Goal: Task Accomplishment & Management: Manage account settings

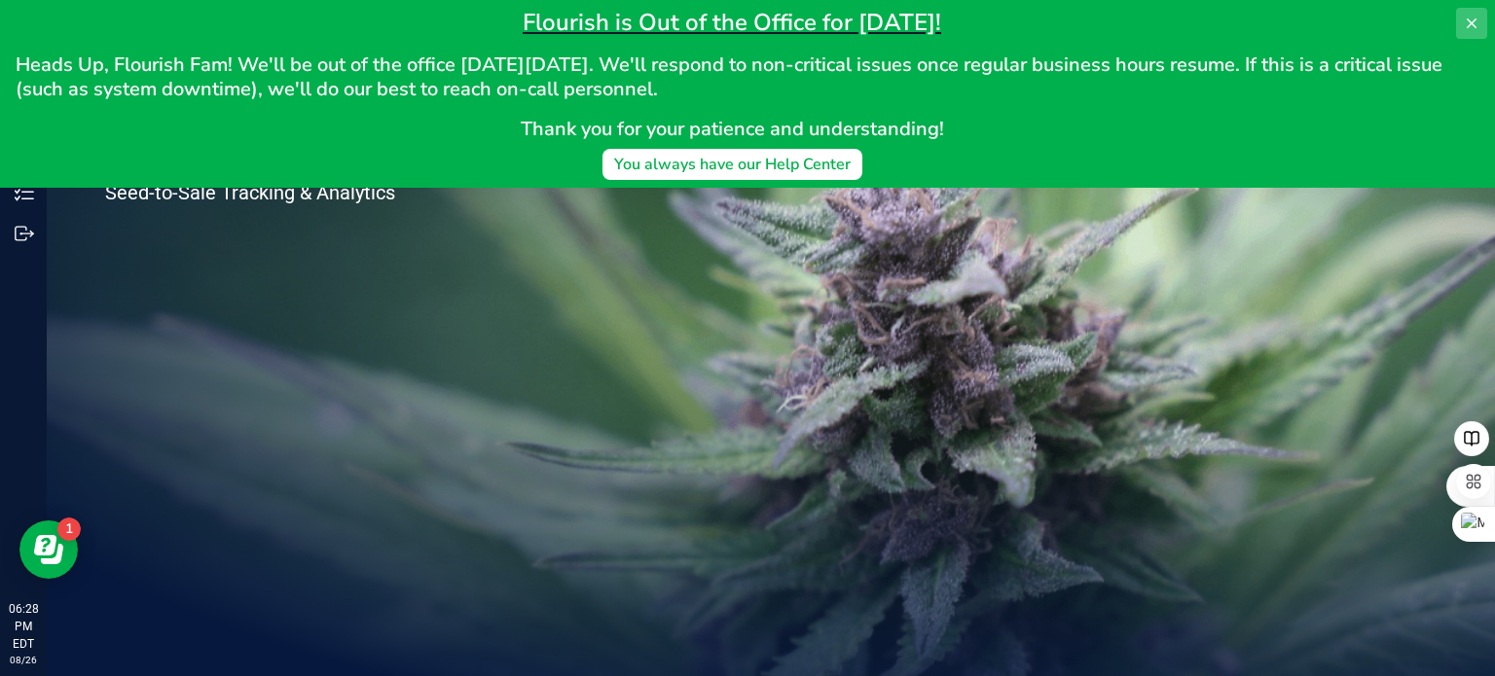
click at [1468, 22] on icon at bounding box center [1472, 24] width 16 height 16
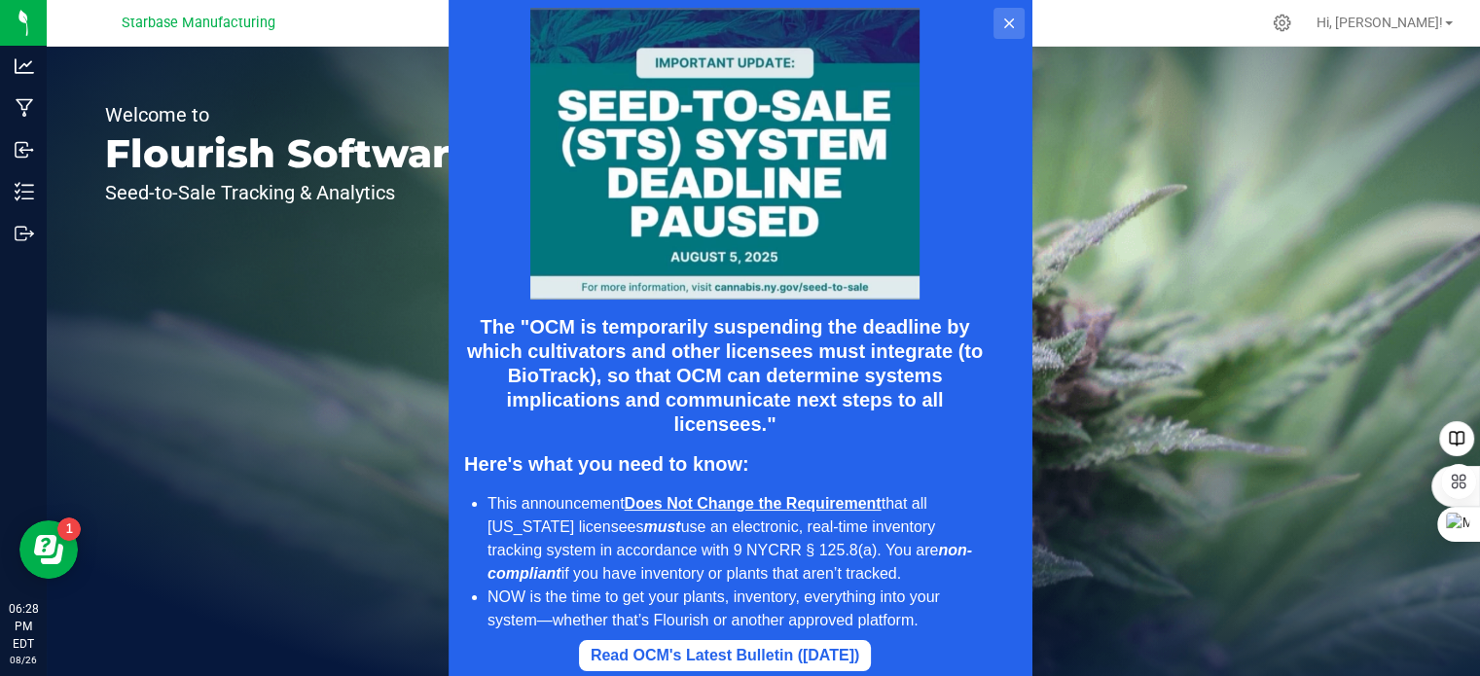
click at [1015, 19] on icon at bounding box center [1009, 24] width 16 height 16
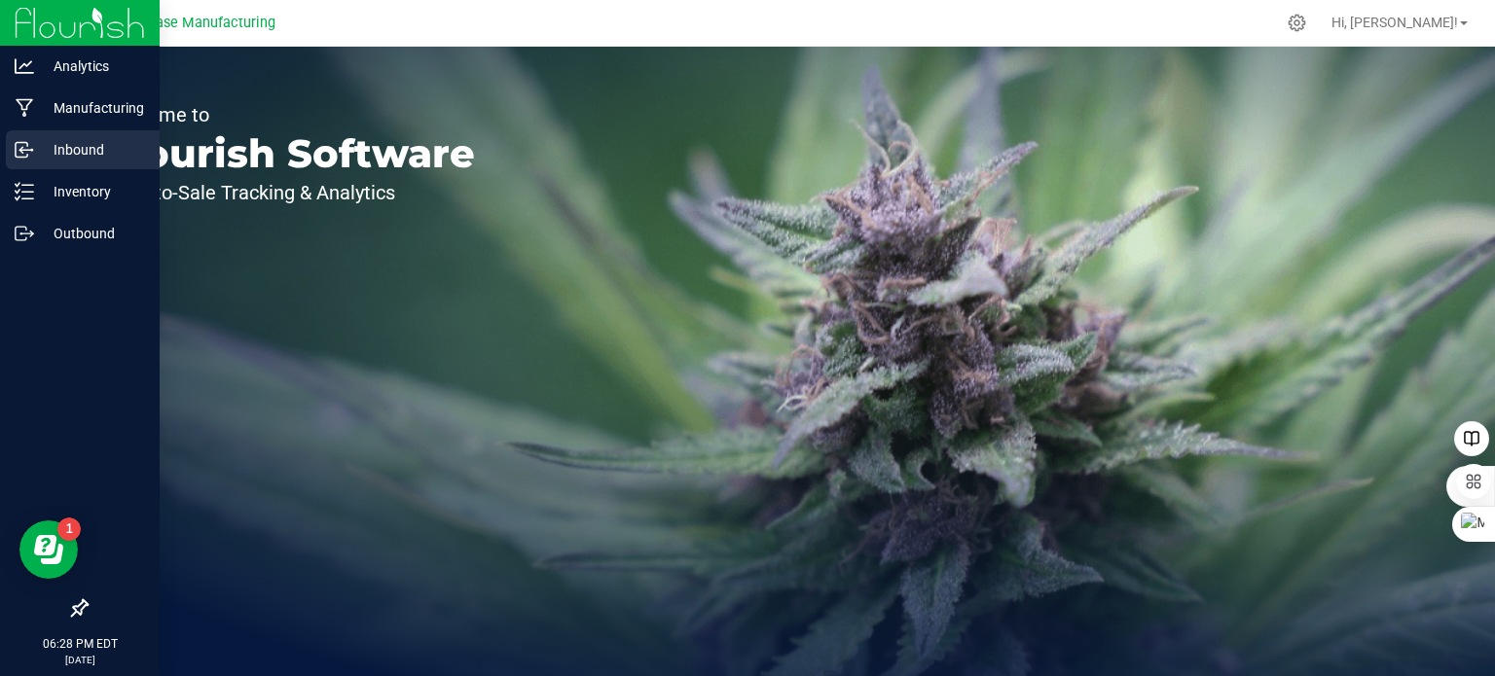
click at [29, 155] on icon at bounding box center [24, 149] width 19 height 19
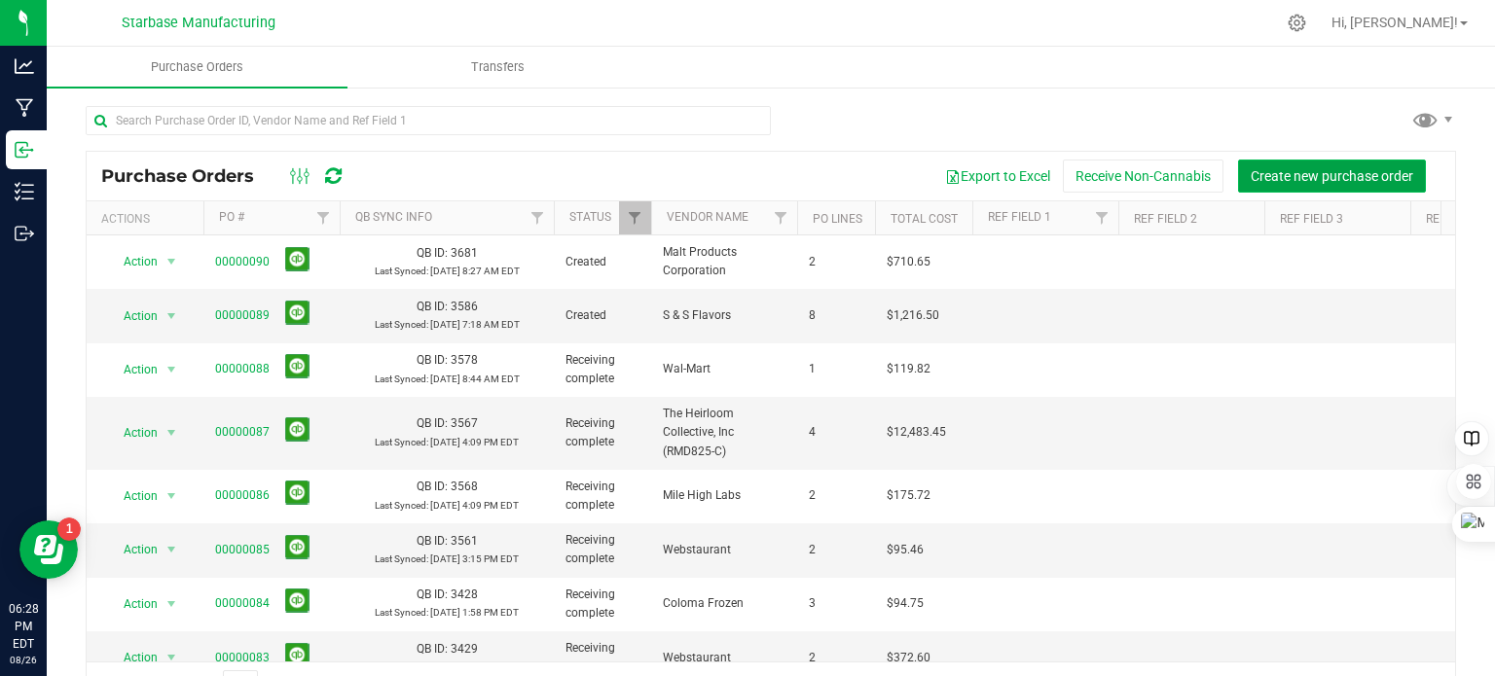
click at [1275, 170] on span "Create new purchase order" at bounding box center [1332, 176] width 163 height 16
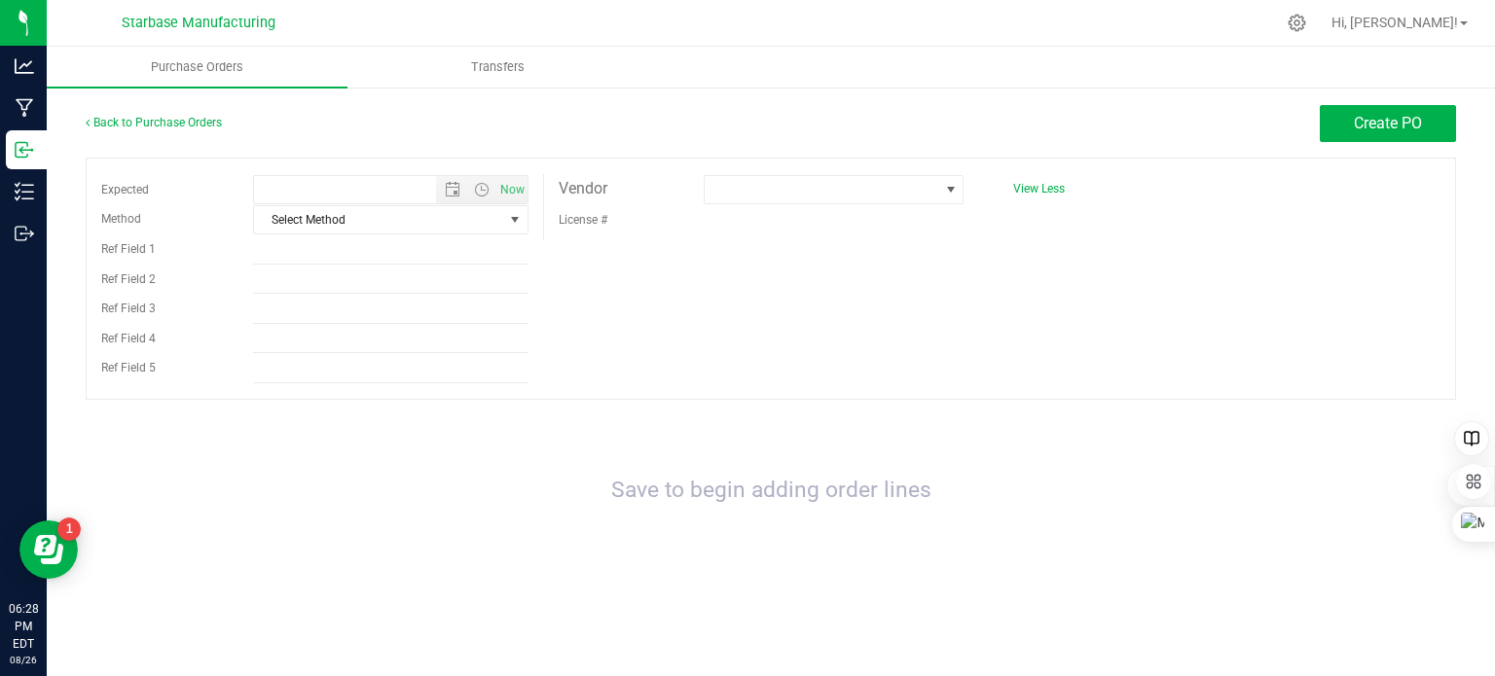
type input "[DATE] 6:28 PM"
click at [761, 187] on span at bounding box center [822, 189] width 235 height 27
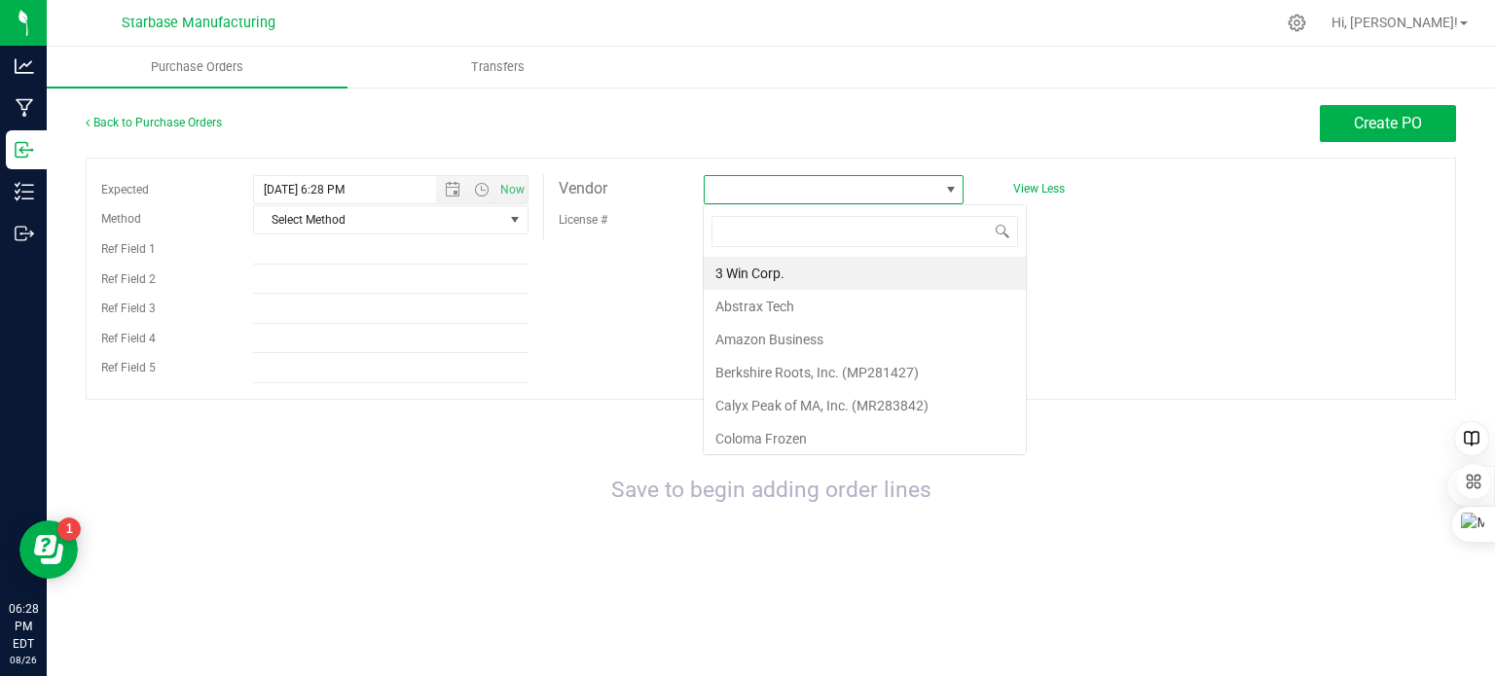
scroll to position [28, 261]
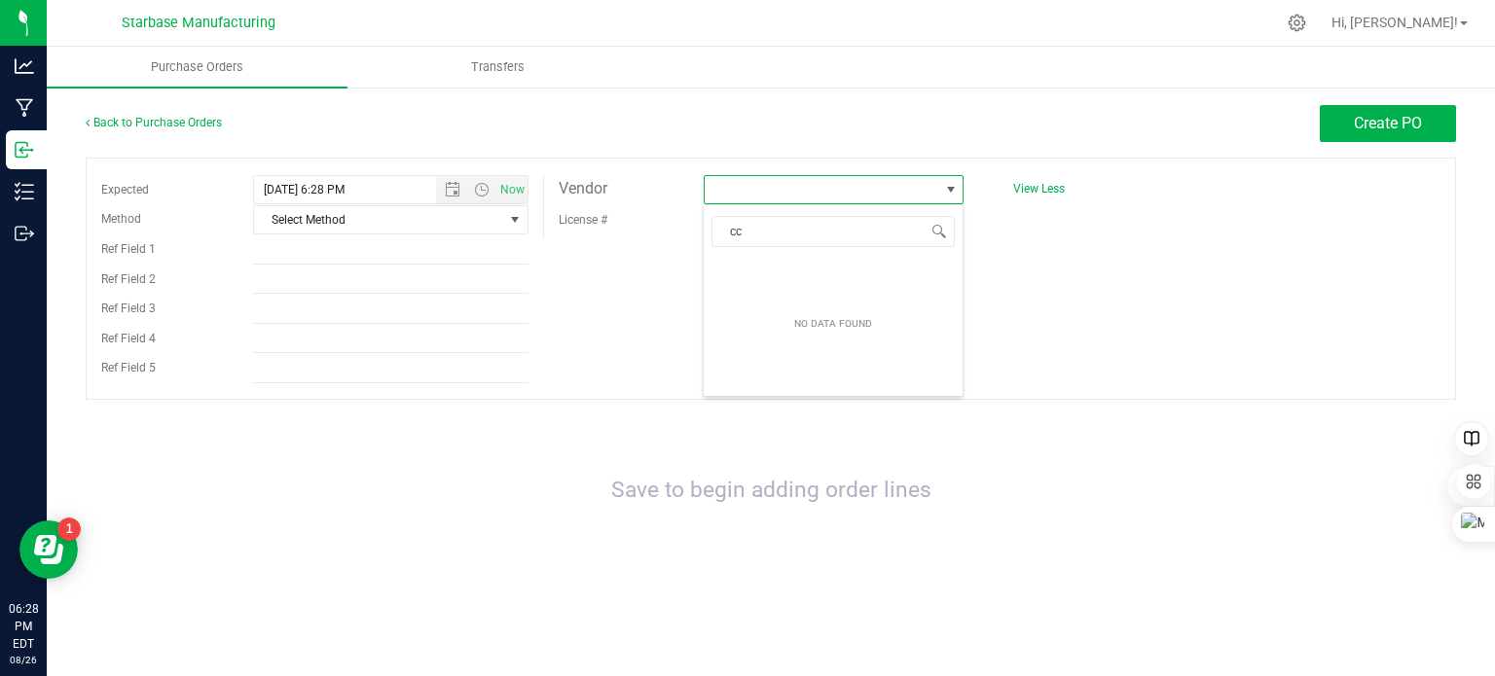
type input "c"
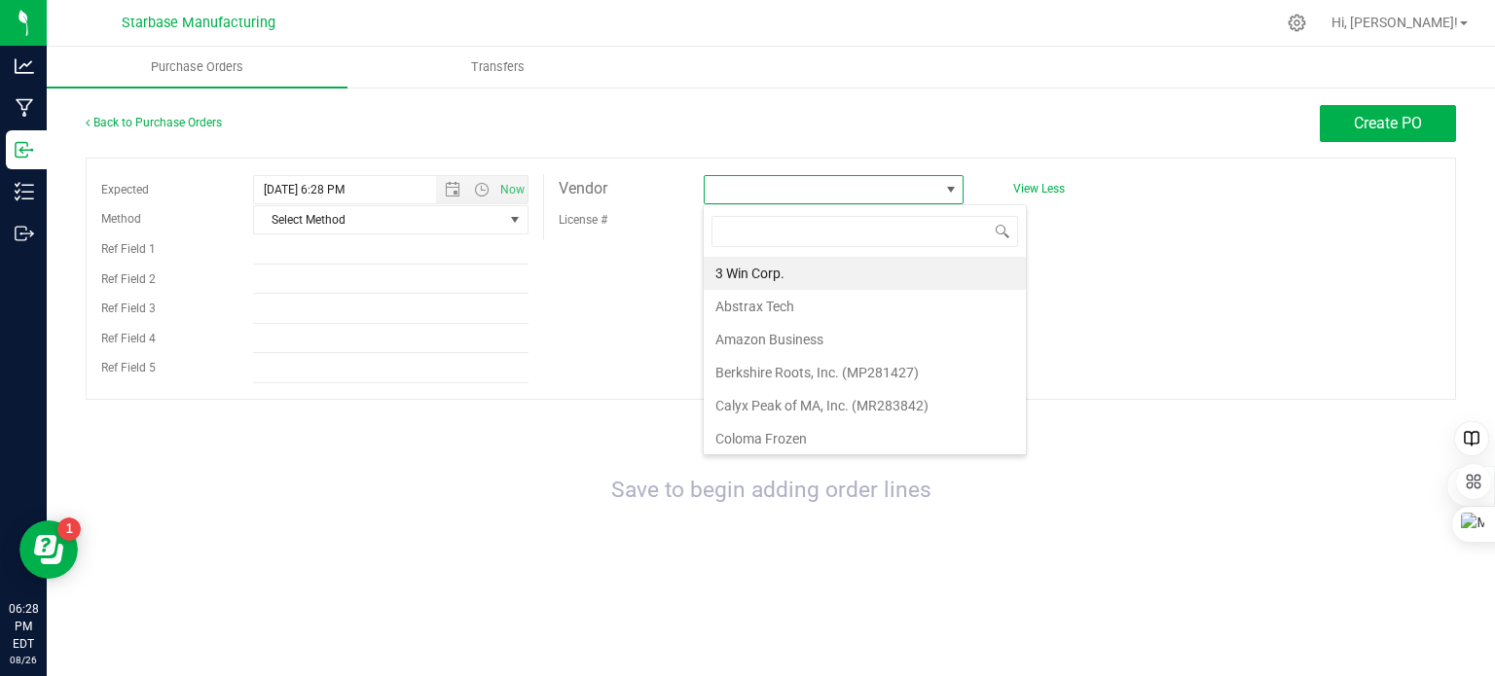
type input "3"
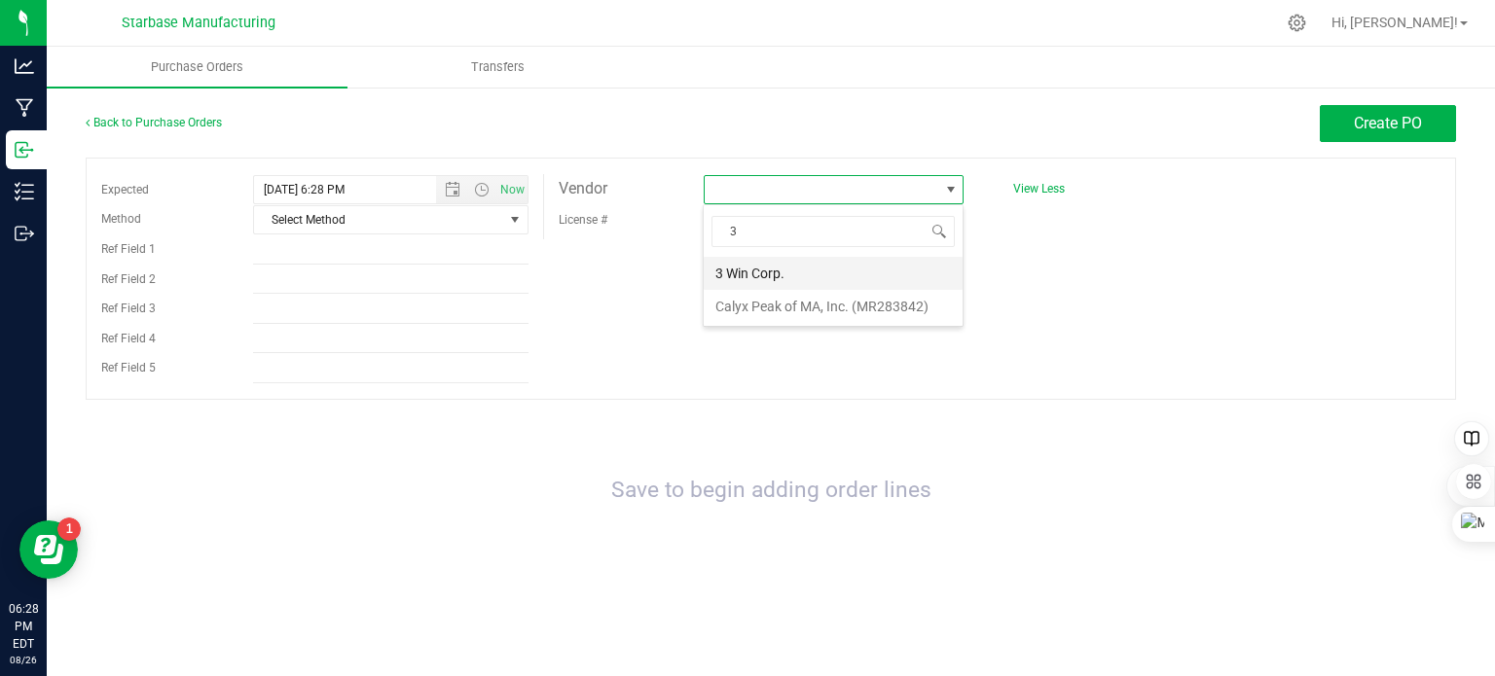
click at [778, 272] on li "3 Win Corp." at bounding box center [833, 273] width 259 height 33
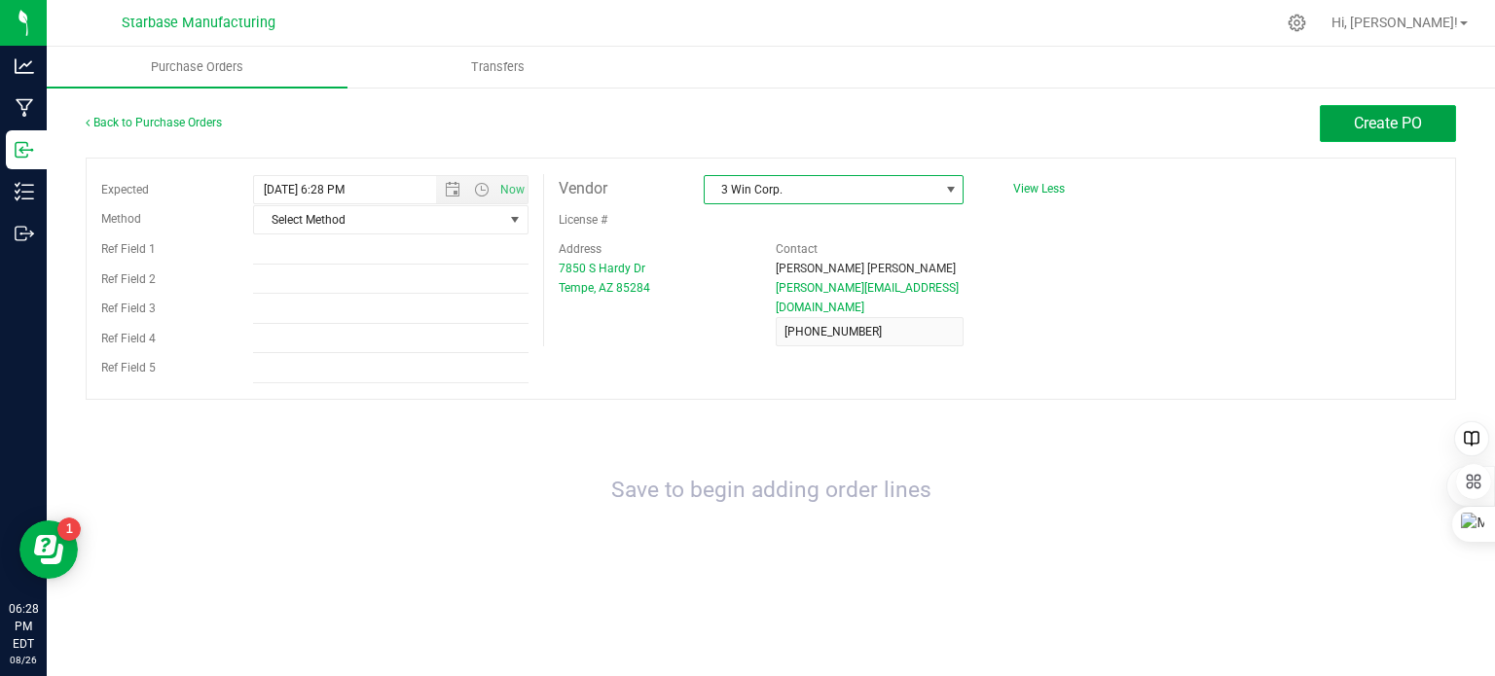
click at [1362, 131] on span "Create PO" at bounding box center [1388, 123] width 68 height 18
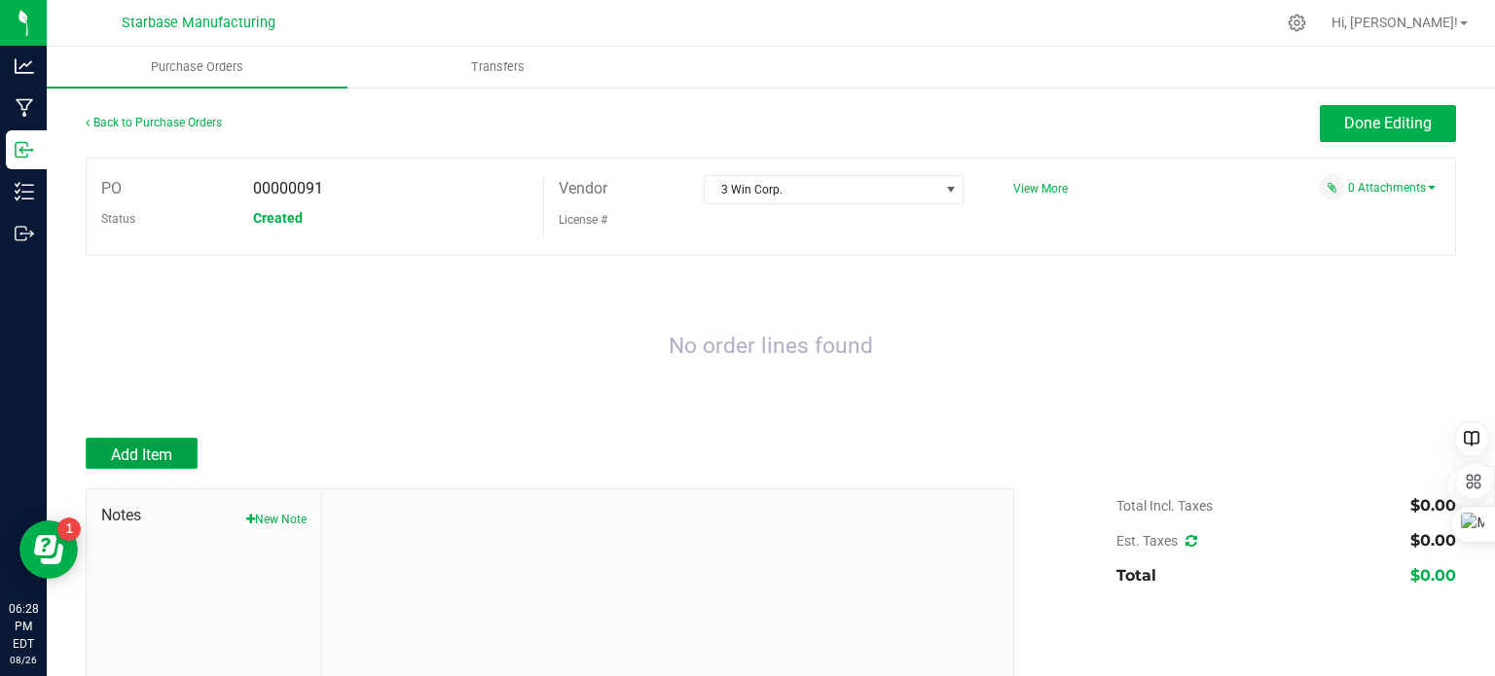
click at [167, 445] on button "Add Item" at bounding box center [142, 453] width 112 height 31
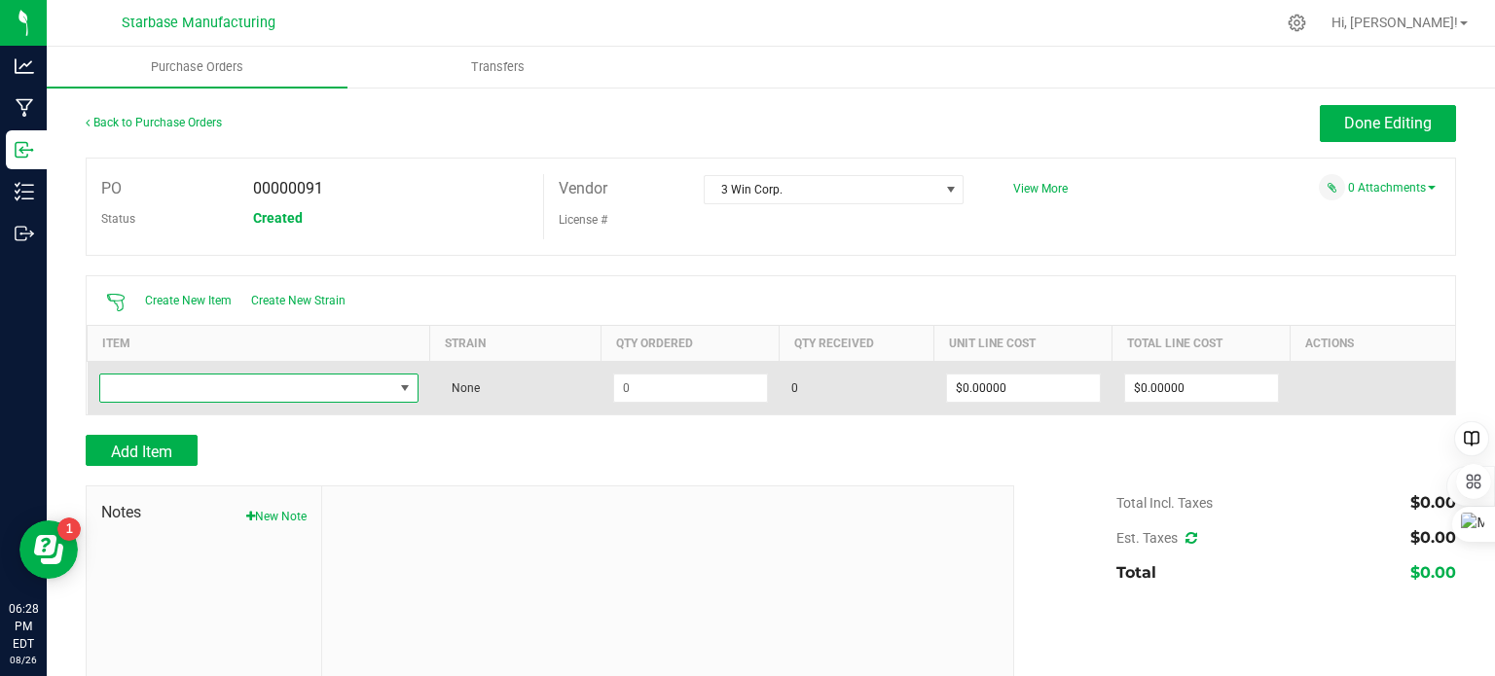
click at [179, 392] on span "NO DATA FOUND" at bounding box center [246, 388] width 293 height 27
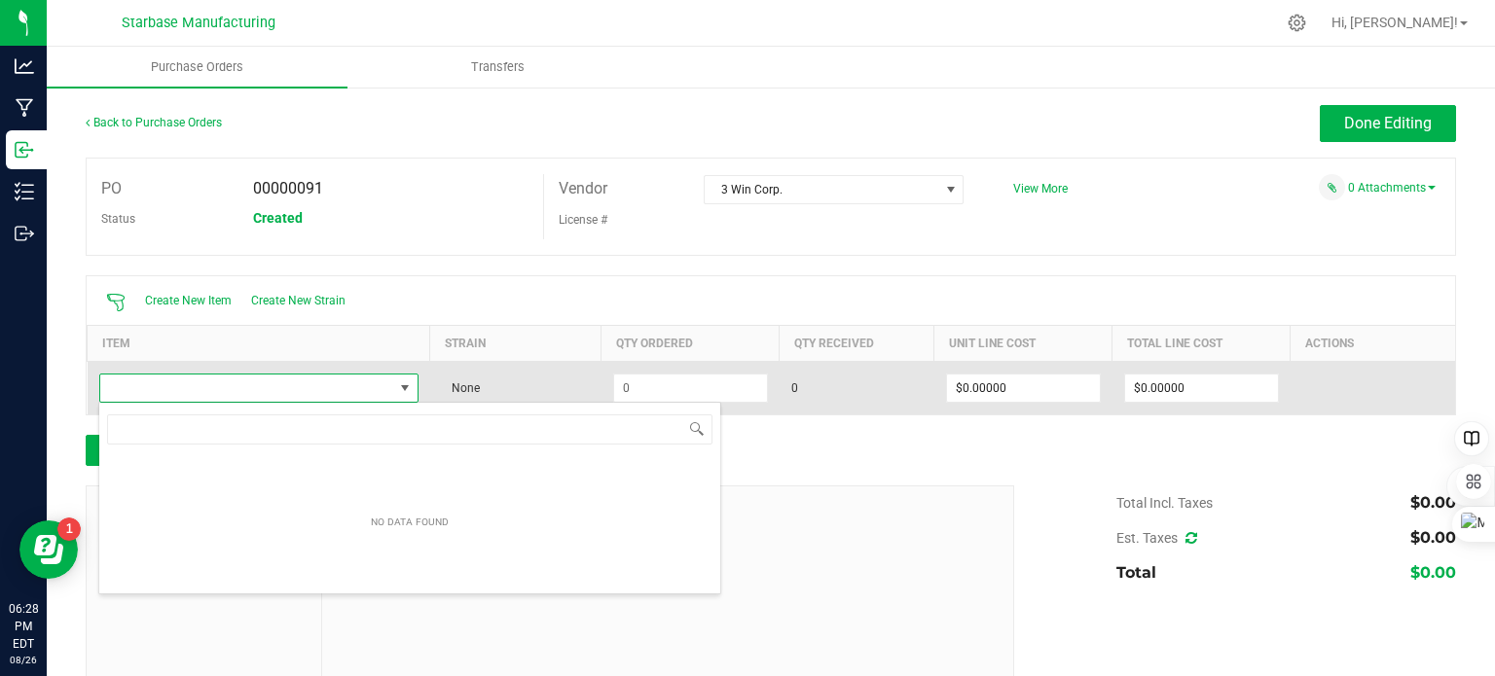
scroll to position [28, 312]
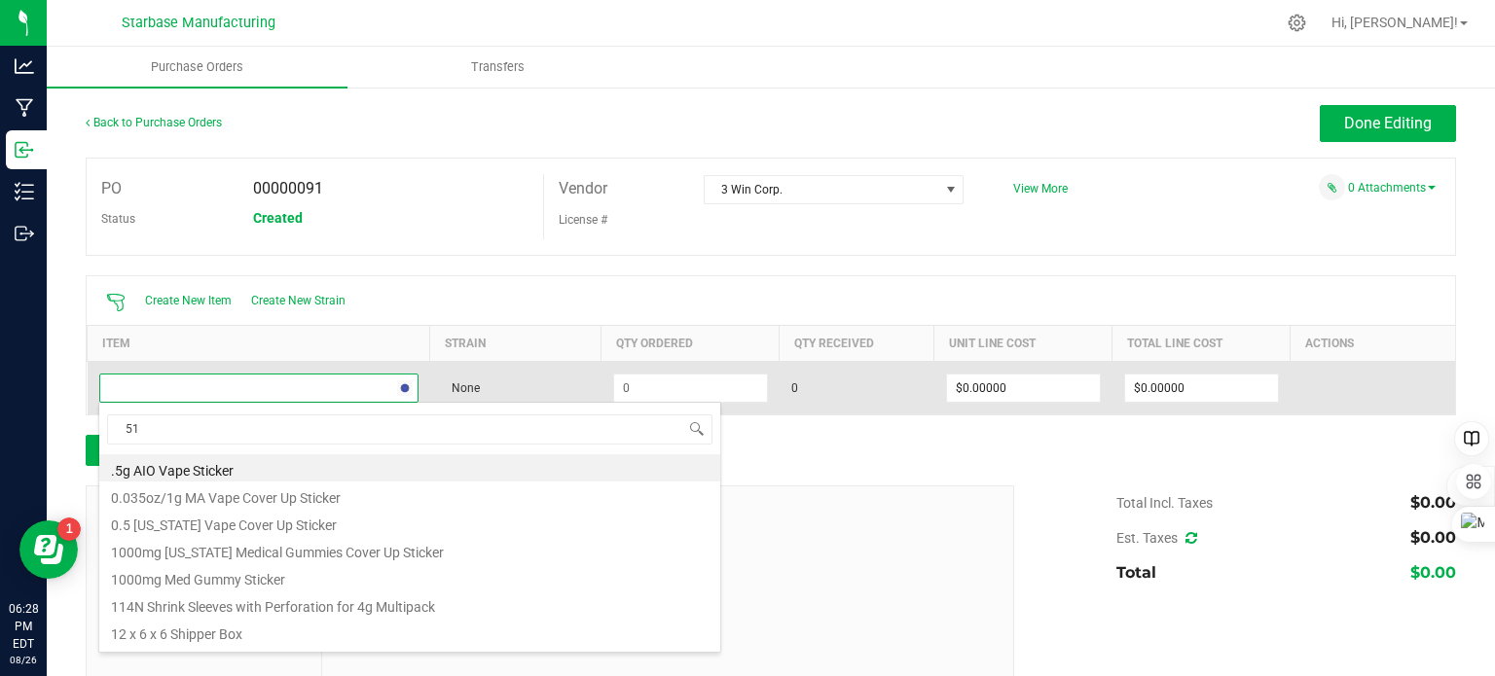
type input "510"
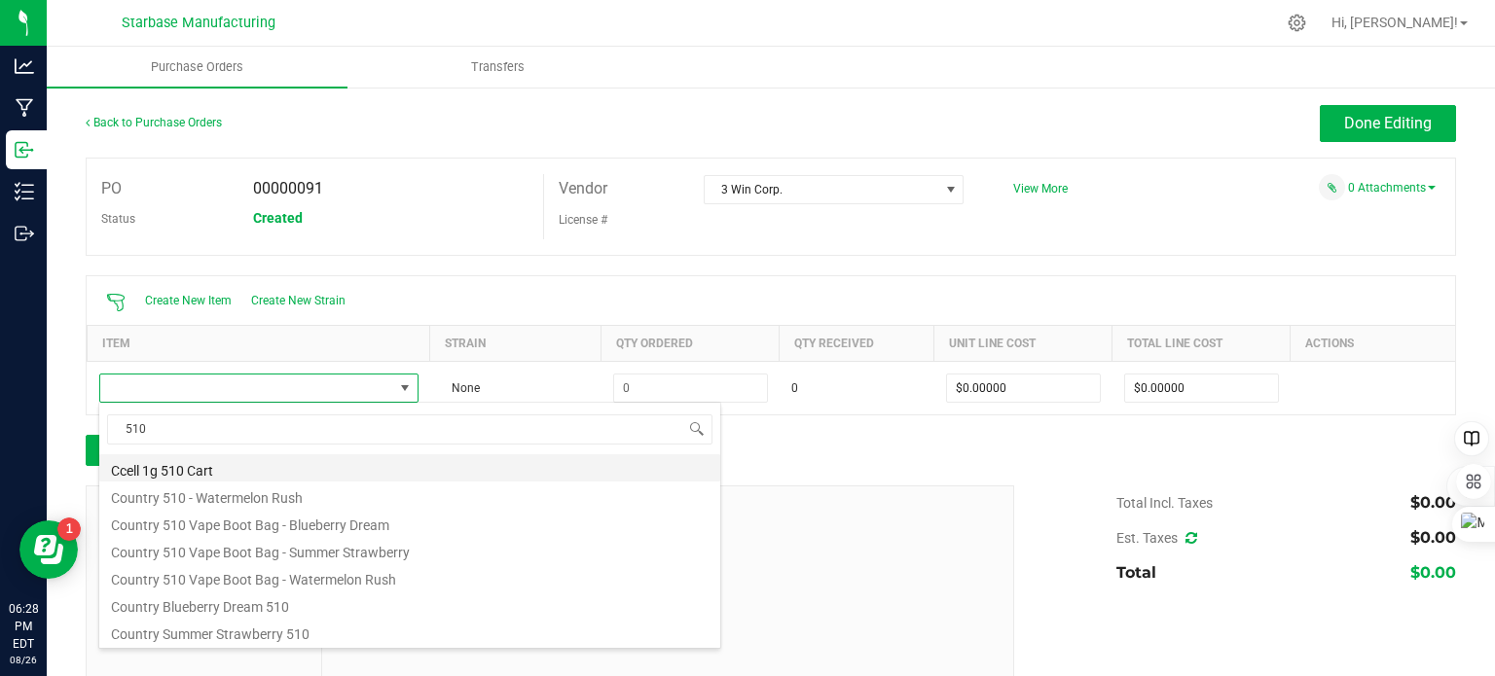
click at [200, 466] on li "Ccell 1g 510 Cart" at bounding box center [409, 468] width 621 height 27
type input "$0.80000"
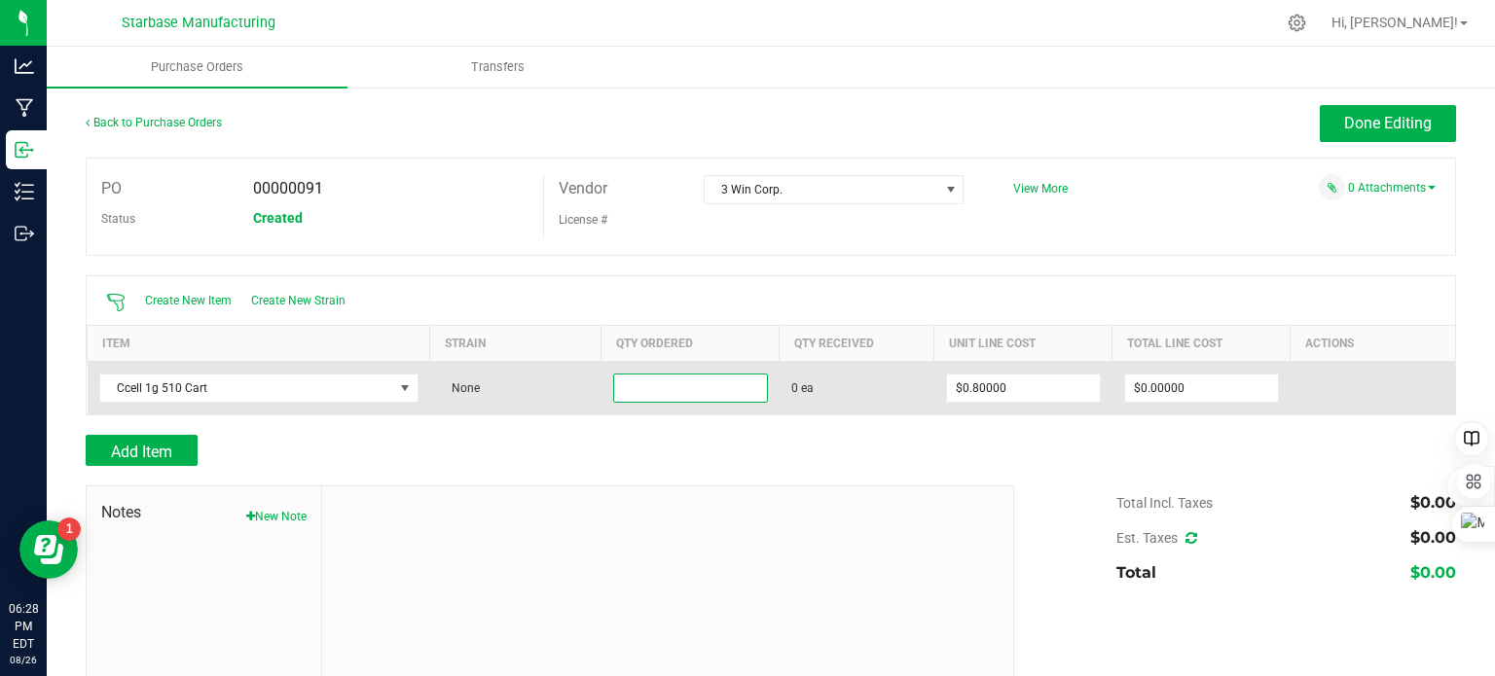
click at [739, 389] on input at bounding box center [690, 388] width 153 height 27
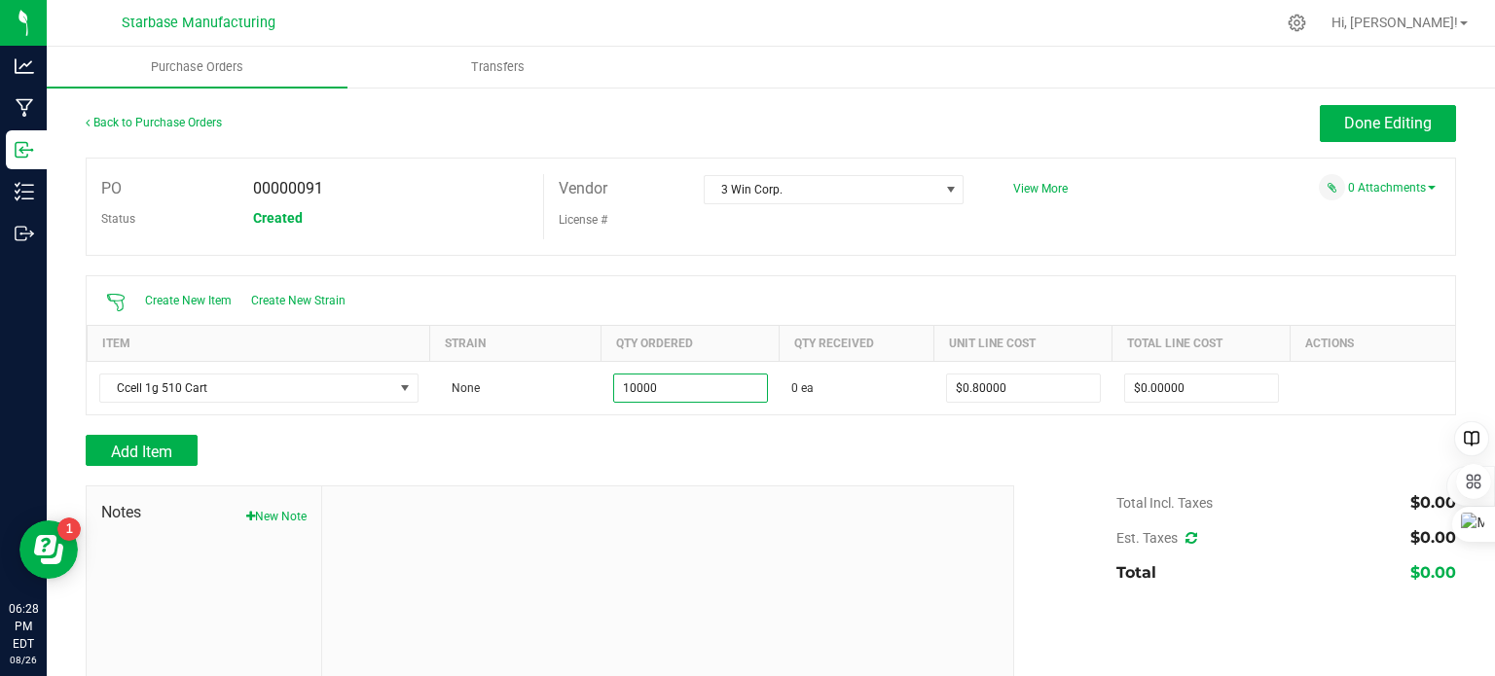
type input "10000 ea"
click at [1063, 447] on div "Add Item" at bounding box center [771, 450] width 1370 height 31
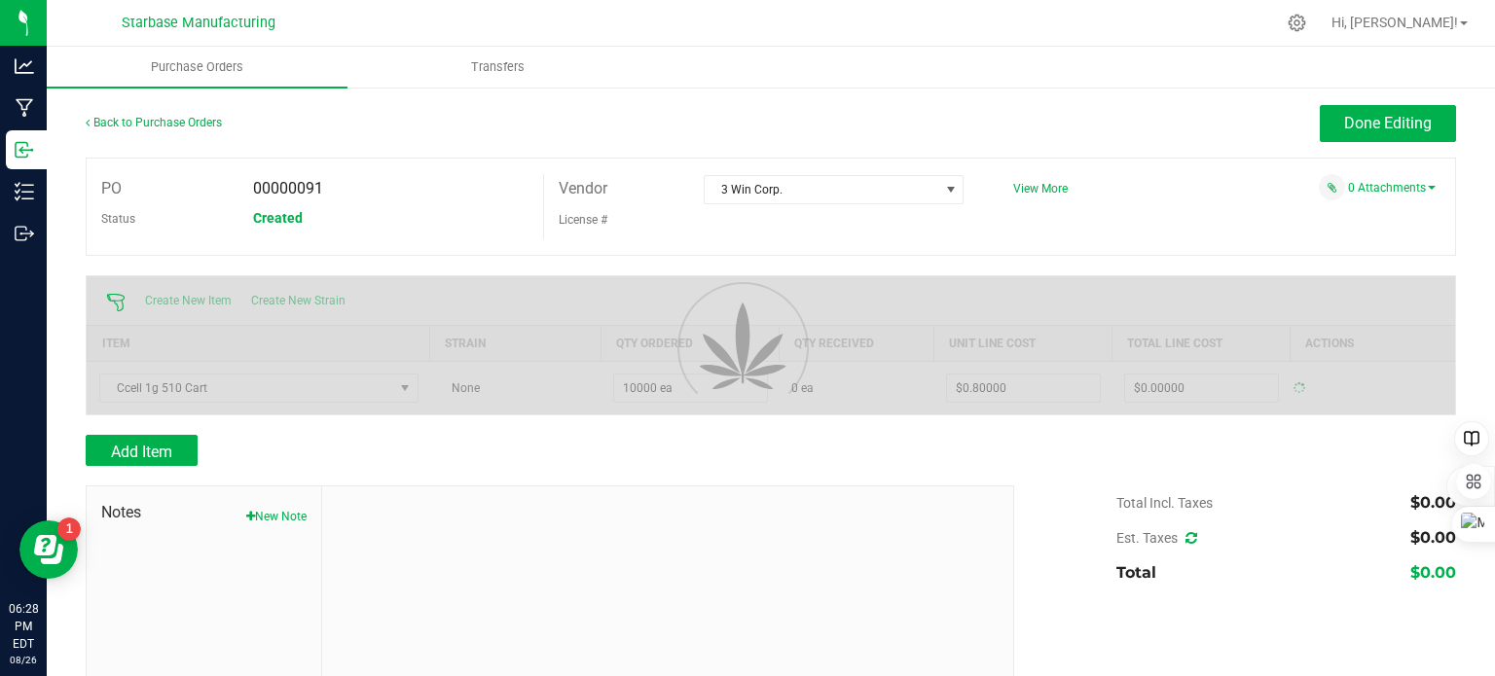
type input "$8,000.00000"
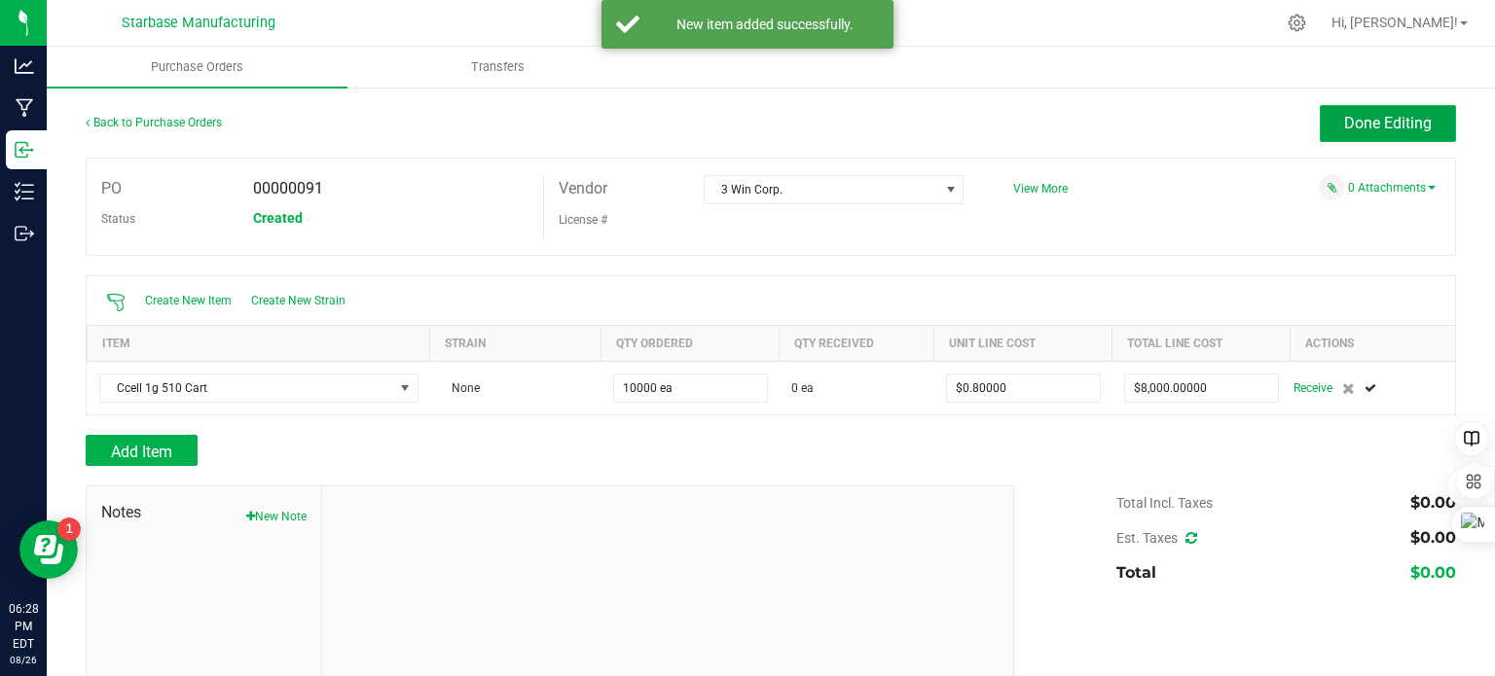
click at [1344, 130] on span "Done Editing" at bounding box center [1388, 123] width 88 height 18
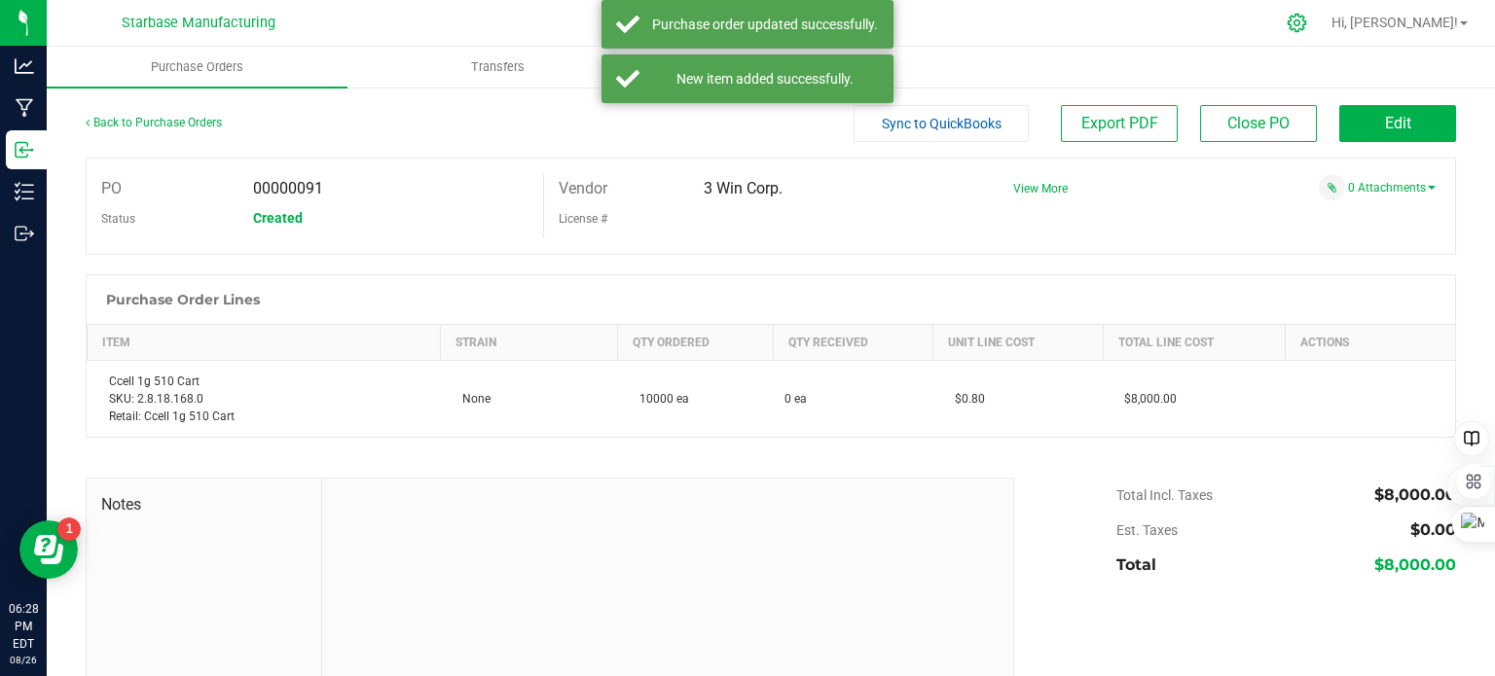
click at [1307, 19] on icon at bounding box center [1297, 23] width 20 height 20
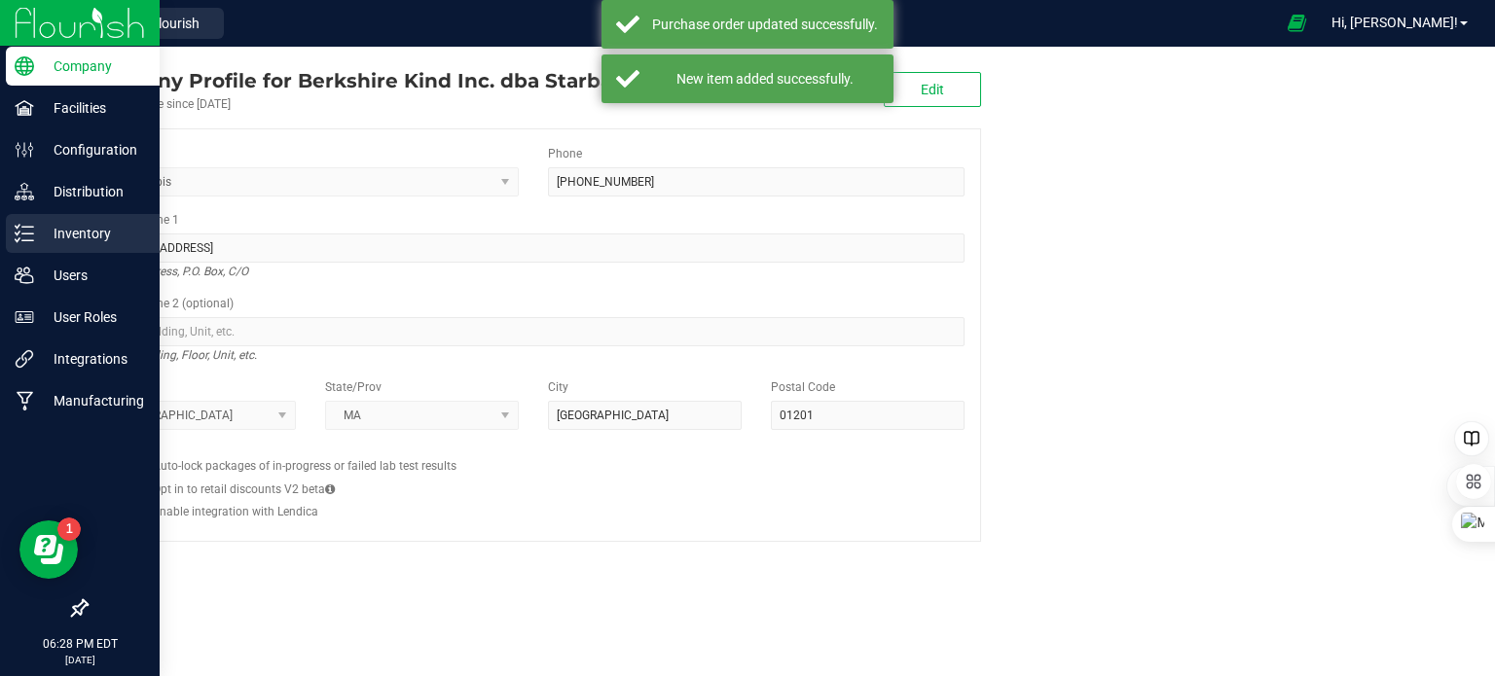
click at [28, 240] on line at bounding box center [27, 240] width 11 height 0
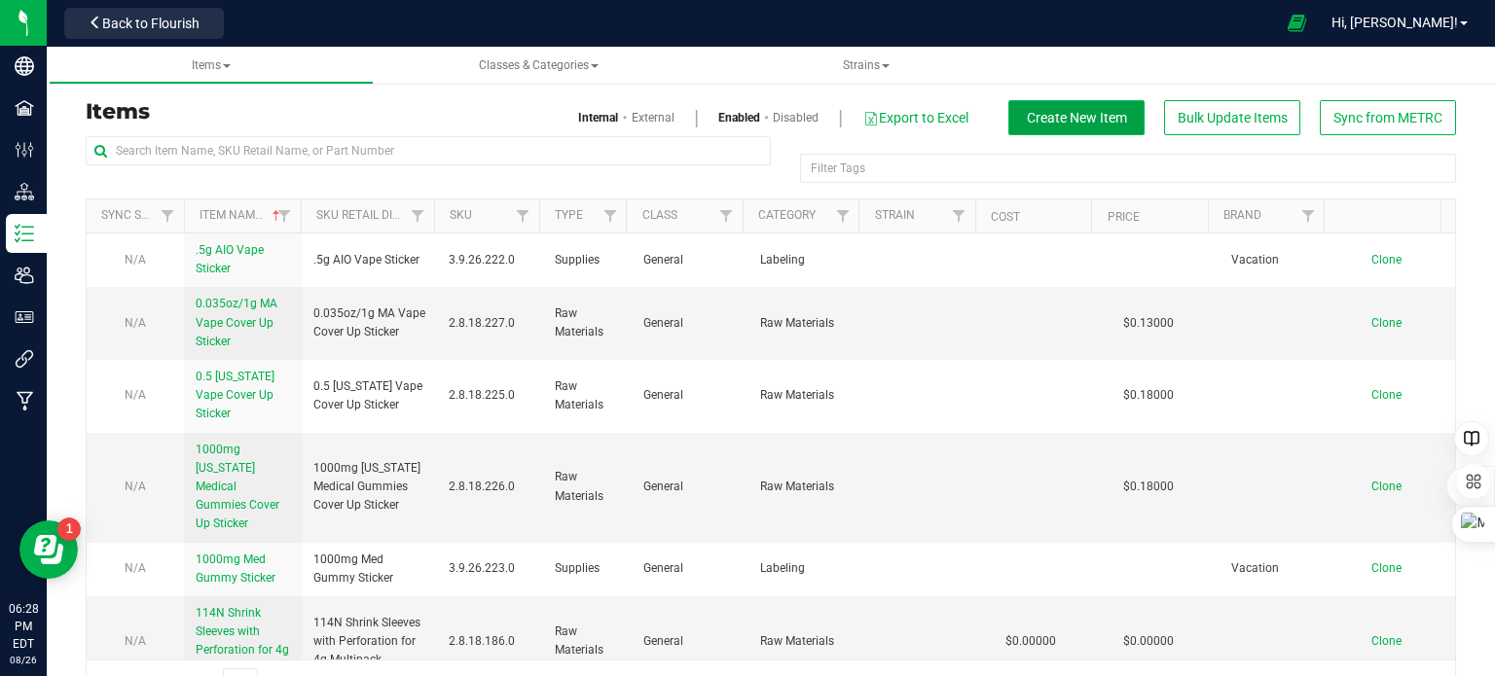
click at [1053, 108] on button "Create New Item" at bounding box center [1076, 117] width 136 height 35
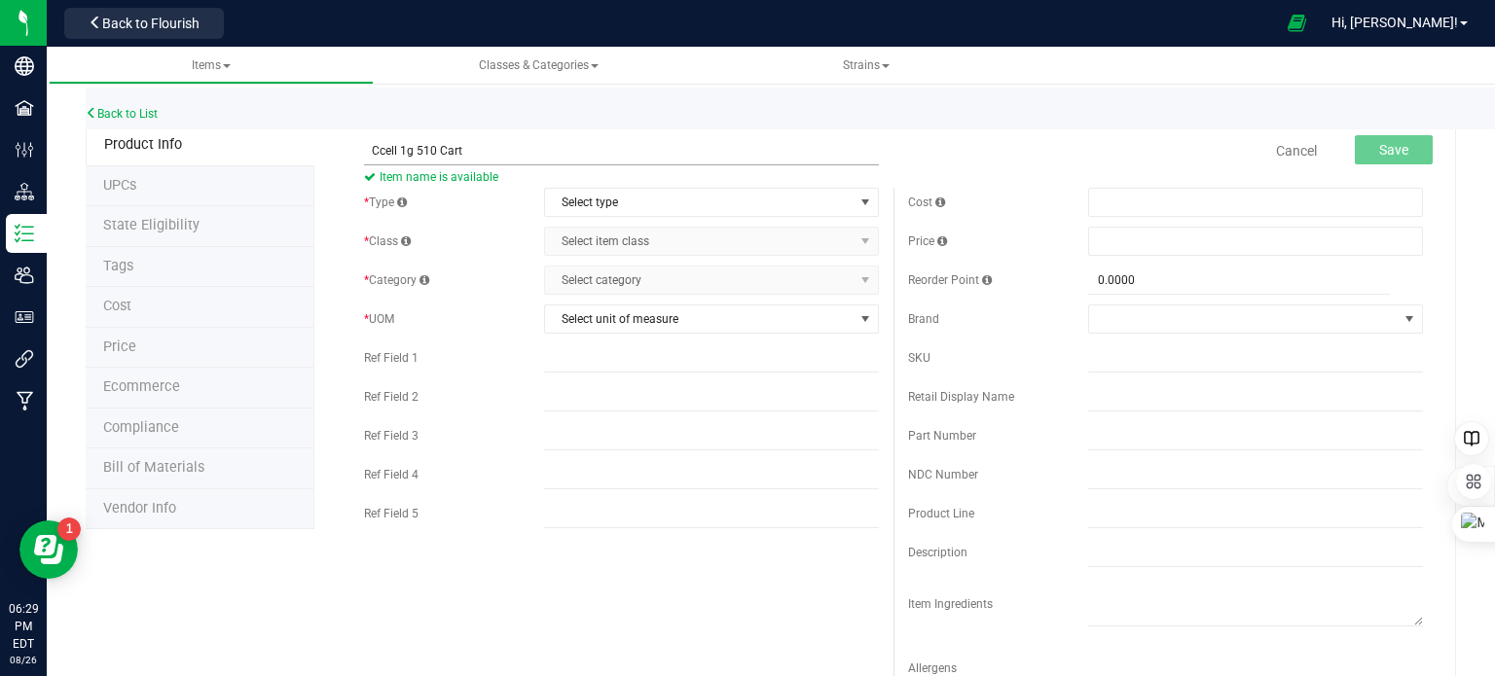
click at [556, 151] on input "Ccell 1g 510 Cart" at bounding box center [621, 150] width 515 height 29
click at [430, 149] on input "Ccell 1g 510 Cart" at bounding box center [621, 150] width 515 height 29
click at [417, 149] on input "Ccell 1g AIO Cart" at bounding box center [621, 150] width 515 height 29
click at [415, 153] on input "Ccell 1g easy Bar AIO Cart" at bounding box center [621, 150] width 515 height 29
type input "Ccell 1g Easy Bar AIO Cart"
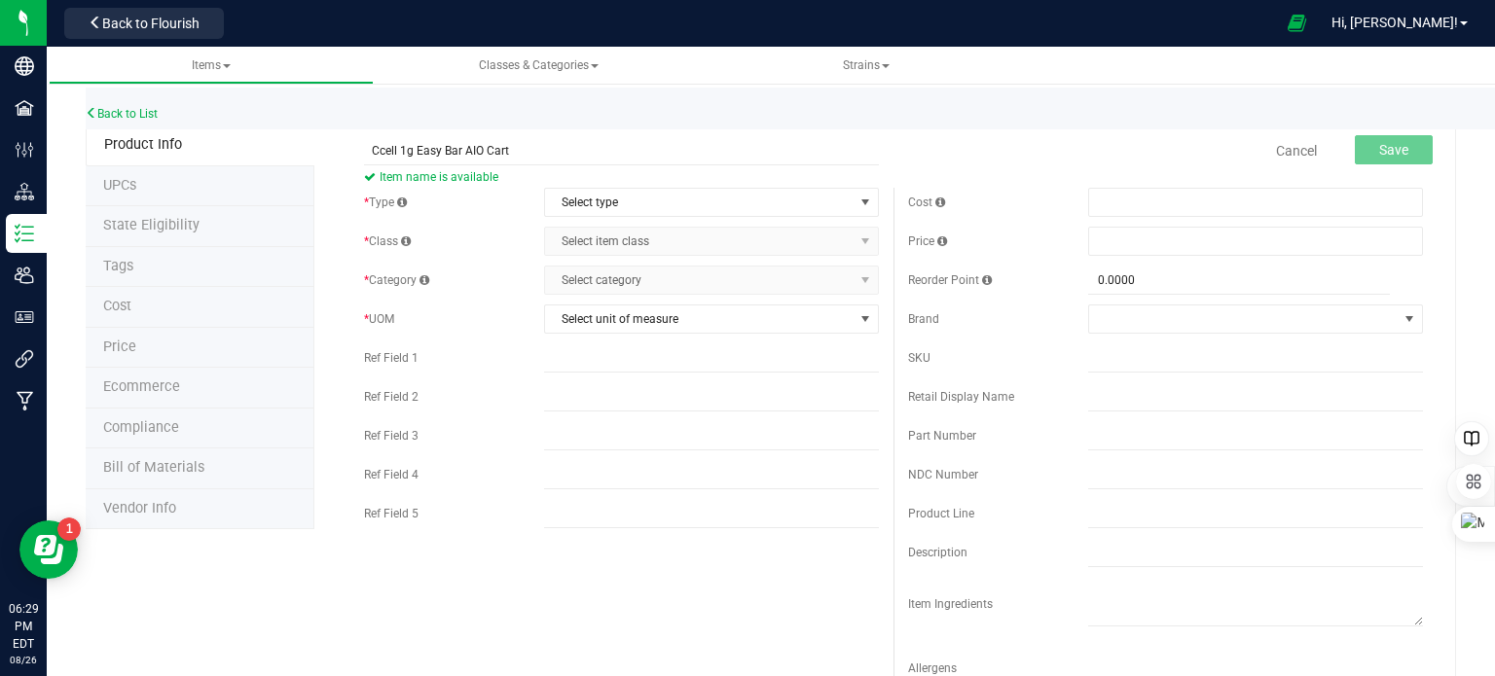
click at [1019, 143] on div "Cancel Save" at bounding box center [1165, 151] width 544 height 49
click at [531, 148] on input "Ccell 1g Easy Bar AIO Cart" at bounding box center [621, 150] width 515 height 29
click at [1110, 199] on span at bounding box center [1255, 202] width 335 height 29
type input "2.35"
type input "$2.35000"
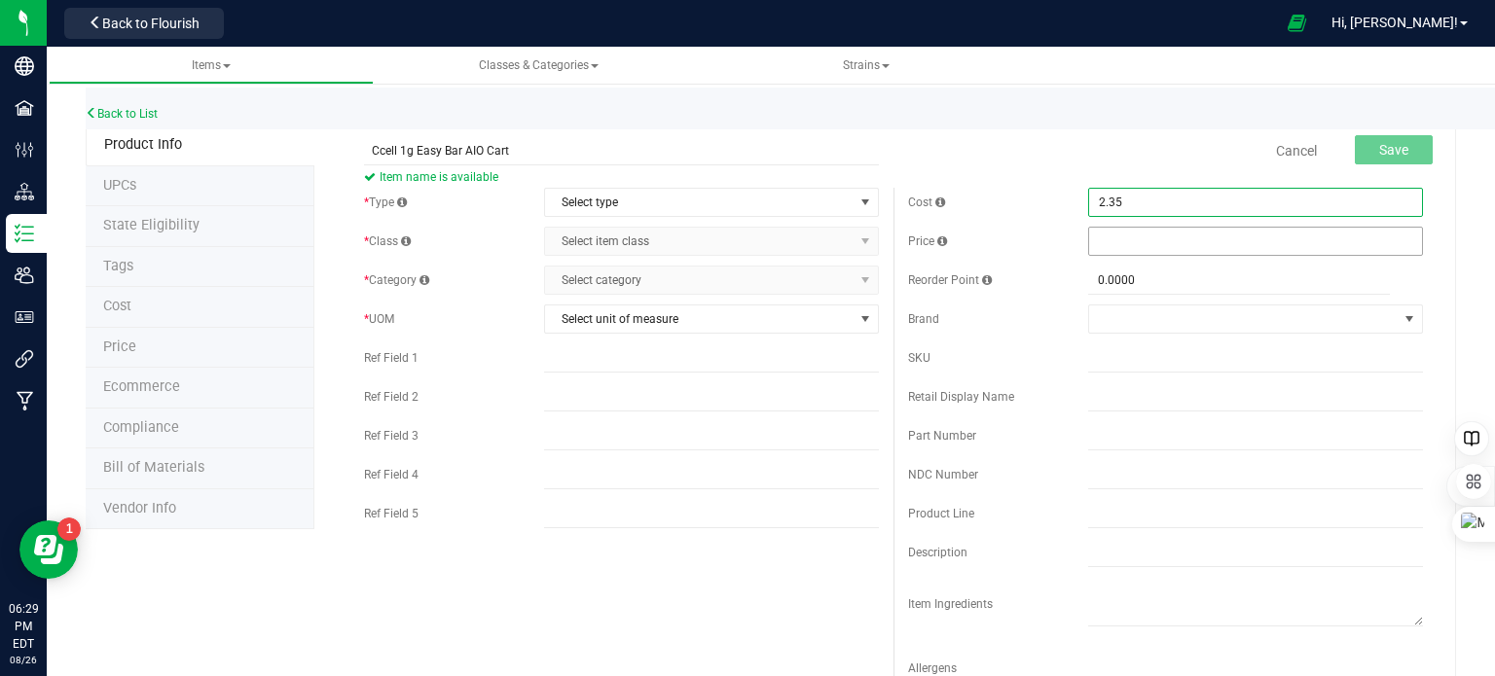
click at [1106, 234] on span at bounding box center [1255, 241] width 335 height 29
type input "2.35"
type input "$2.35000"
click at [1016, 134] on div "Cancel Save" at bounding box center [1165, 151] width 544 height 49
click at [642, 325] on span "Select unit of measure" at bounding box center [699, 319] width 309 height 27
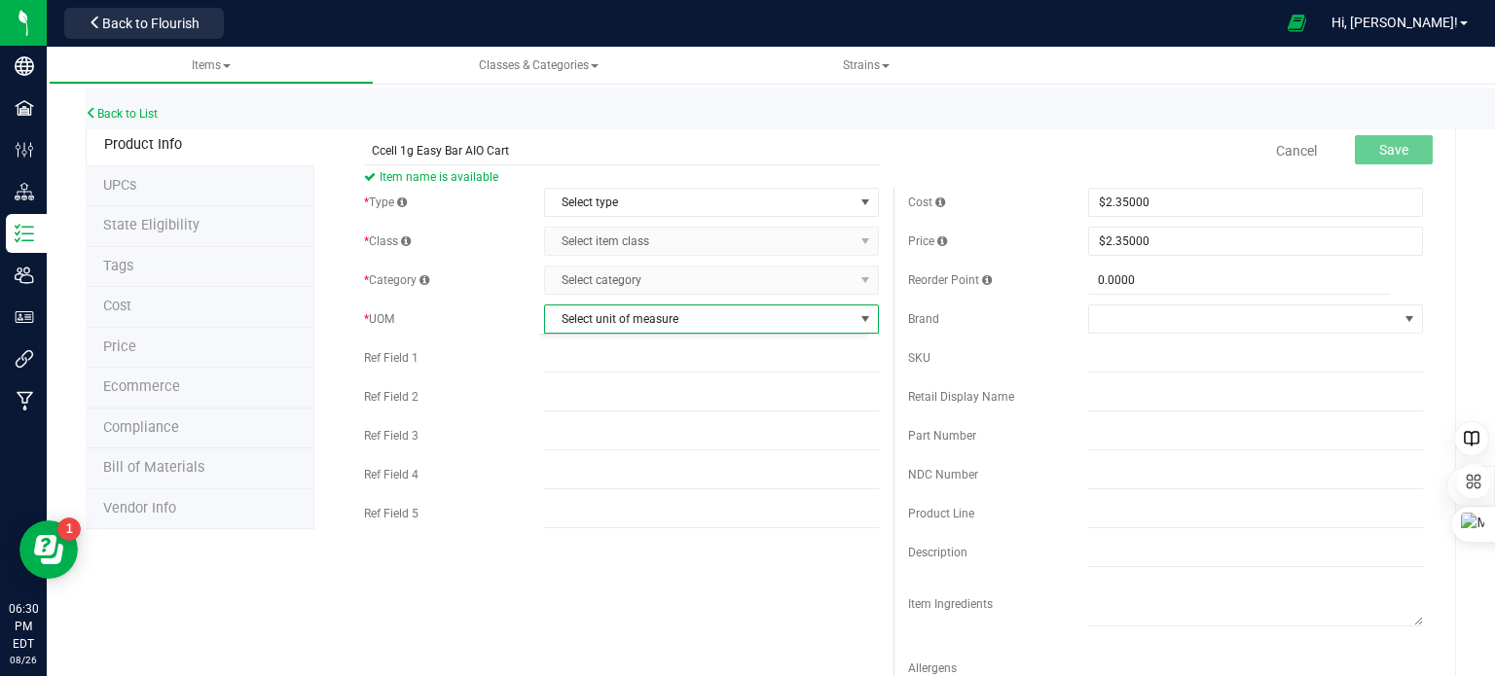
click at [479, 336] on div "* Type Select type Select type Cannabis Non-Inventory Raw Materials Supplies * …" at bounding box center [621, 363] width 544 height 350
click at [628, 205] on span "Select type" at bounding box center [699, 202] width 309 height 27
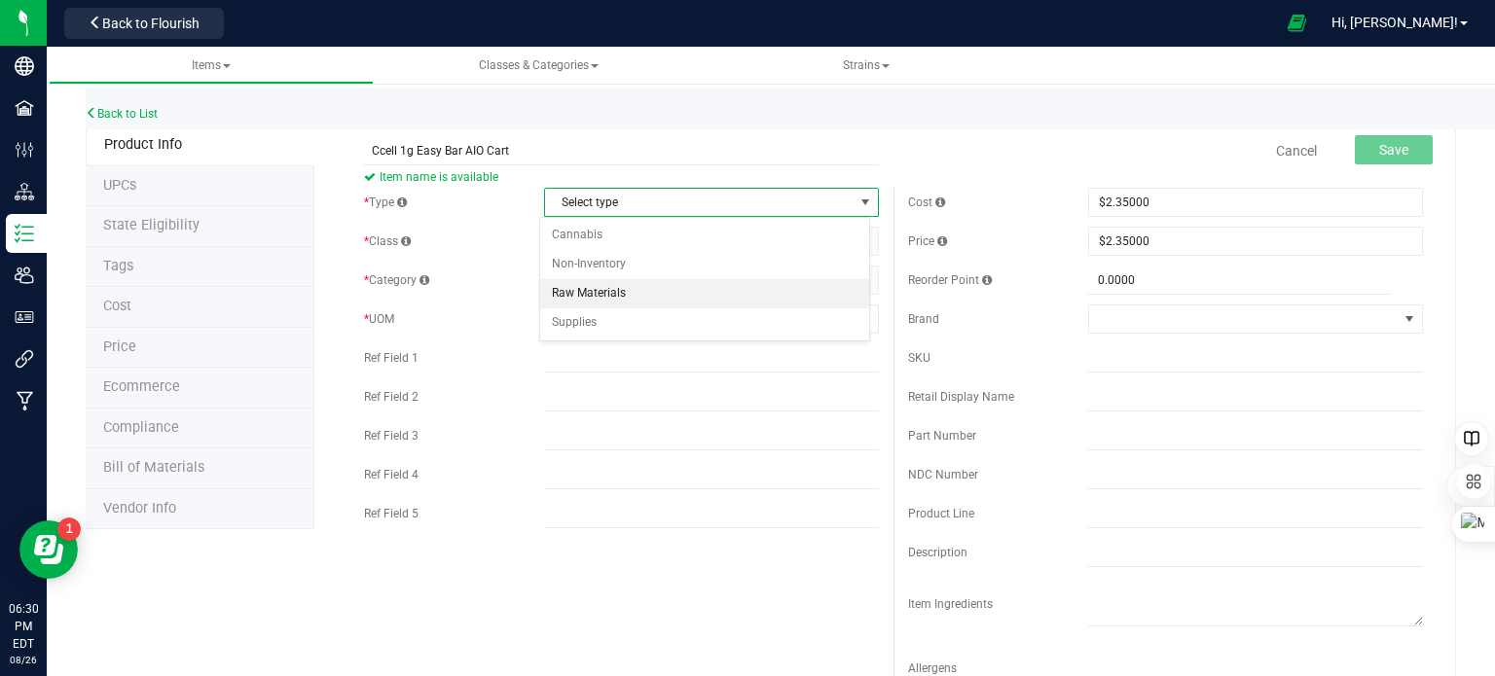
click at [616, 290] on li "Raw Materials" at bounding box center [704, 293] width 329 height 29
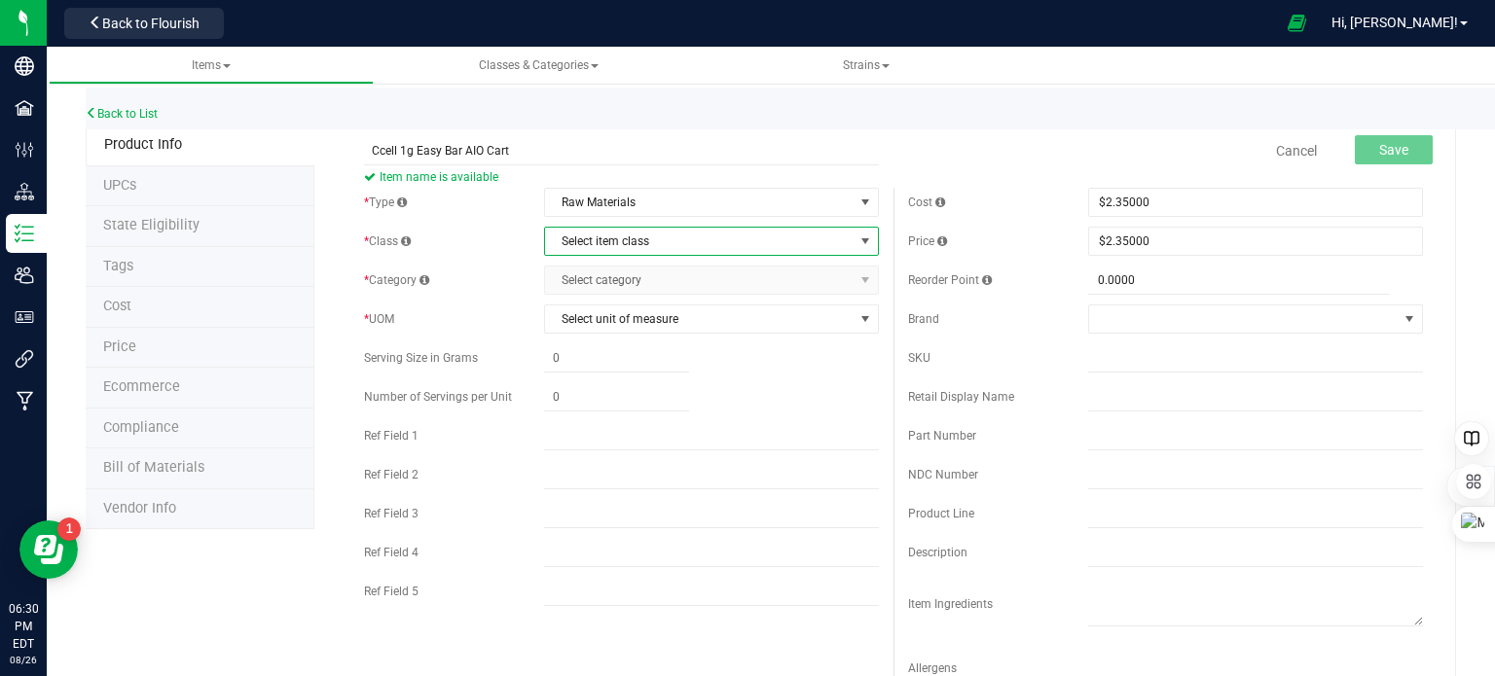
click at [623, 240] on span "Select item class" at bounding box center [699, 241] width 309 height 27
click at [604, 331] on li "General" at bounding box center [704, 332] width 329 height 29
click at [615, 282] on span "Select category" at bounding box center [699, 280] width 309 height 27
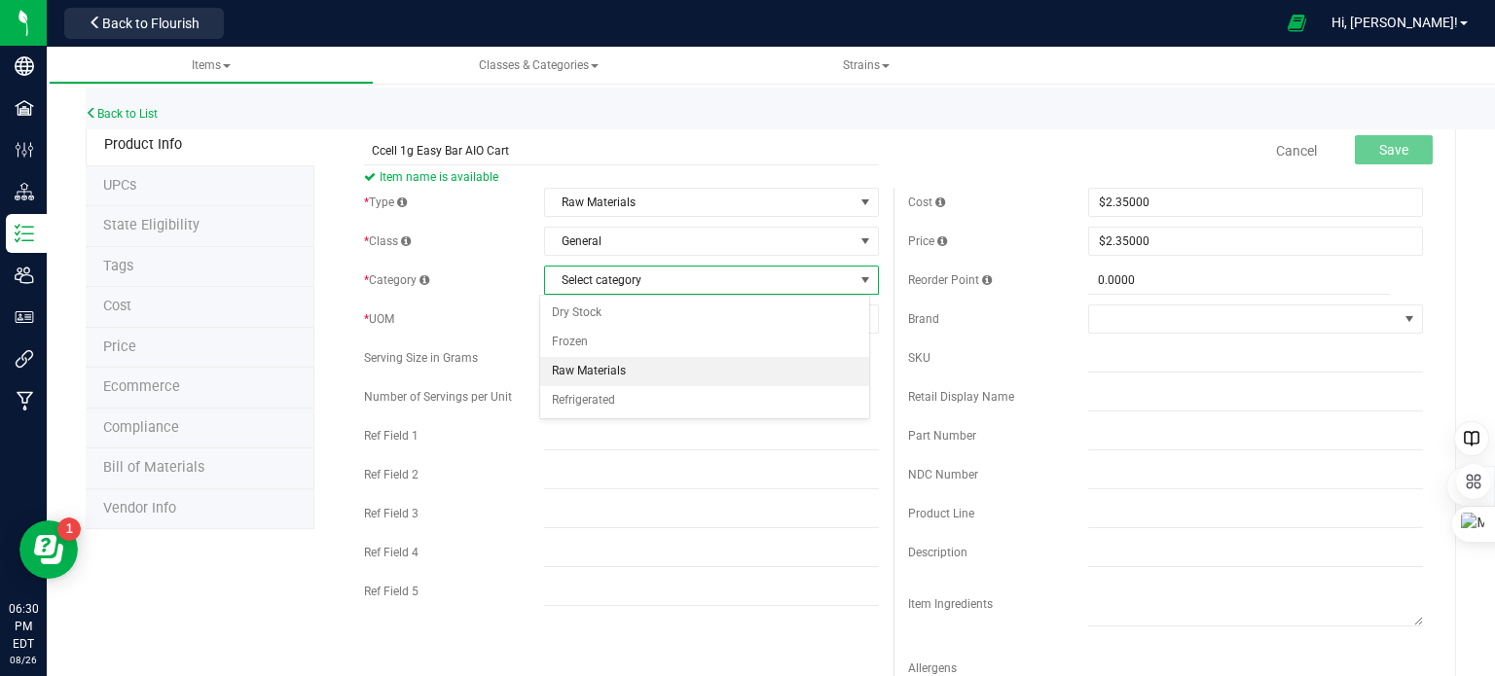
click at [611, 370] on li "Raw Materials" at bounding box center [704, 371] width 329 height 29
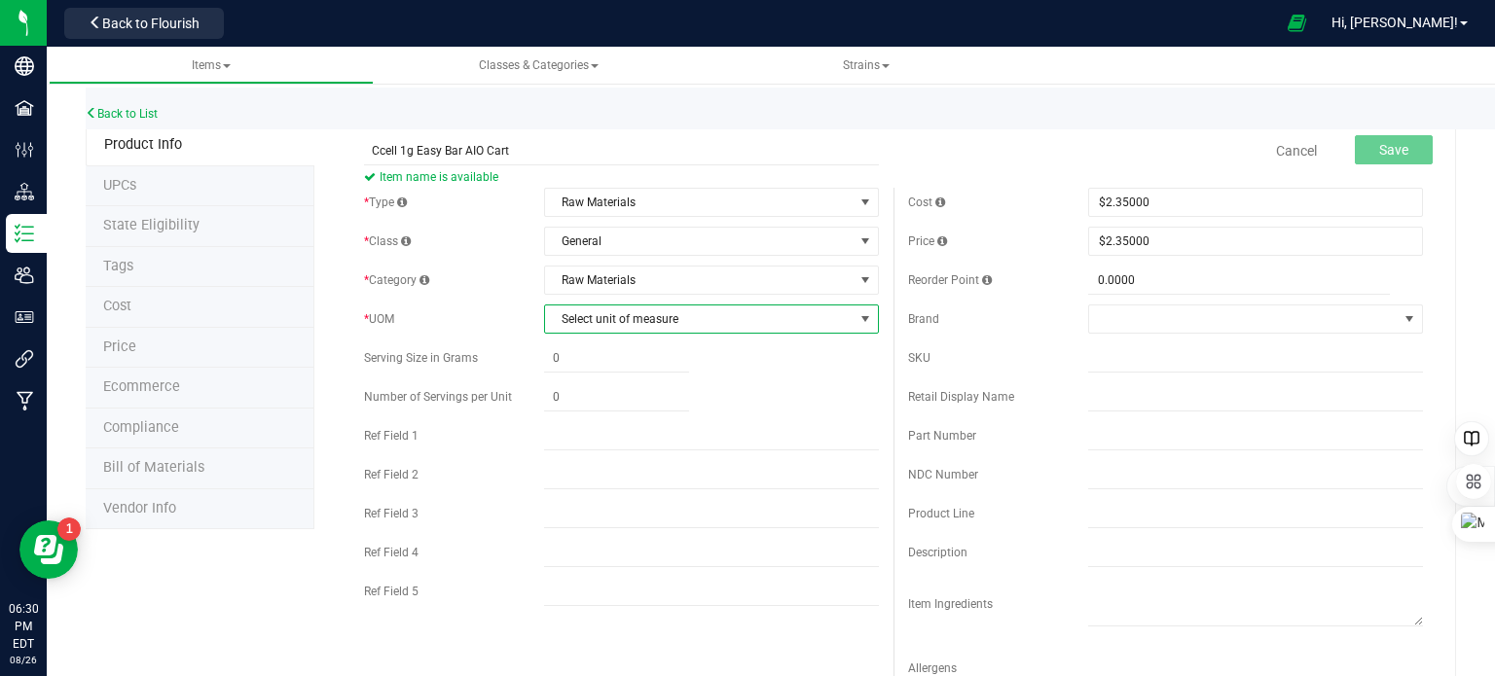
click at [611, 310] on span "Select unit of measure" at bounding box center [699, 319] width 309 height 27
click at [598, 352] on li "Each" at bounding box center [704, 352] width 329 height 29
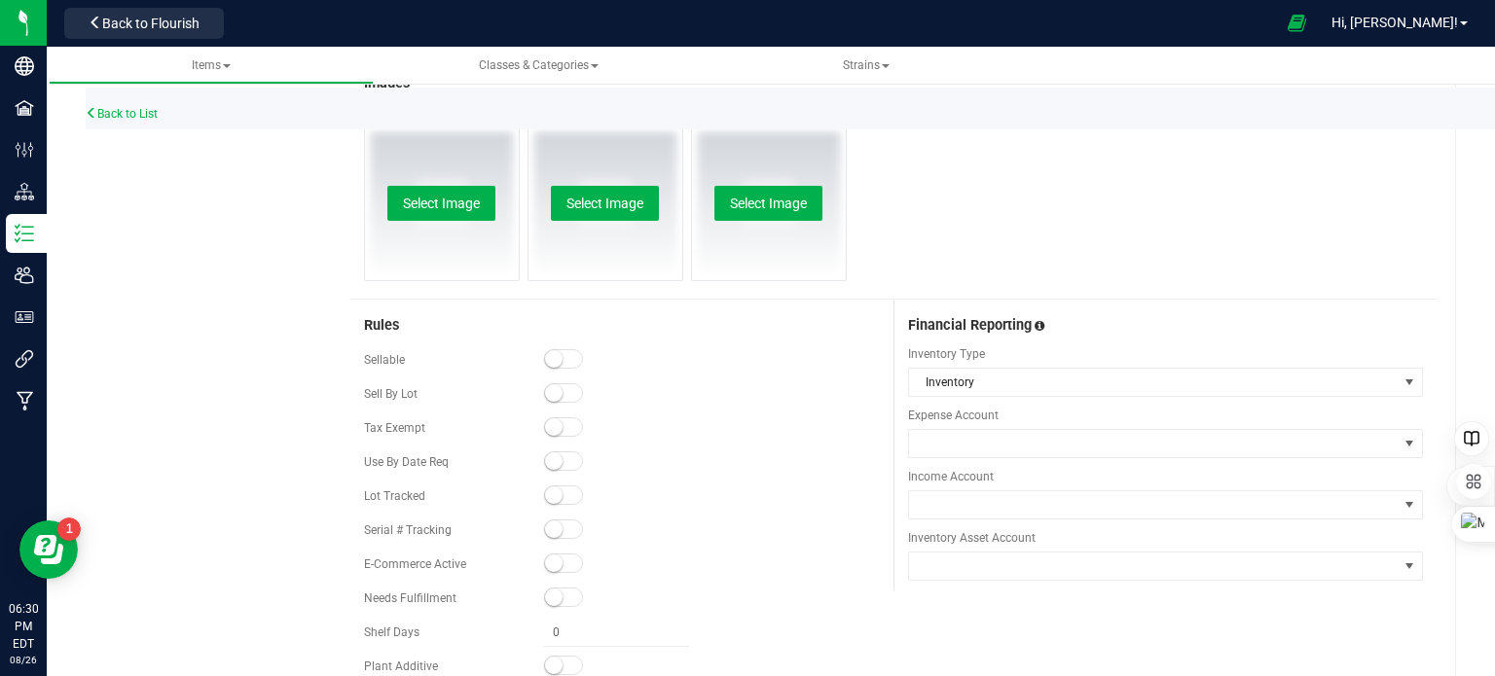
scroll to position [719, 0]
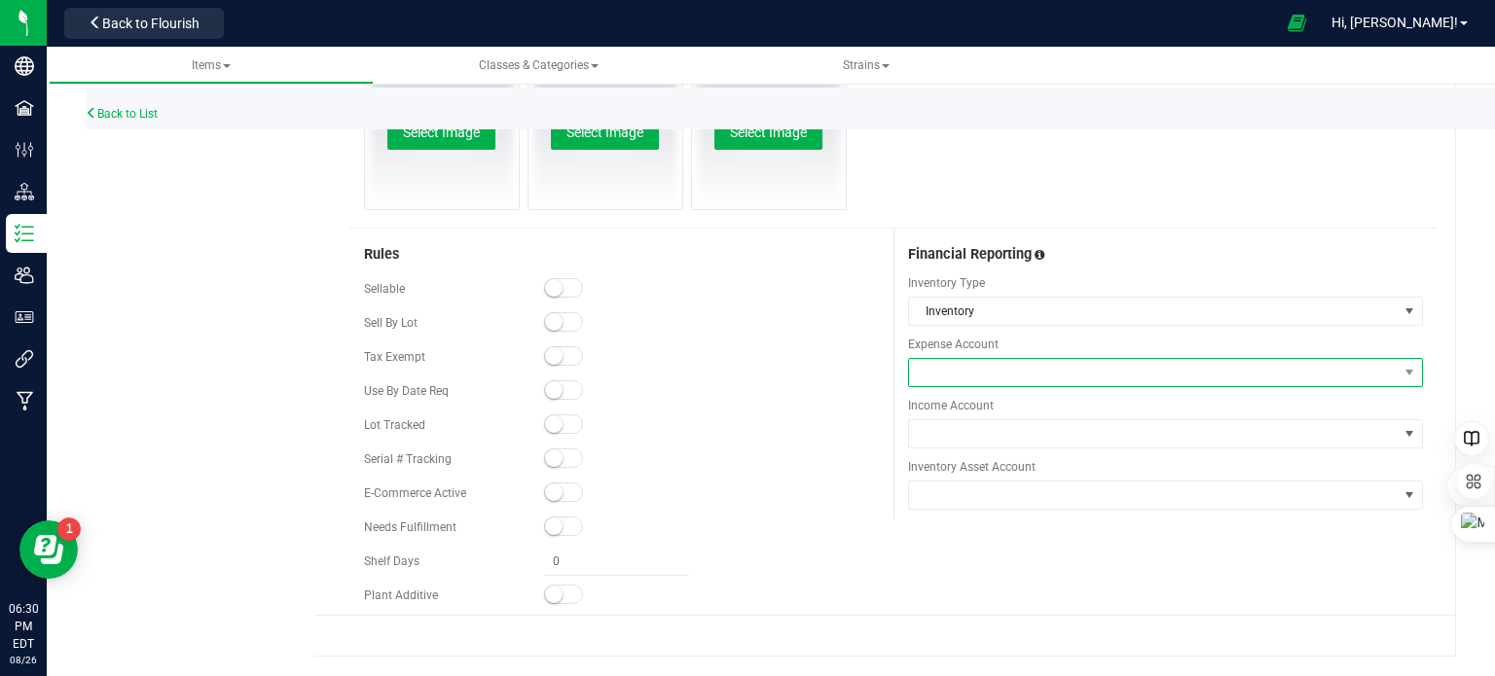
click at [1058, 364] on span at bounding box center [1153, 372] width 489 height 27
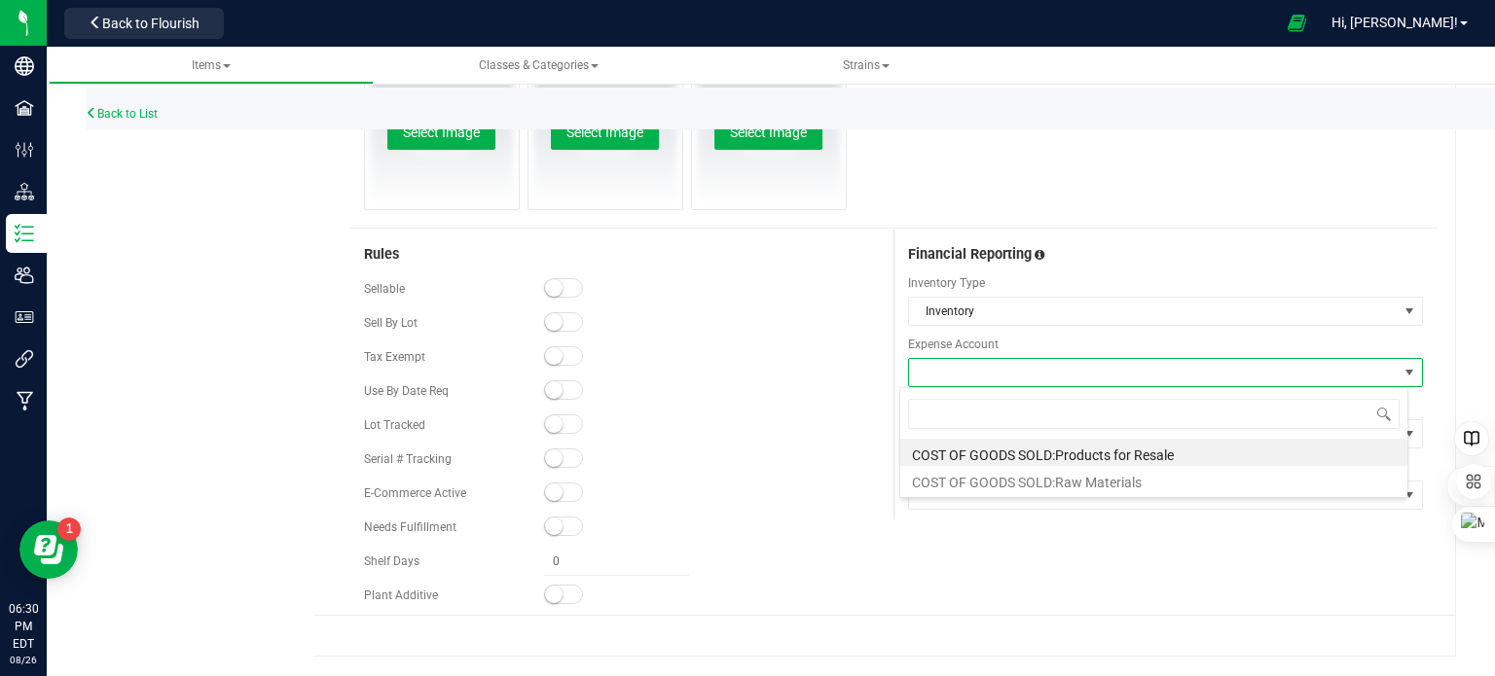
scroll to position [28, 508]
click at [1054, 477] on li "COST OF GOODS SOLD:Raw Materials" at bounding box center [1153, 479] width 507 height 27
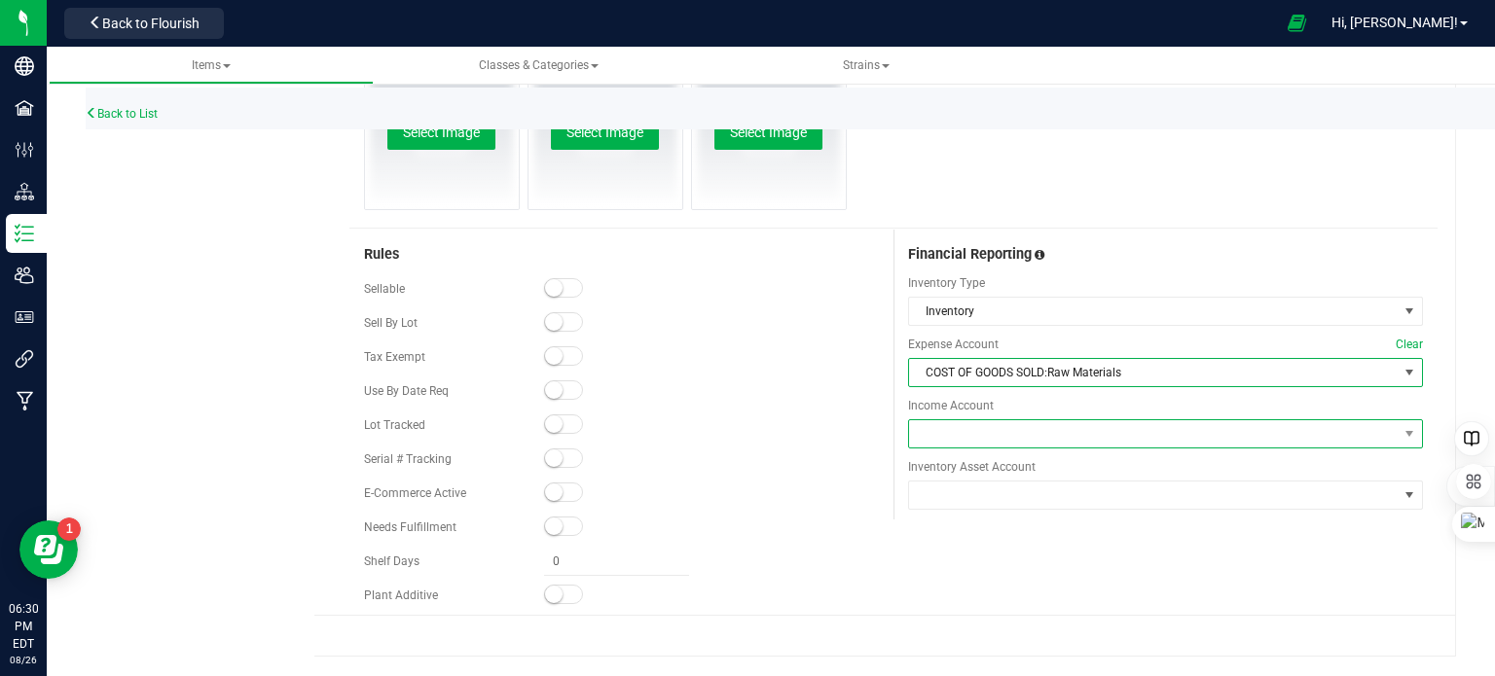
click at [1041, 431] on span at bounding box center [1153, 433] width 489 height 27
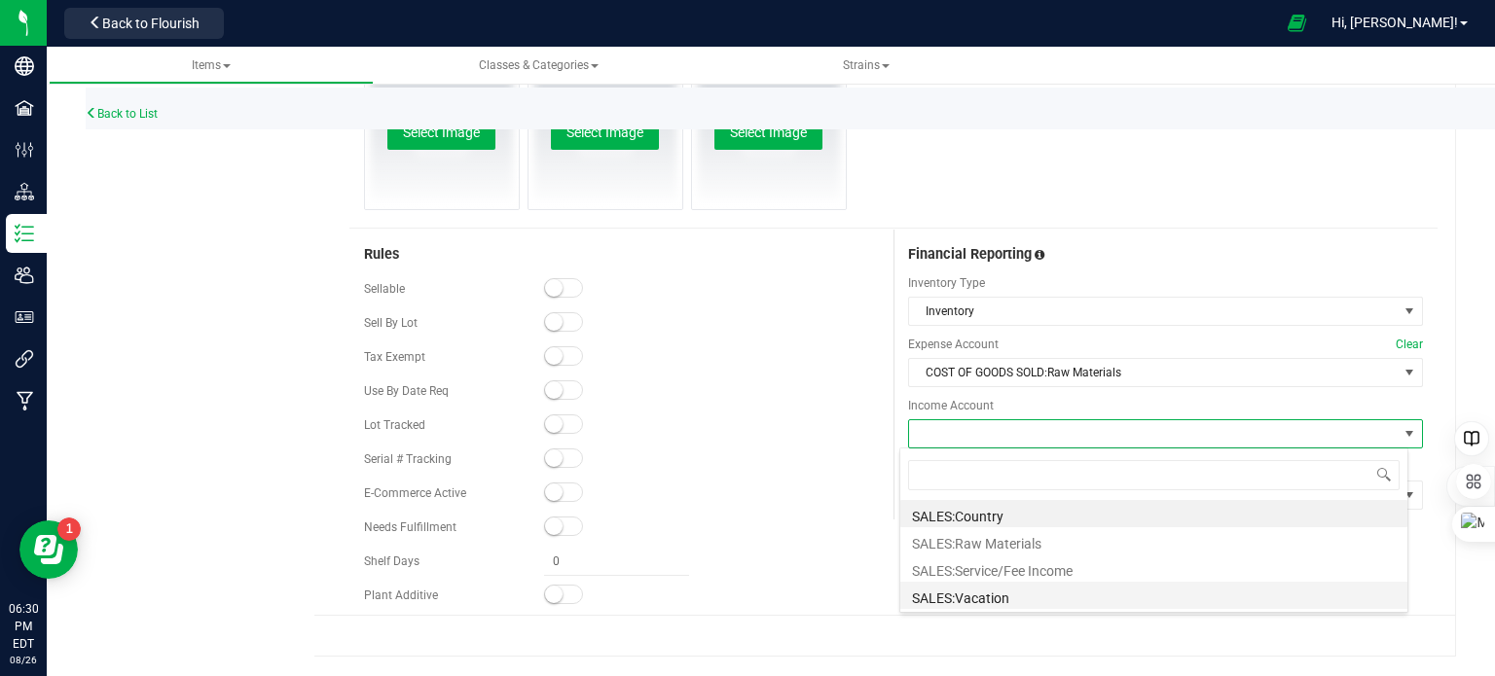
click at [997, 591] on li "SALES:Vacation" at bounding box center [1153, 595] width 507 height 27
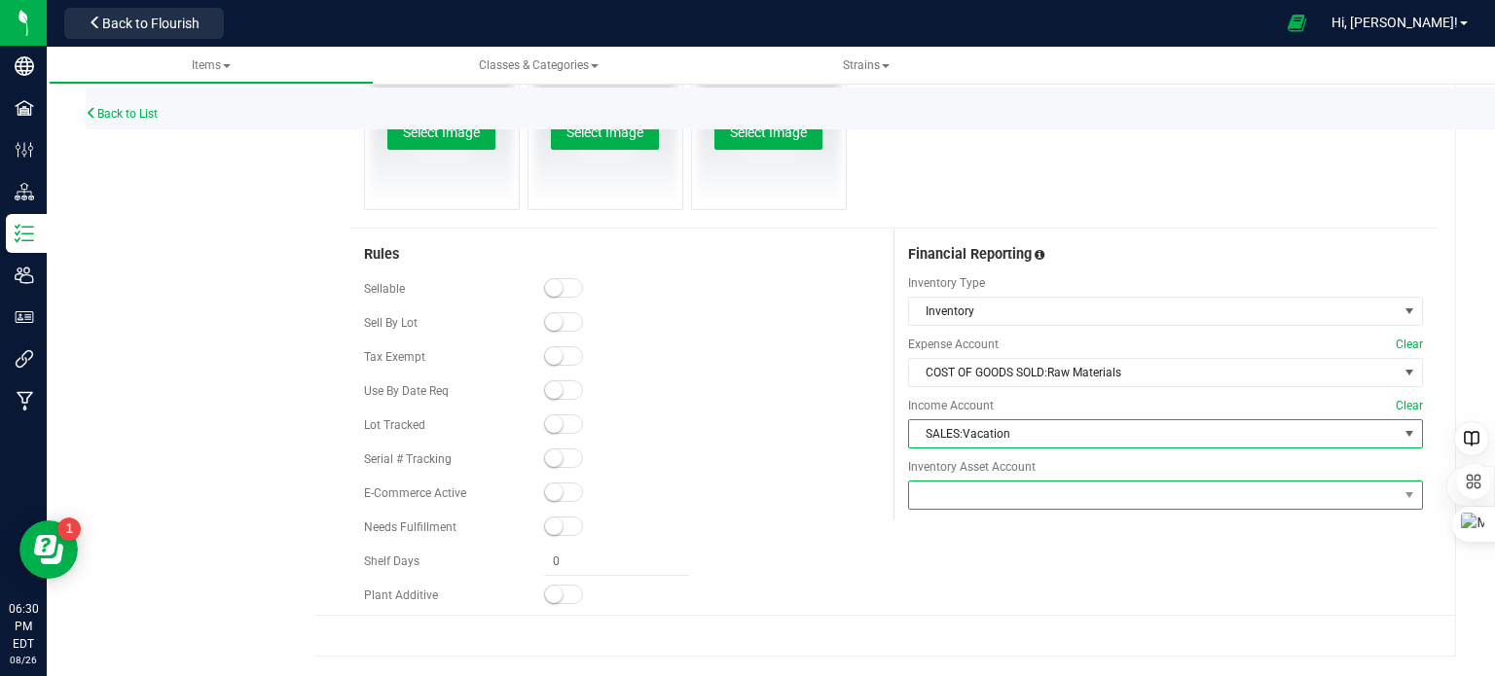
click at [1024, 492] on span at bounding box center [1153, 495] width 489 height 27
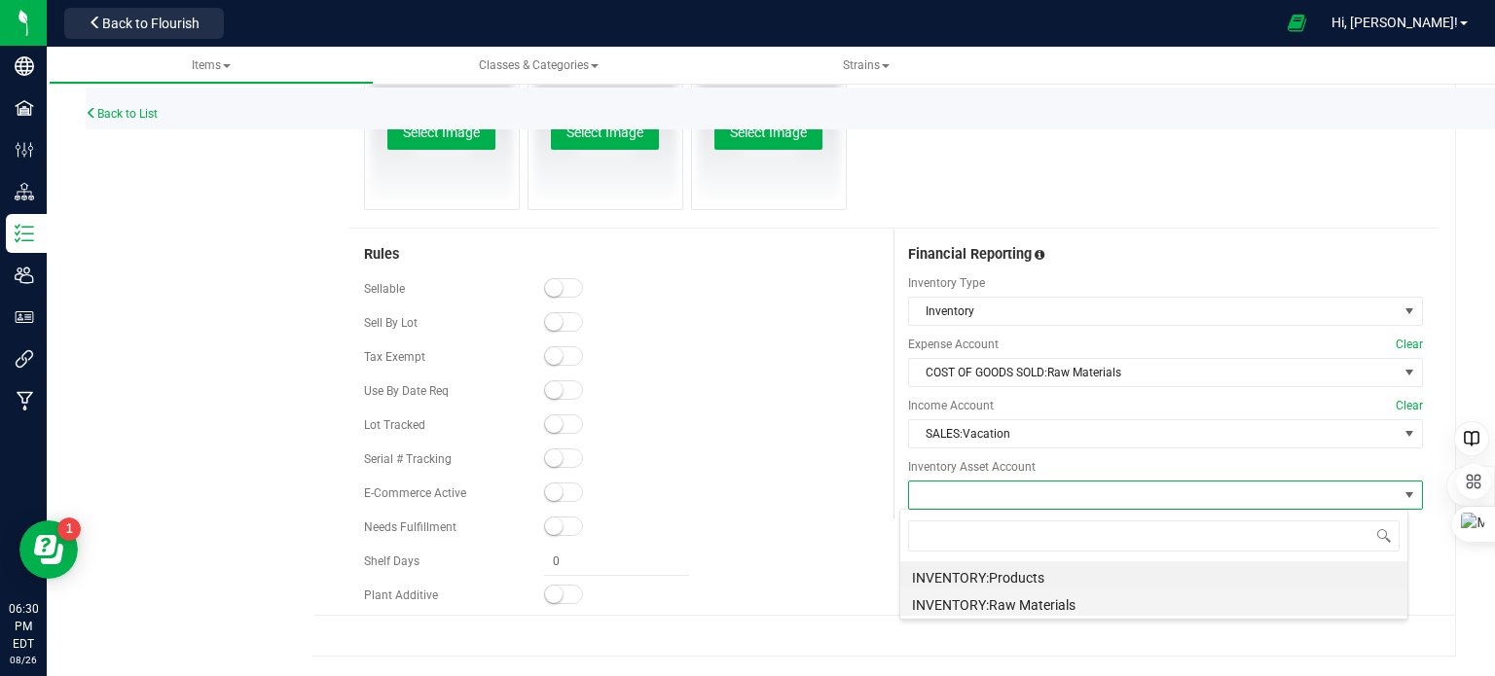
click at [1036, 605] on li "INVENTORY:Raw Materials" at bounding box center [1153, 602] width 507 height 27
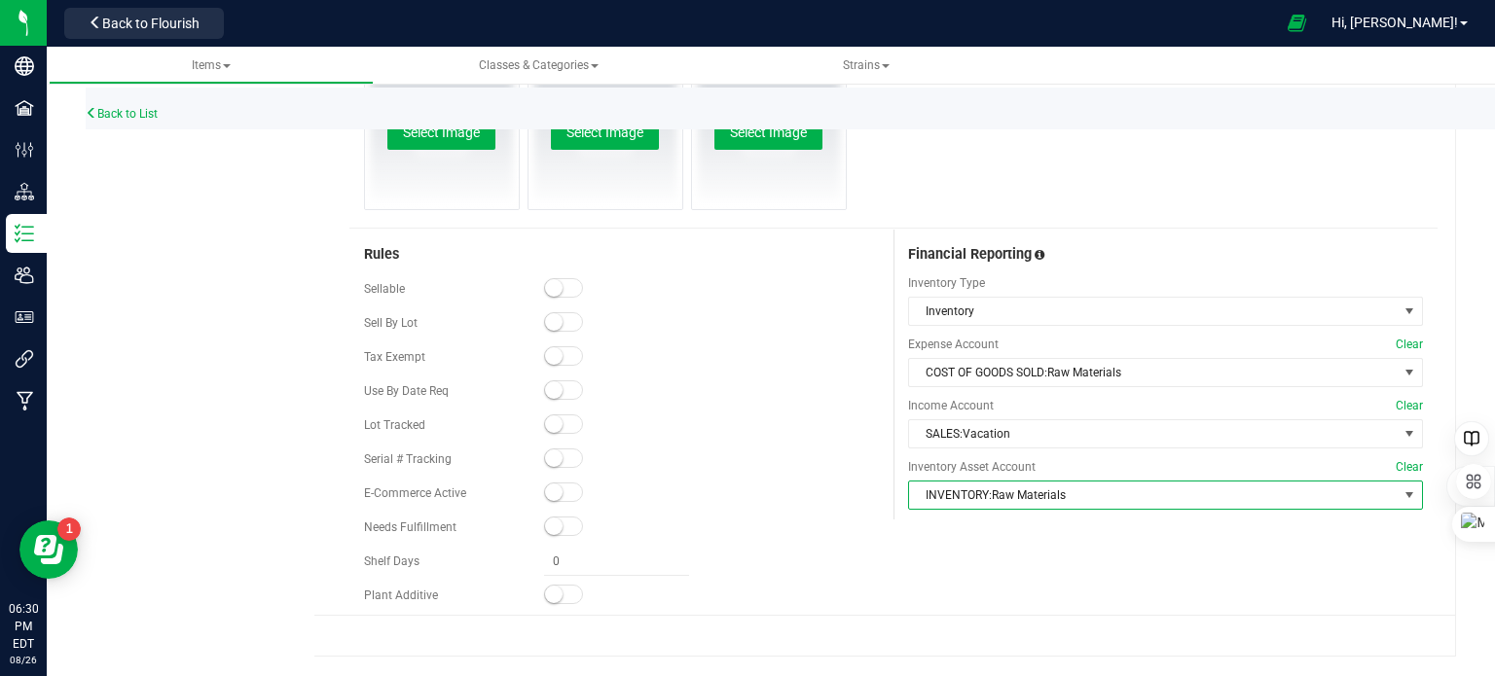
click at [567, 295] on span at bounding box center [563, 287] width 39 height 19
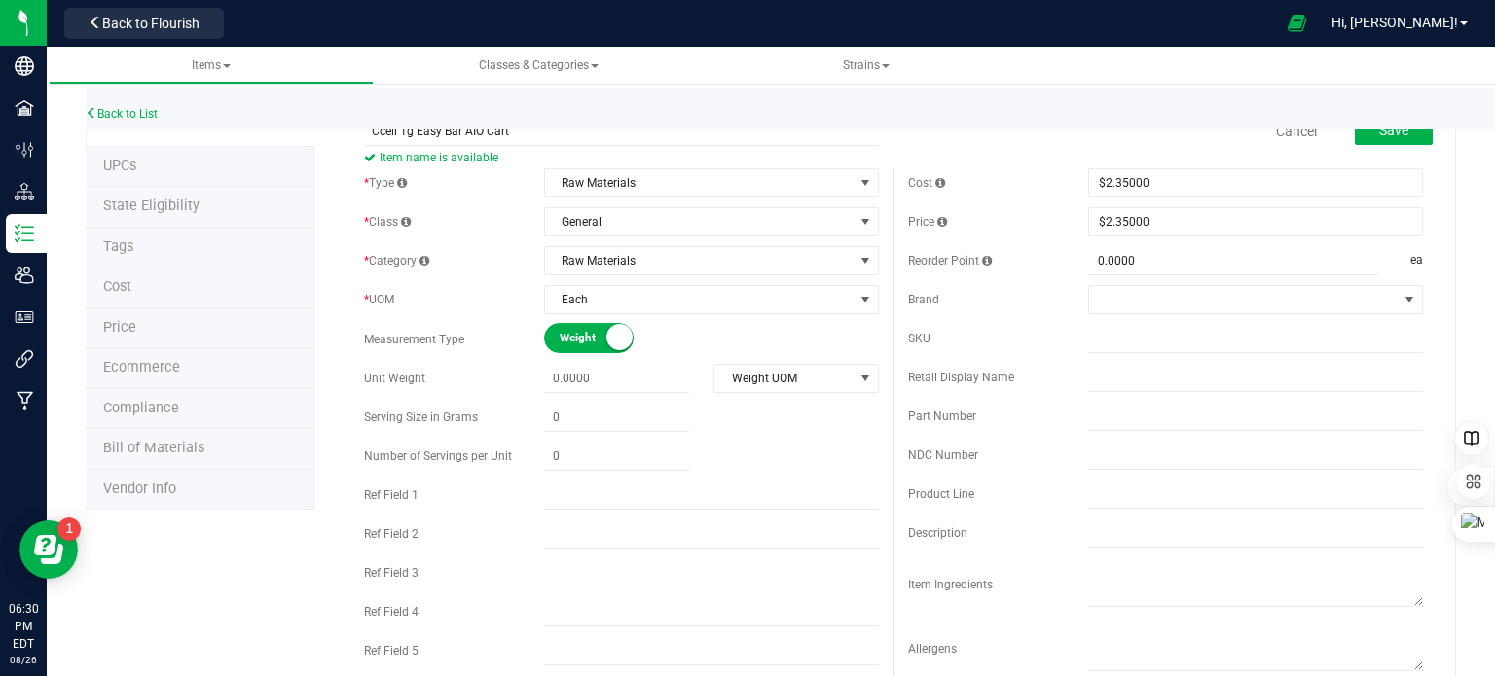
scroll to position [0, 0]
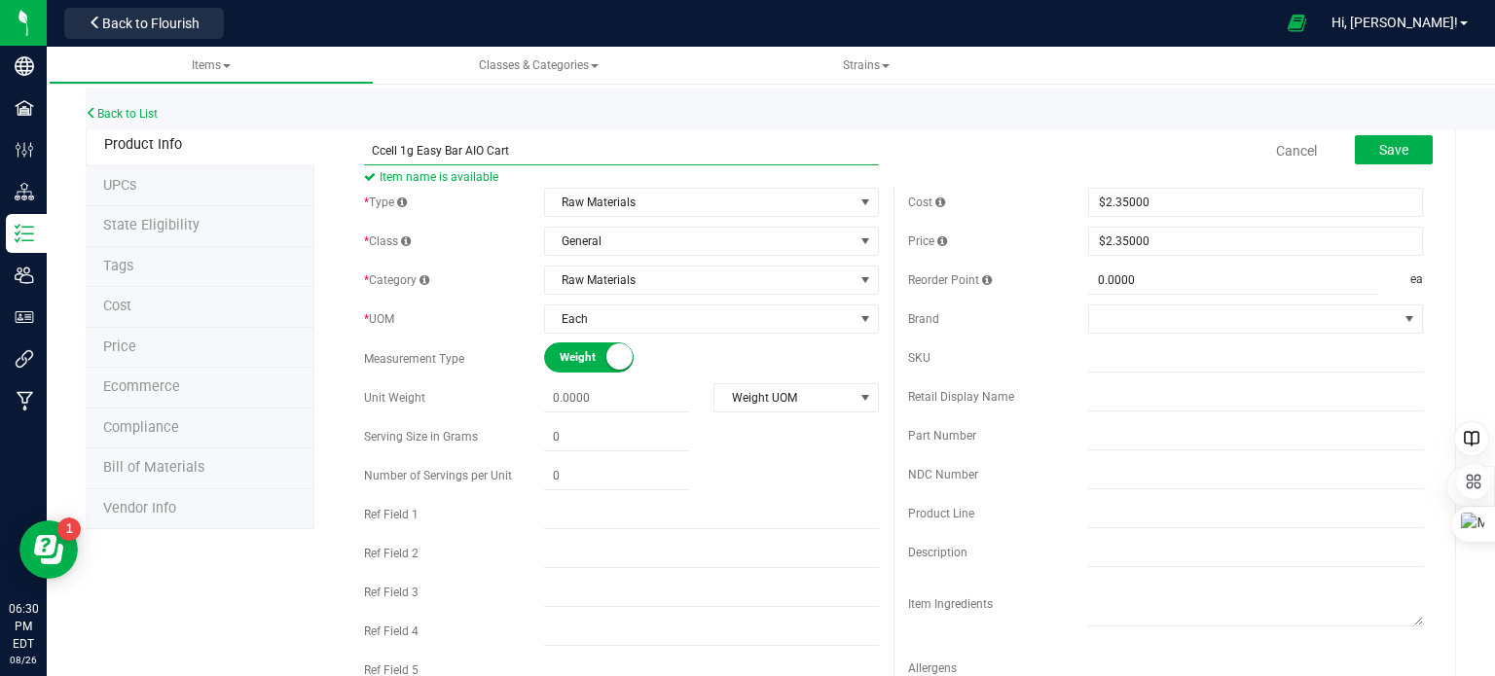
click at [567, 151] on input "Ccell 1g Easy Bar AIO Cart" at bounding box center [621, 150] width 515 height 29
type input "Ccell 1g Easy Bar AIO Cart (Vacation Branded)"
click at [1393, 152] on span "Save" at bounding box center [1393, 150] width 29 height 16
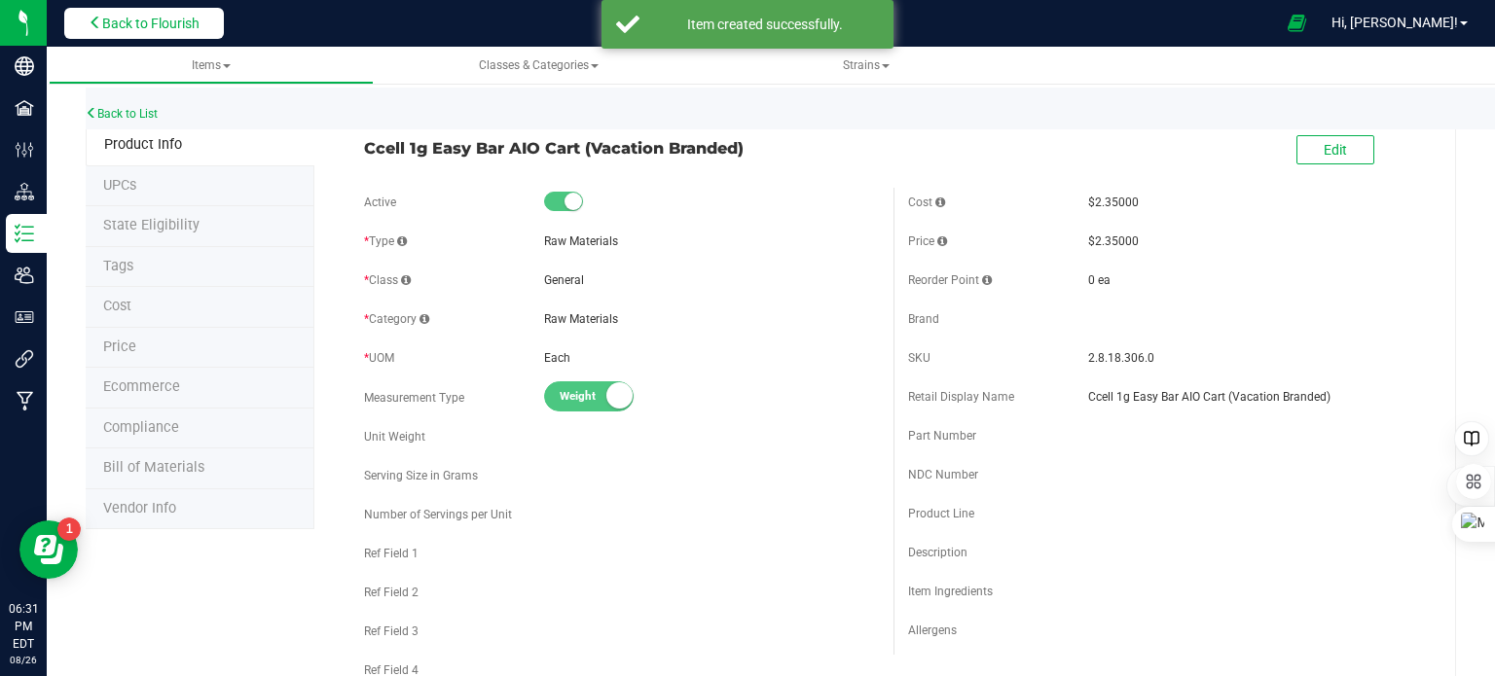
click at [99, 30] on button "Back to Flourish" at bounding box center [144, 23] width 160 height 31
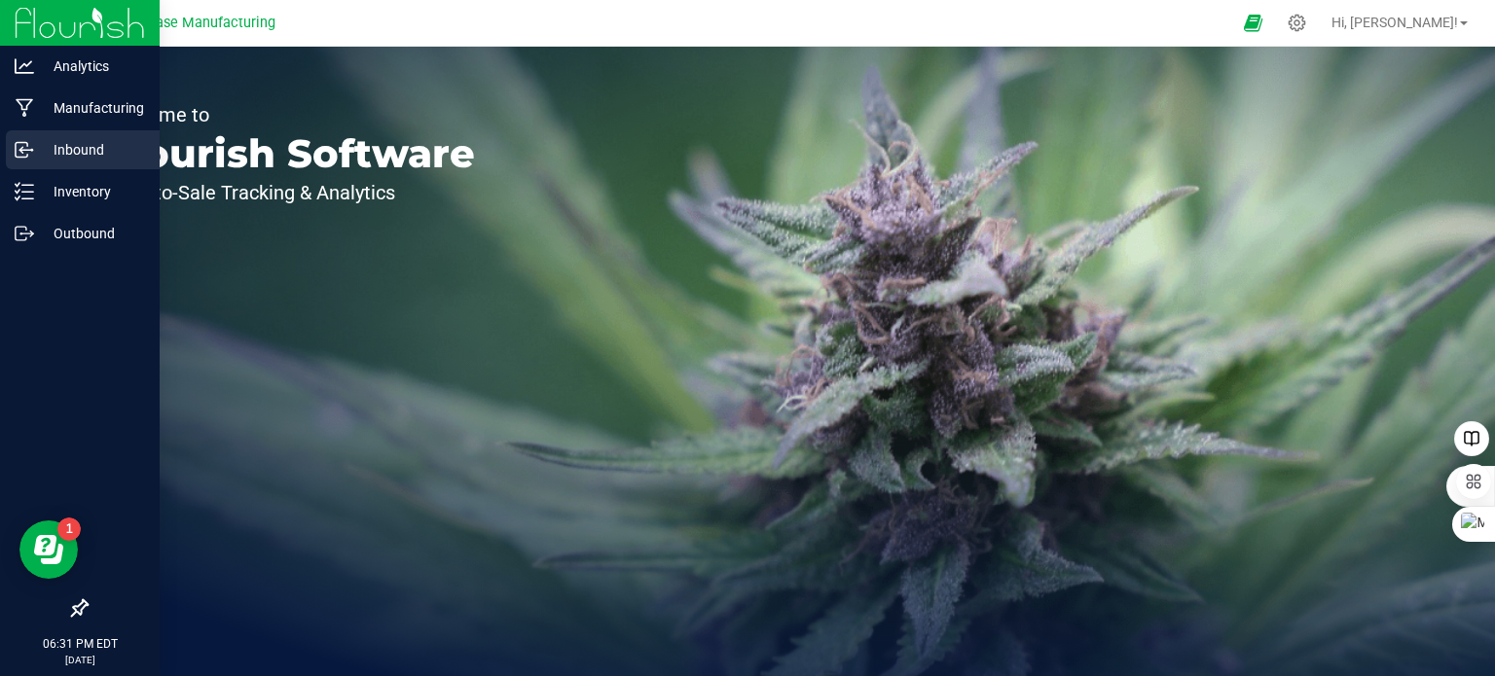
click at [25, 154] on icon at bounding box center [24, 149] width 19 height 19
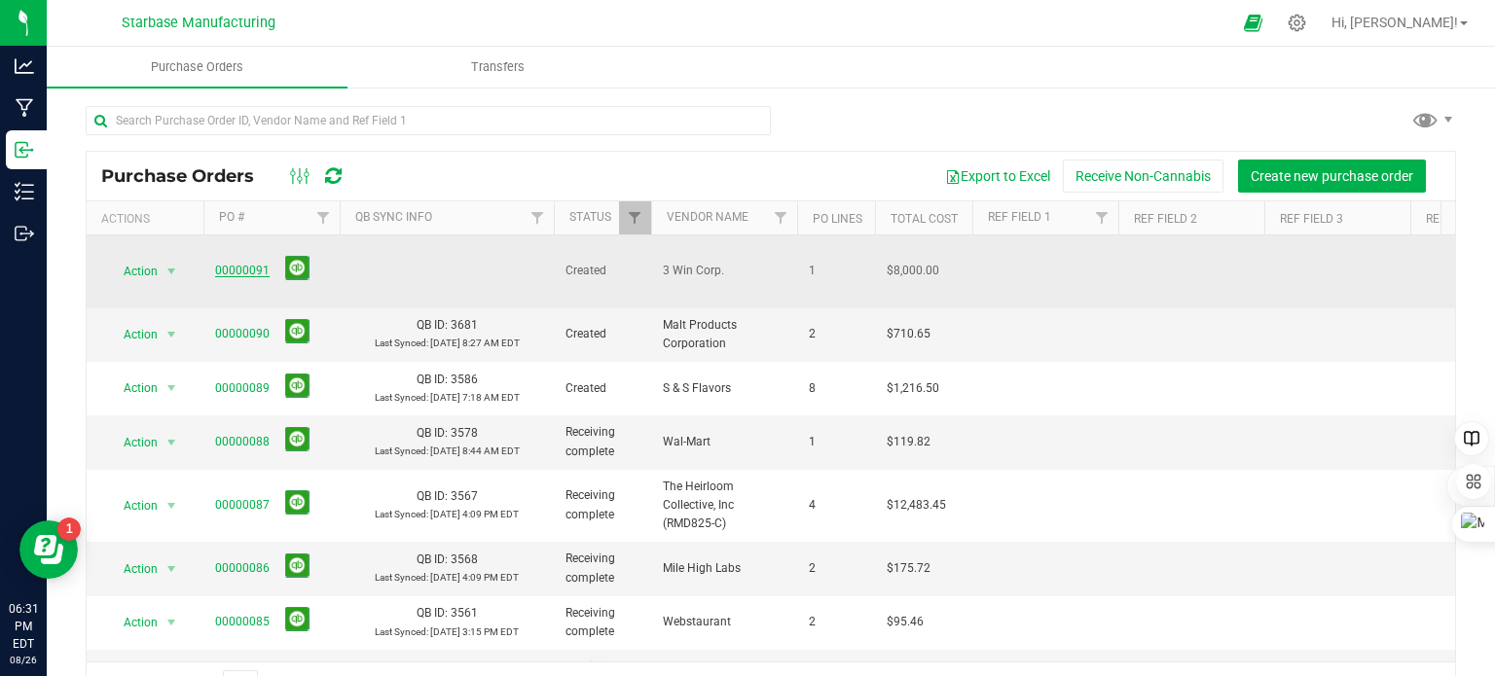
click at [246, 264] on link "00000091" at bounding box center [242, 271] width 55 height 14
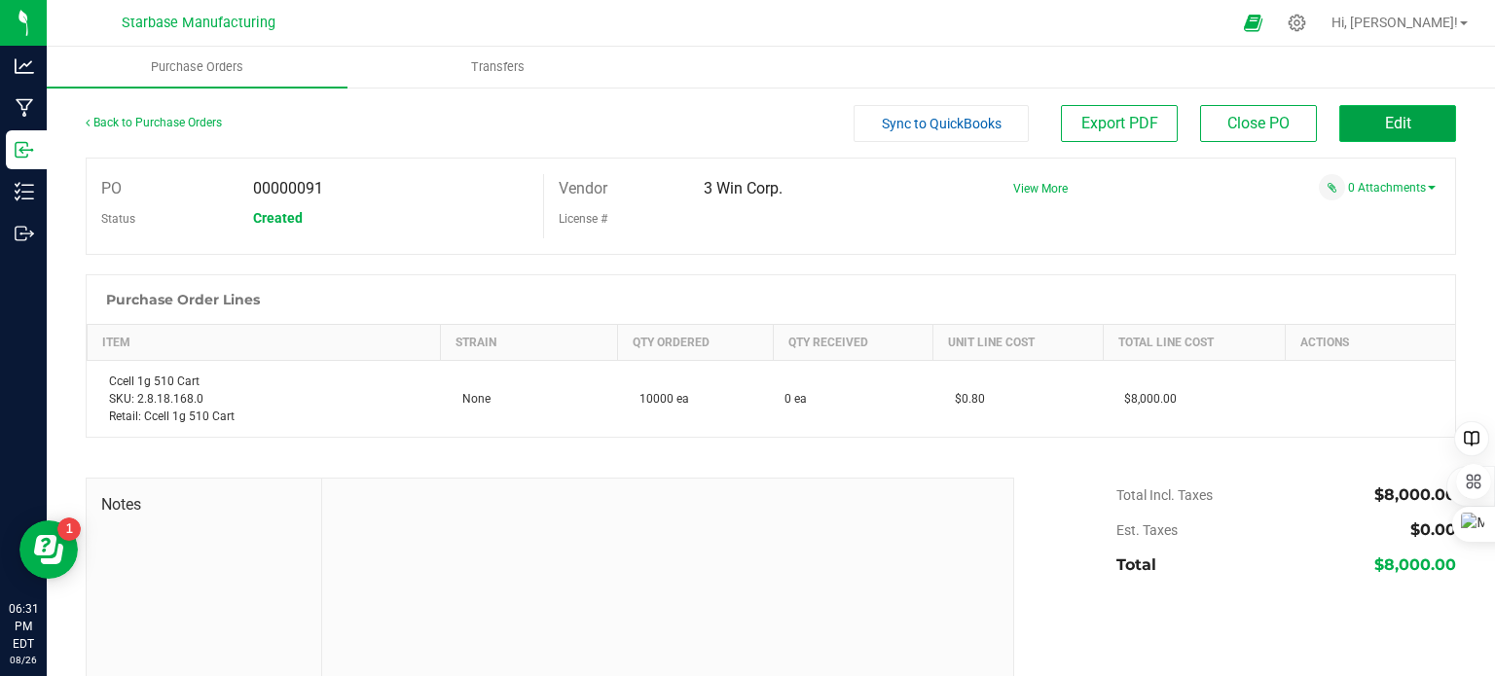
click at [1385, 124] on span "Edit" at bounding box center [1398, 123] width 26 height 18
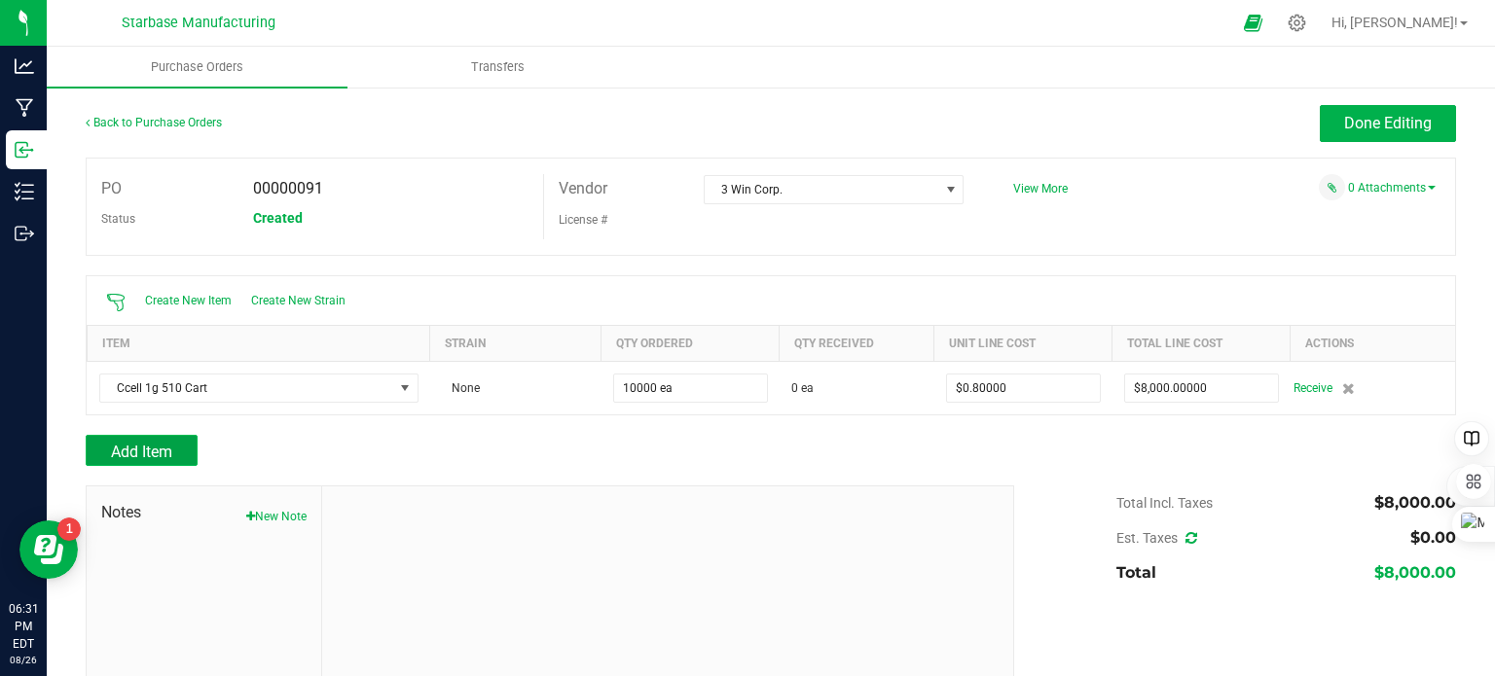
click at [160, 452] on span "Add Item" at bounding box center [141, 452] width 61 height 18
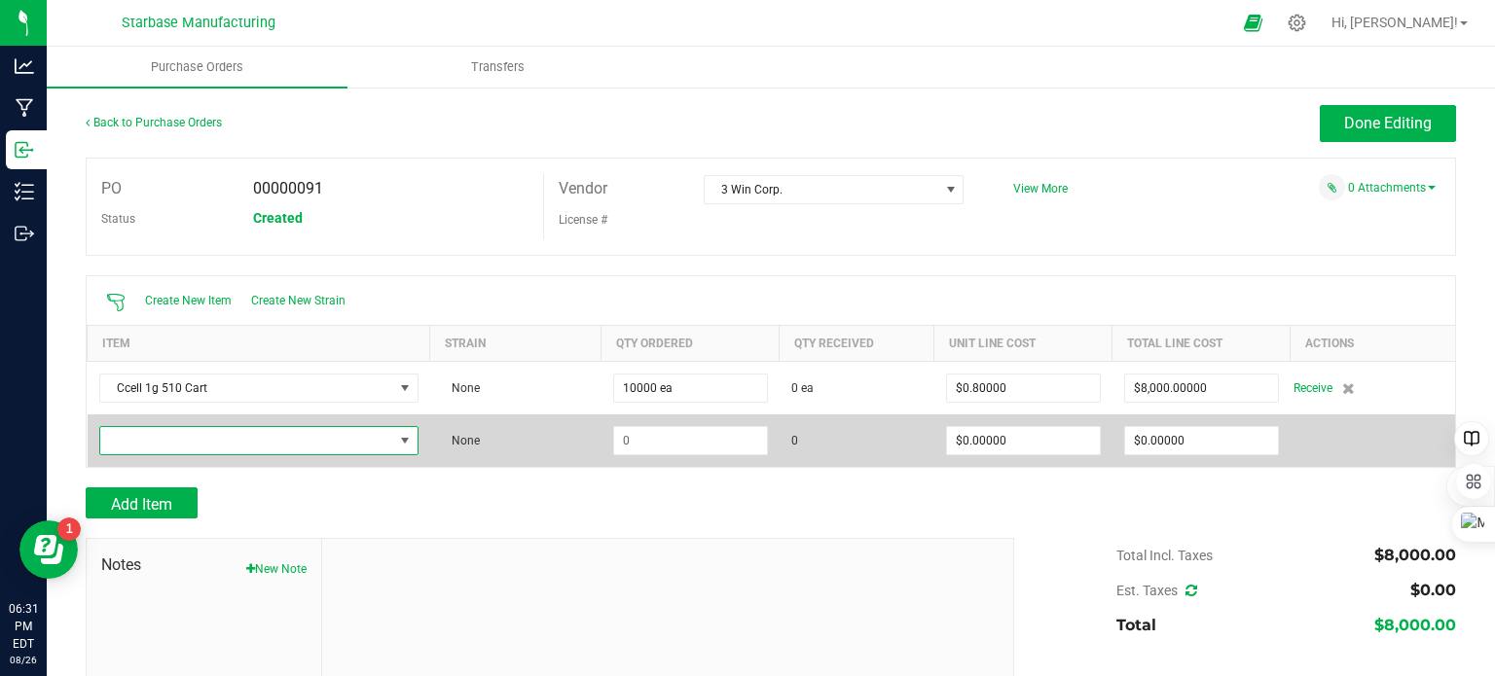
click at [166, 446] on span "NO DATA FOUND" at bounding box center [246, 440] width 293 height 27
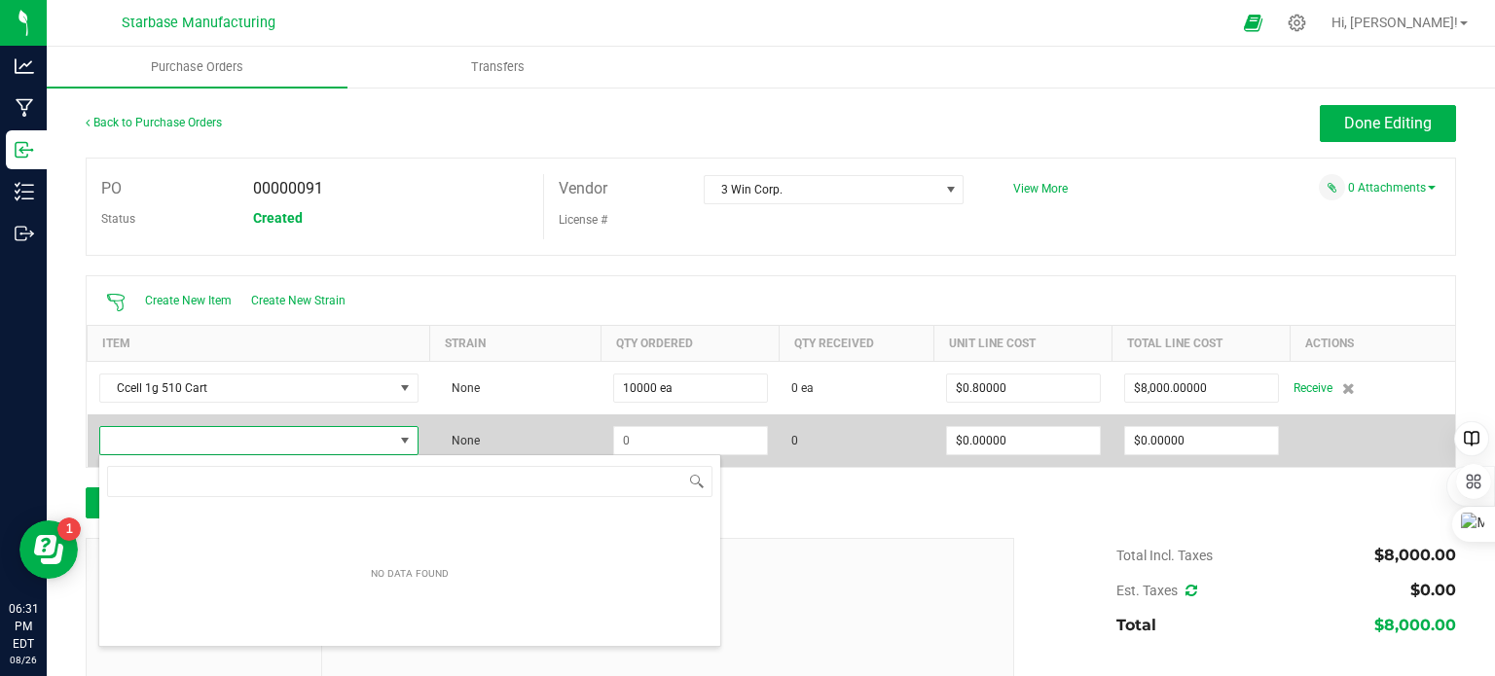
scroll to position [28, 312]
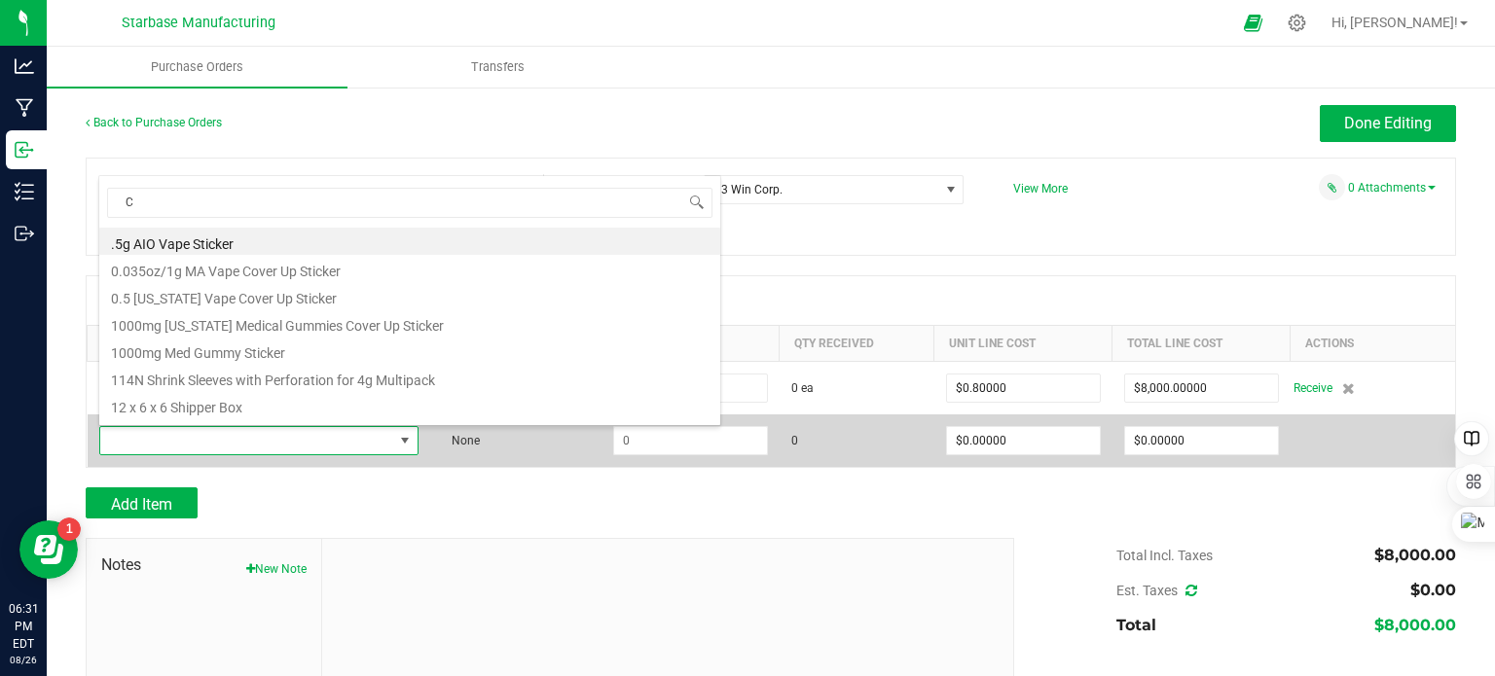
type input "Cc"
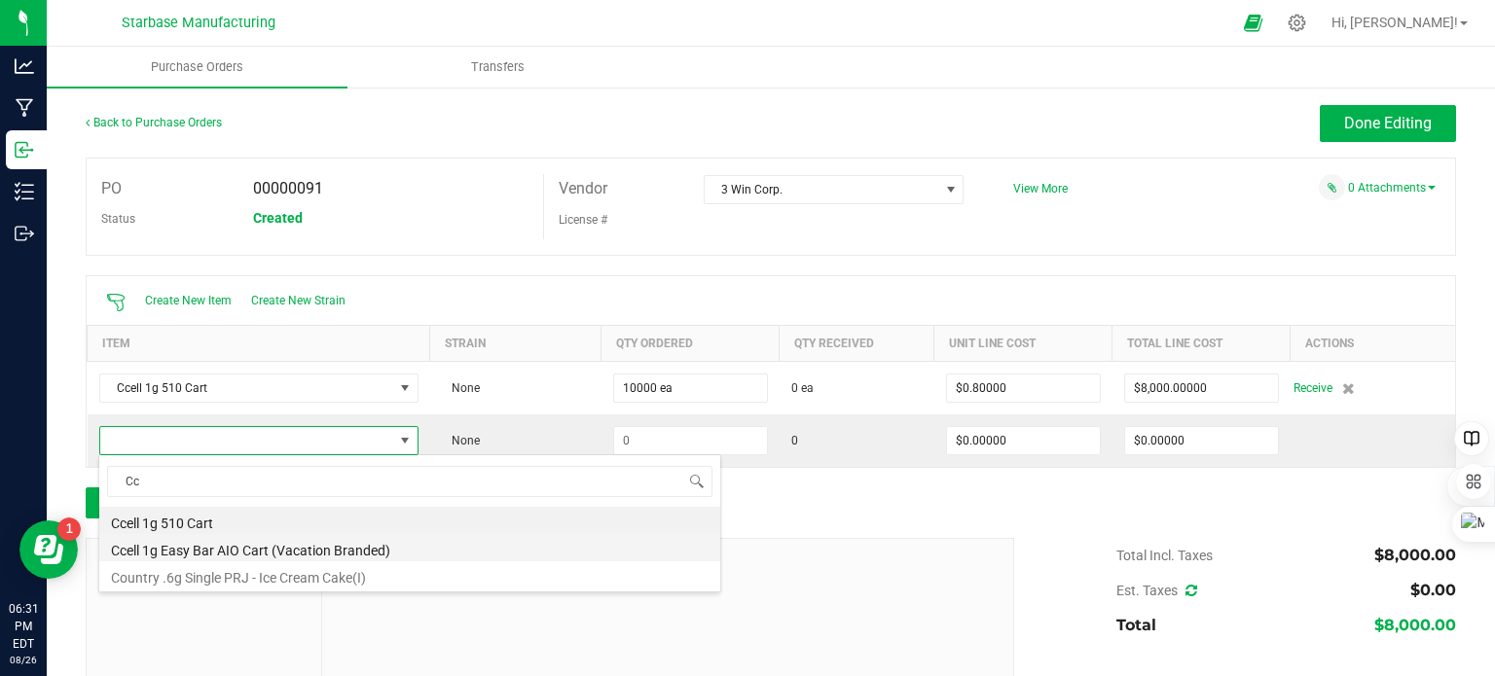
click at [232, 548] on li "Ccell 1g Easy Bar AIO Cart (Vacation Branded)" at bounding box center [409, 547] width 621 height 27
type input "$2.35000"
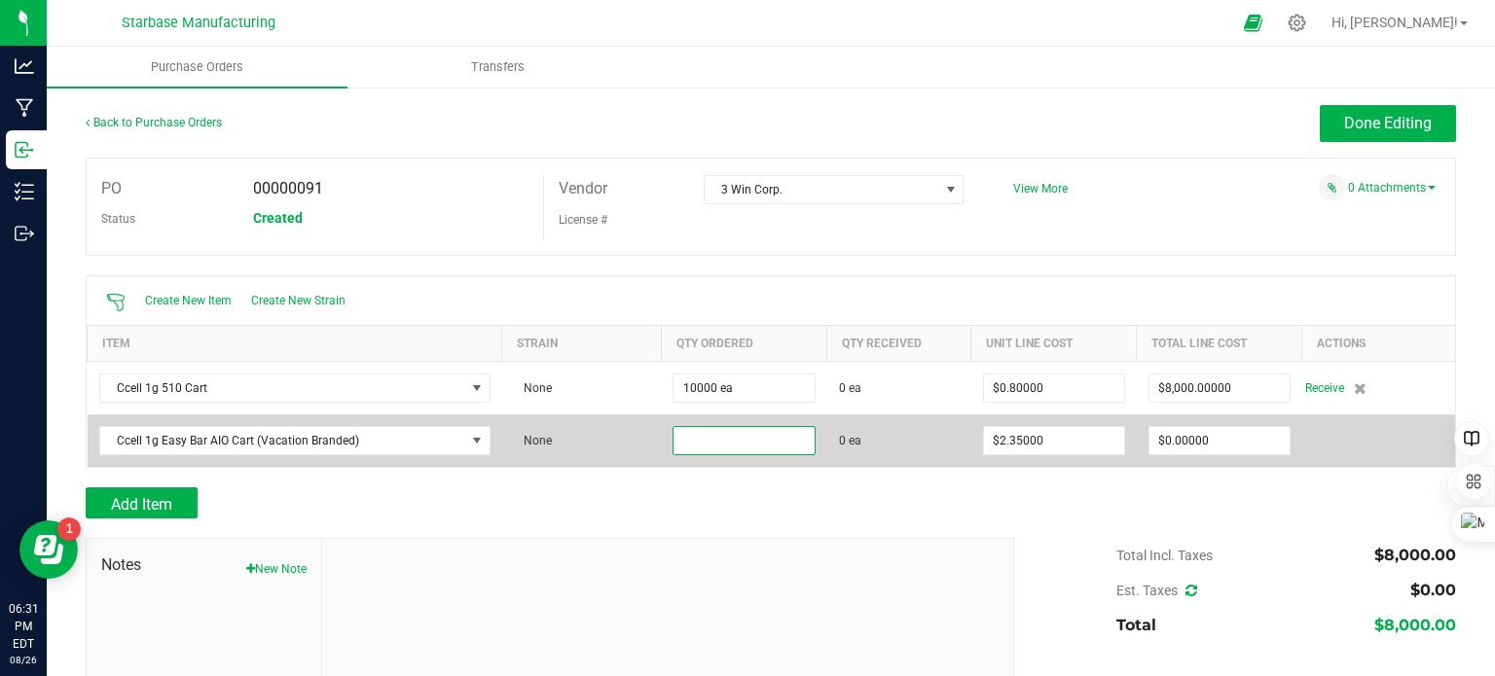
click at [745, 444] on input at bounding box center [744, 440] width 140 height 27
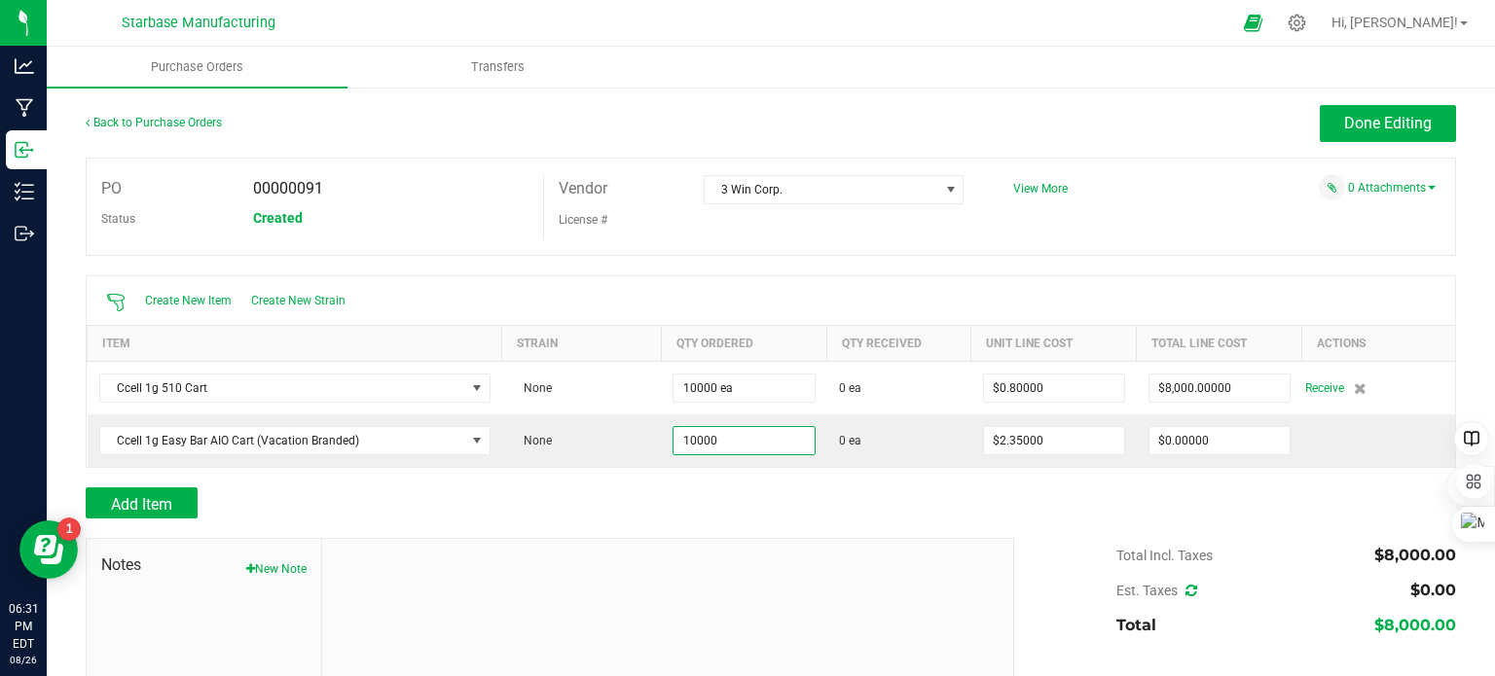
type input "10000 ea"
click at [965, 482] on div at bounding box center [771, 477] width 1370 height 19
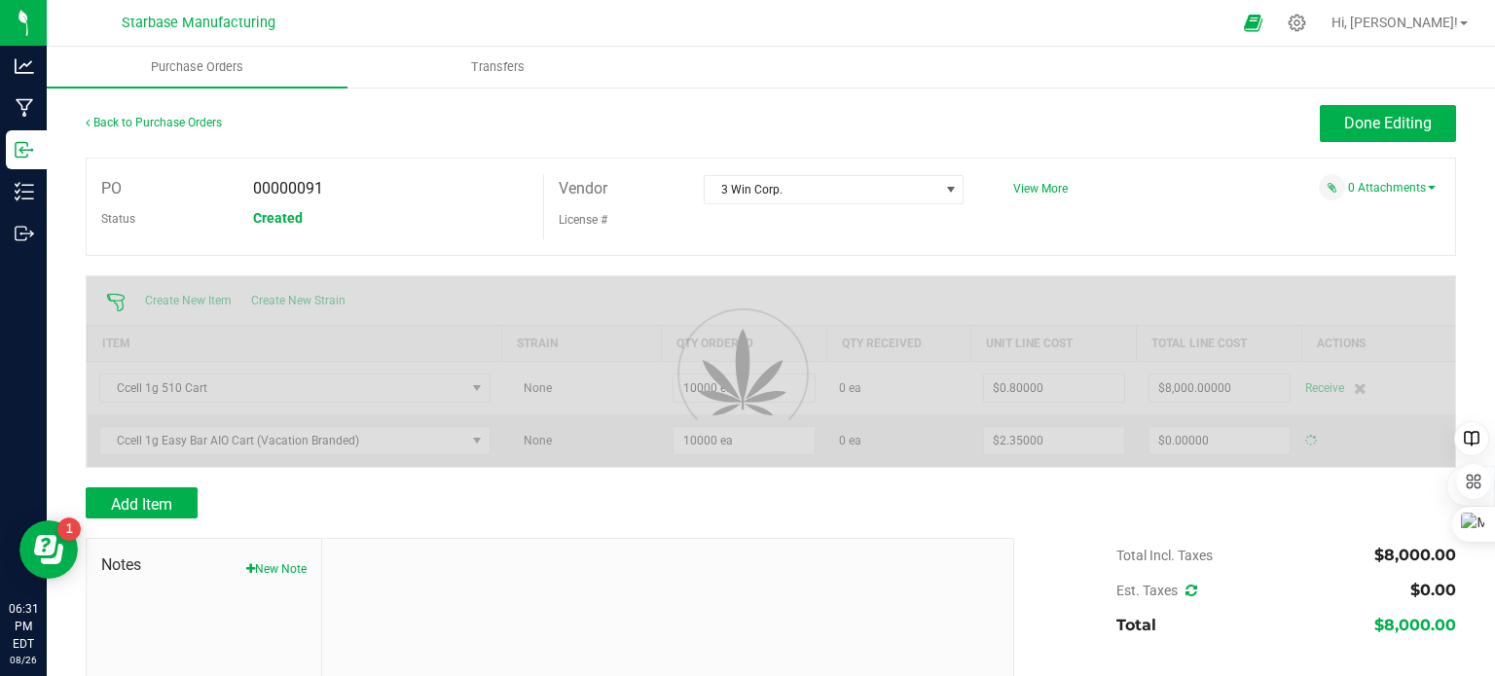
type input "$23,500.00000"
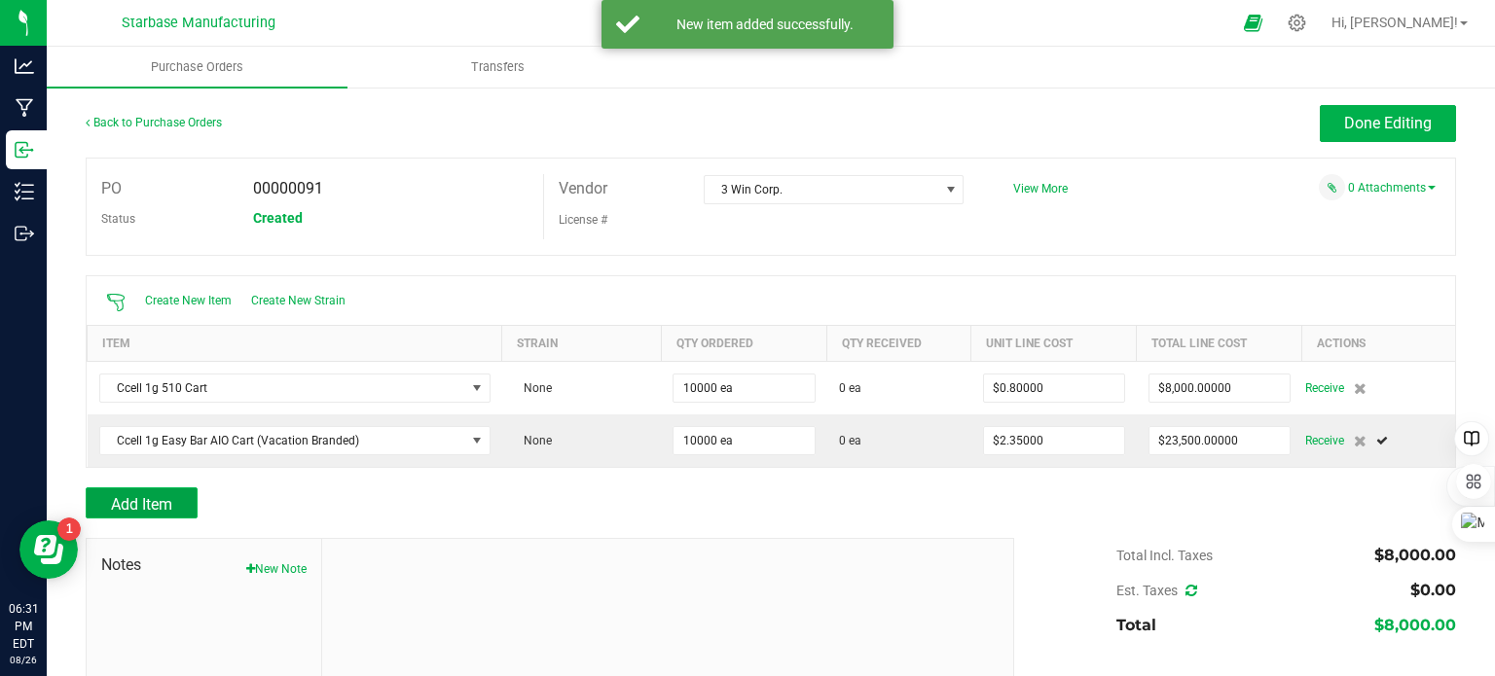
click at [152, 502] on span "Add Item" at bounding box center [141, 504] width 61 height 18
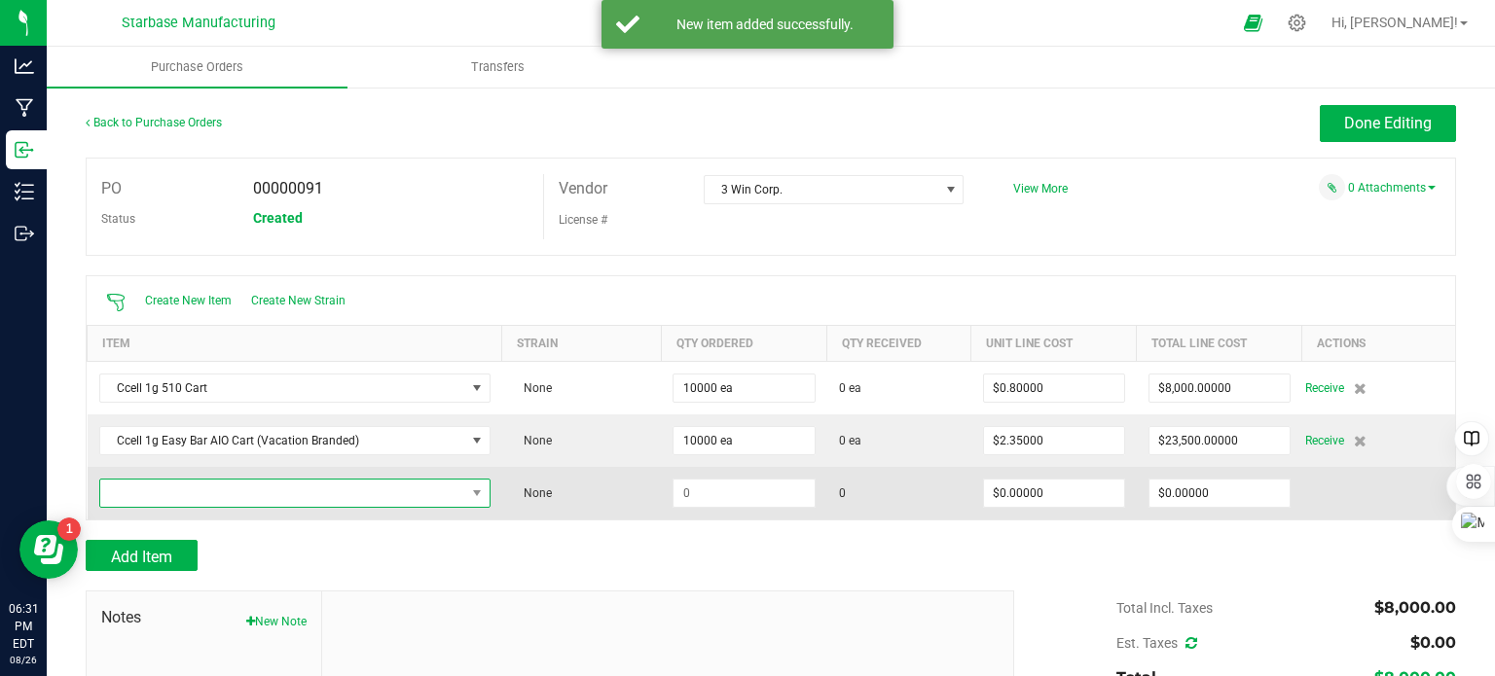
click at [171, 492] on span "NO DATA FOUND" at bounding box center [282, 493] width 365 height 27
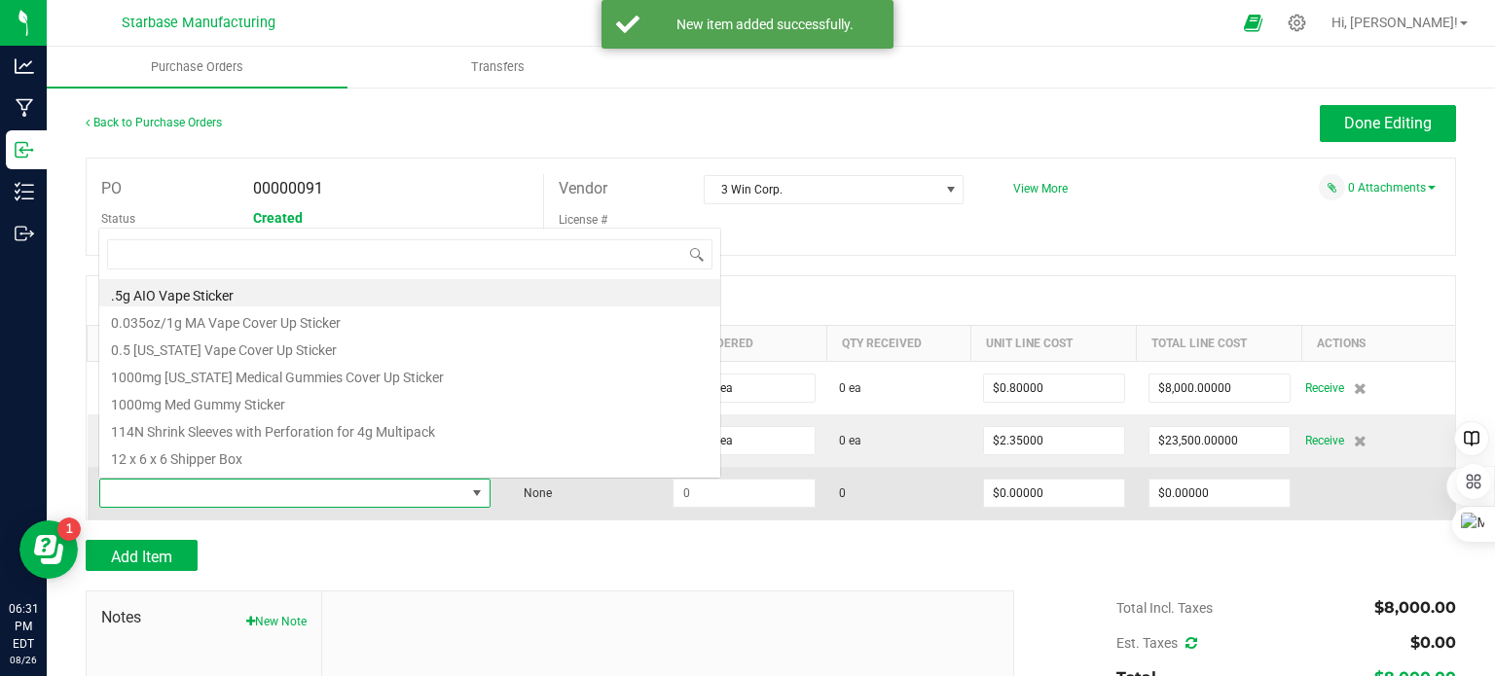
scroll to position [28, 380]
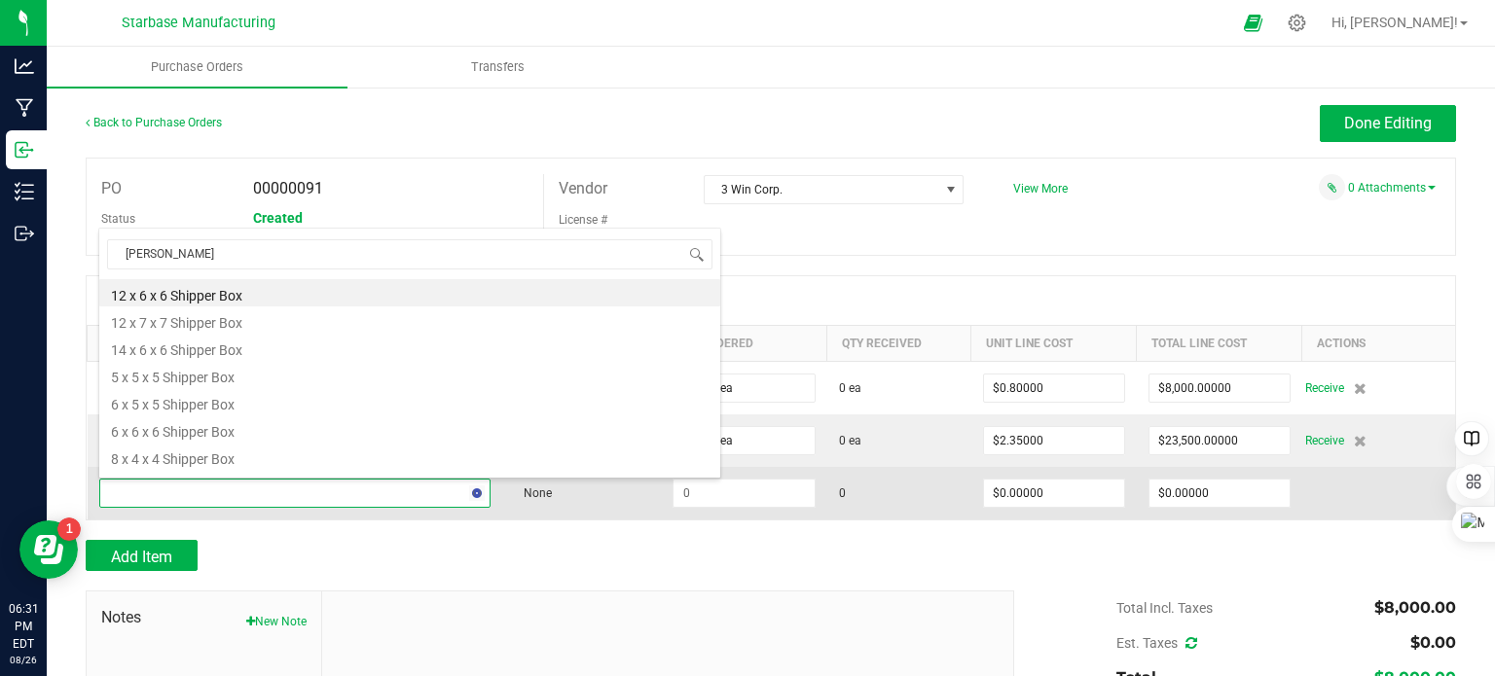
type input "shippi"
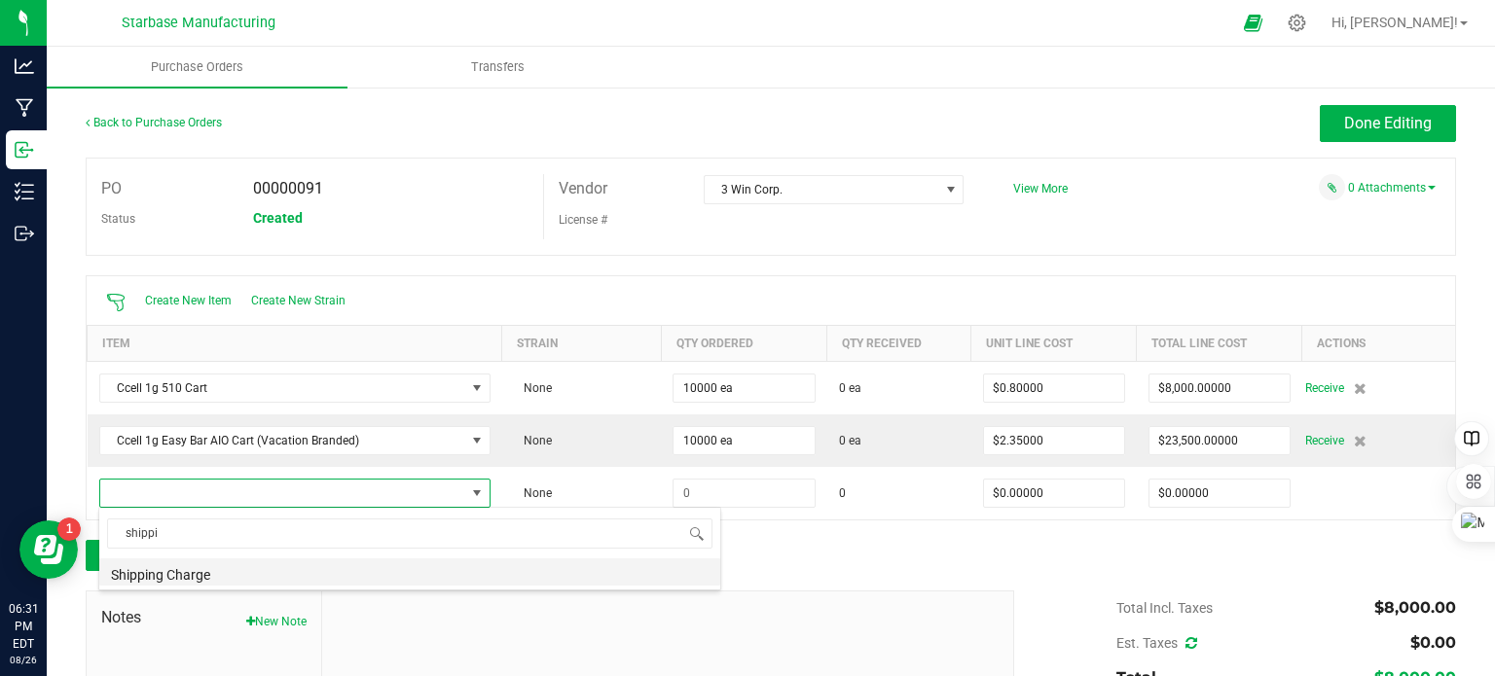
click at [197, 578] on li "Shipping Charge" at bounding box center [409, 572] width 621 height 27
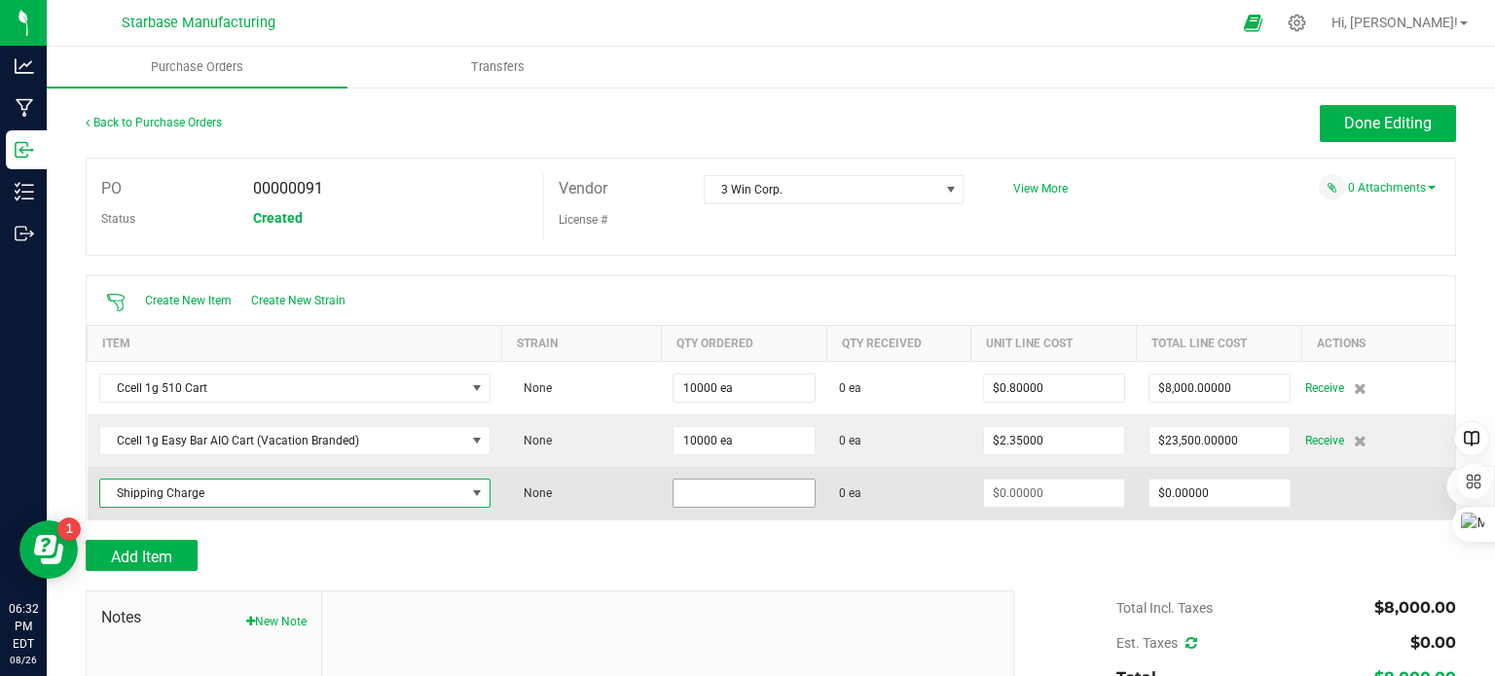
click at [756, 492] on input at bounding box center [744, 493] width 140 height 27
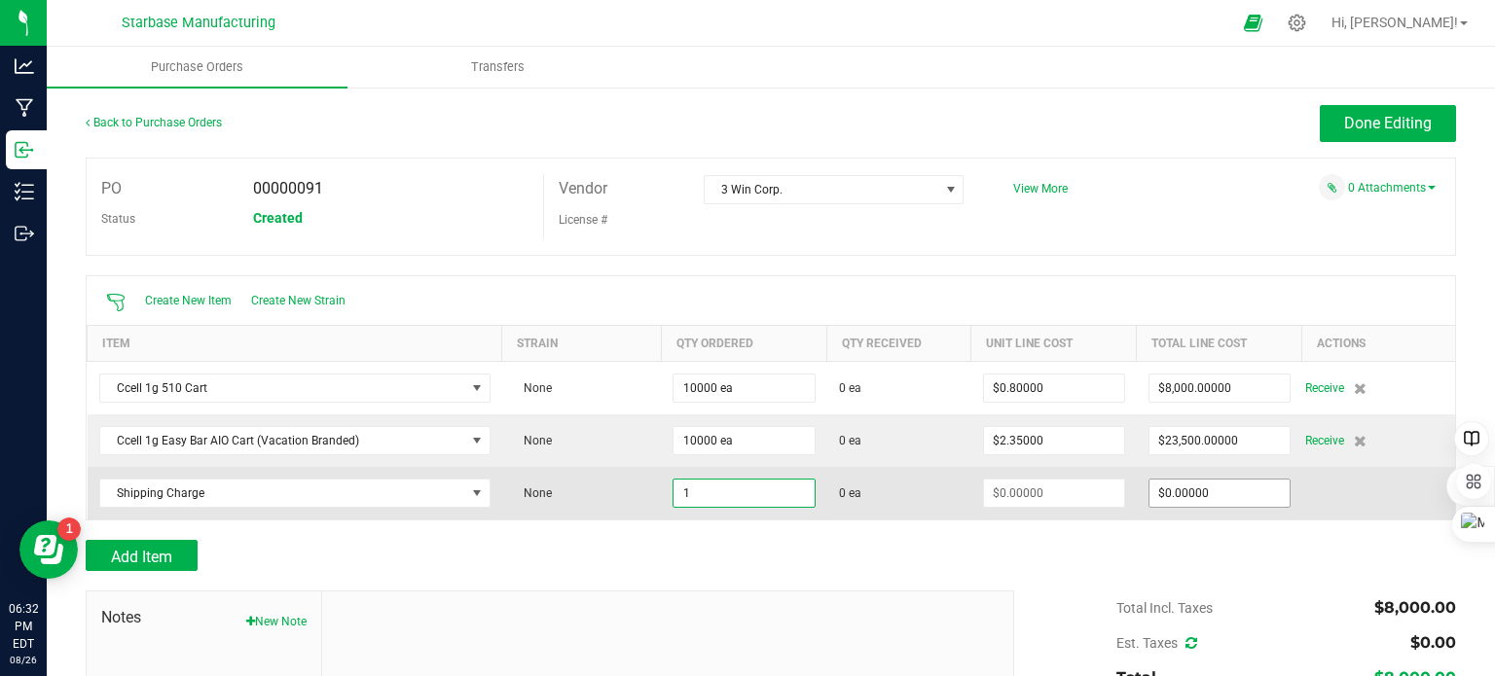
type input "1 ea"
type input "0"
click at [1223, 490] on input "0" at bounding box center [1219, 493] width 140 height 27
type input "$0.00000"
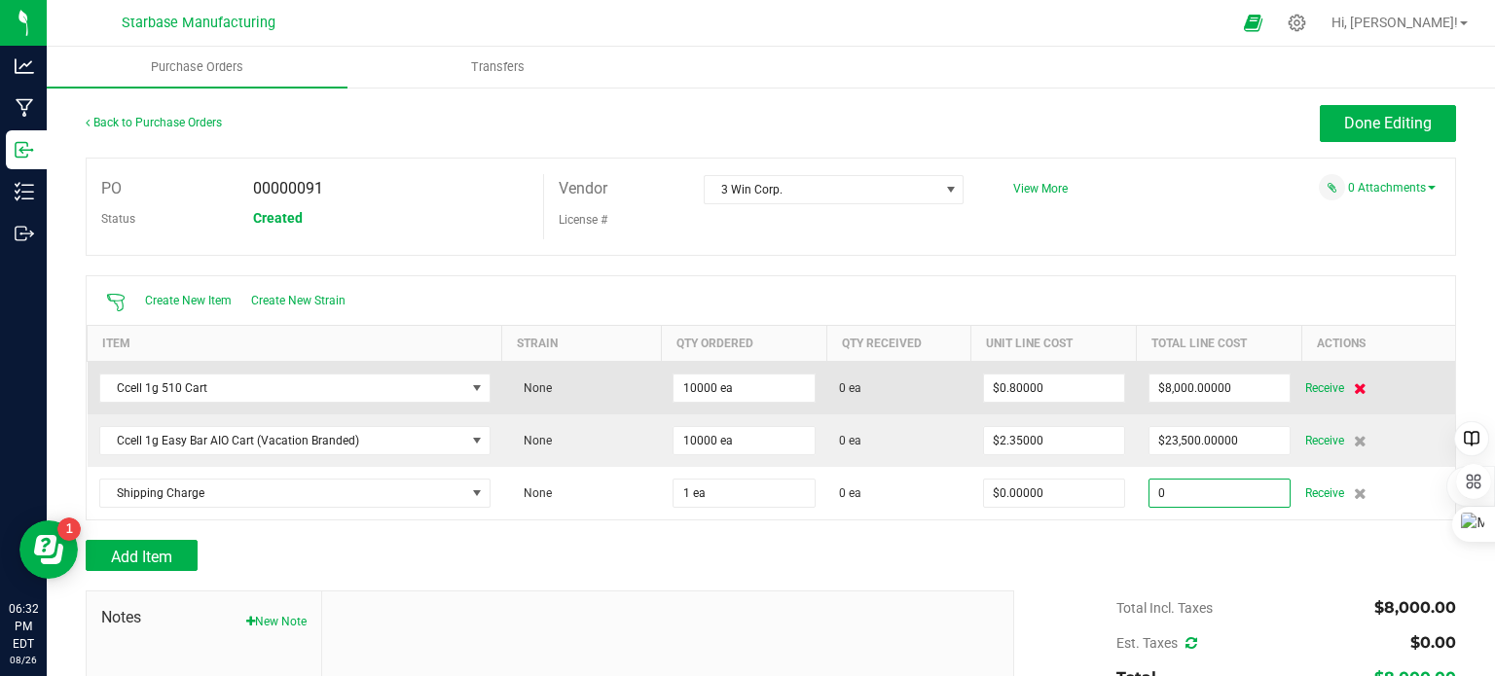
type input "$0.00000"
click at [1354, 386] on icon at bounding box center [1360, 389] width 13 height 12
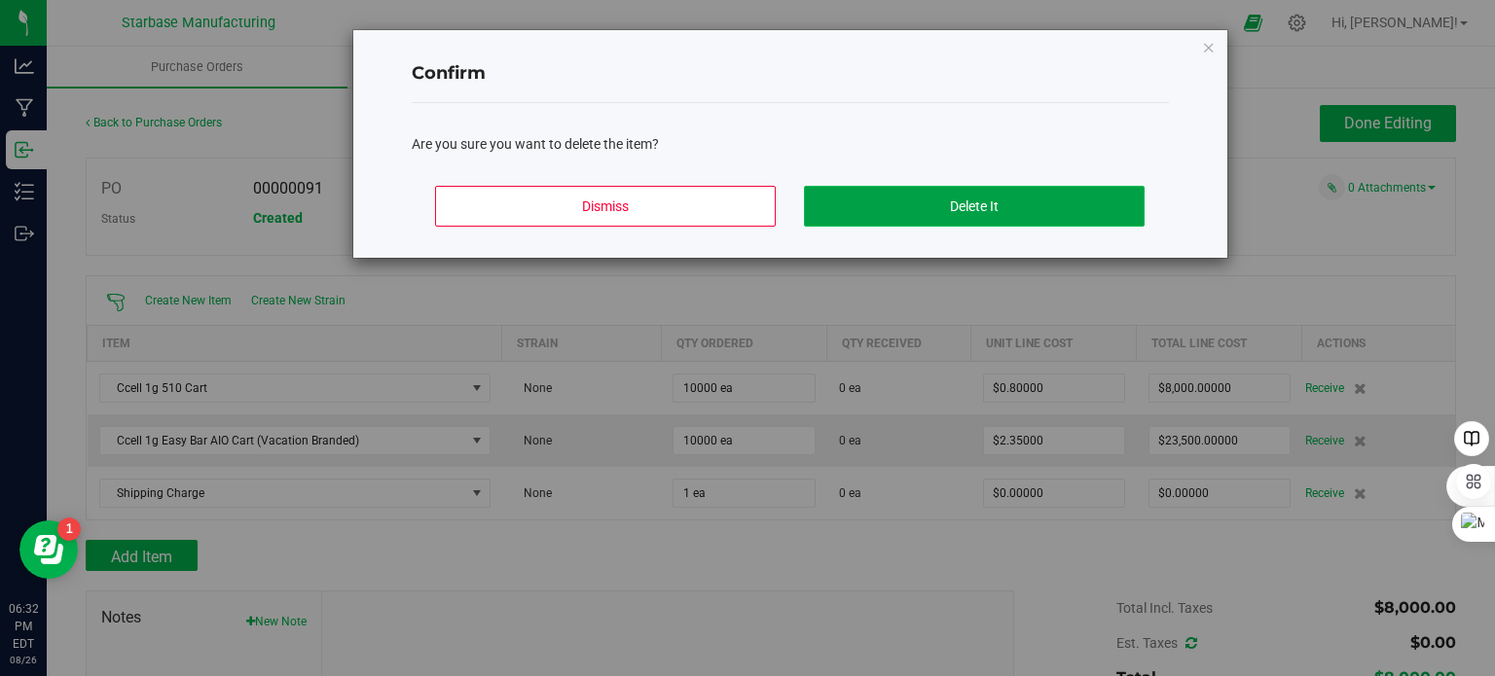
click at [968, 206] on button "Delete It" at bounding box center [974, 206] width 341 height 41
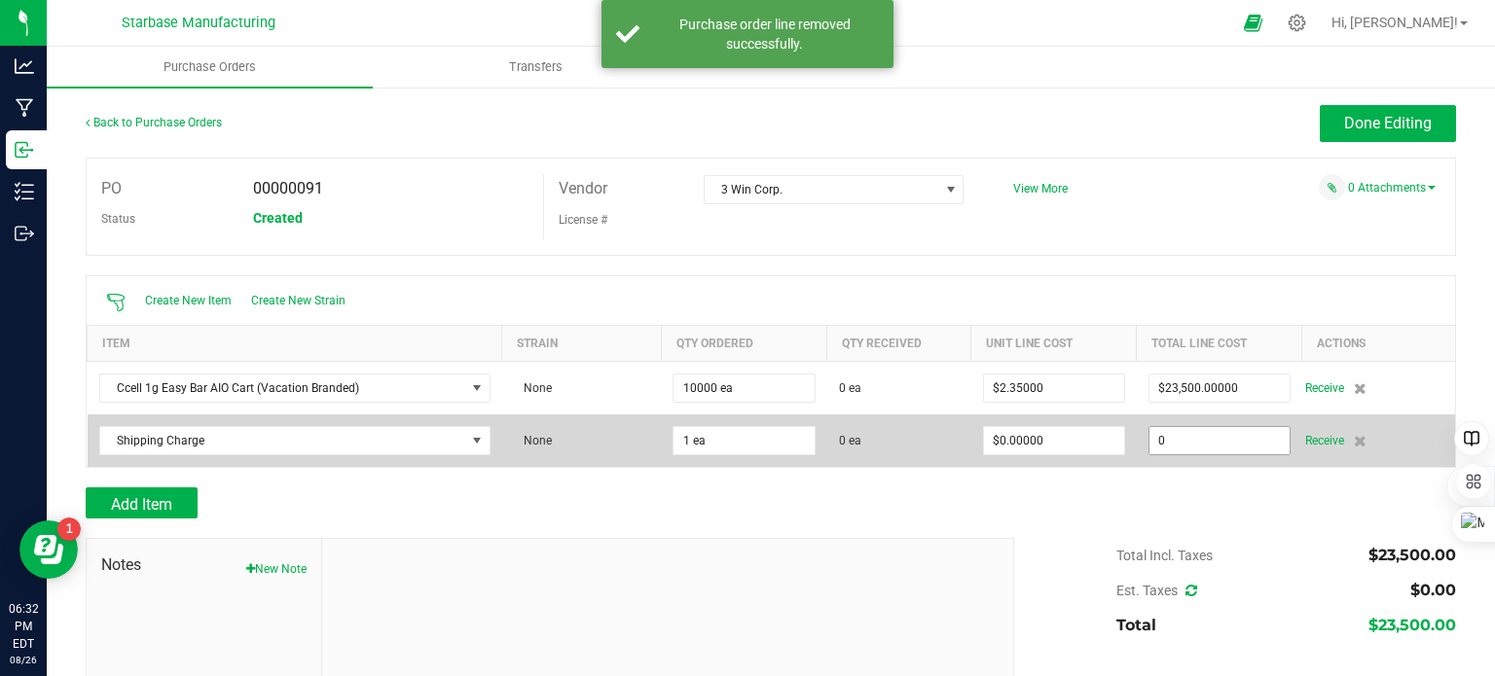
click at [1201, 433] on input "0" at bounding box center [1219, 440] width 140 height 27
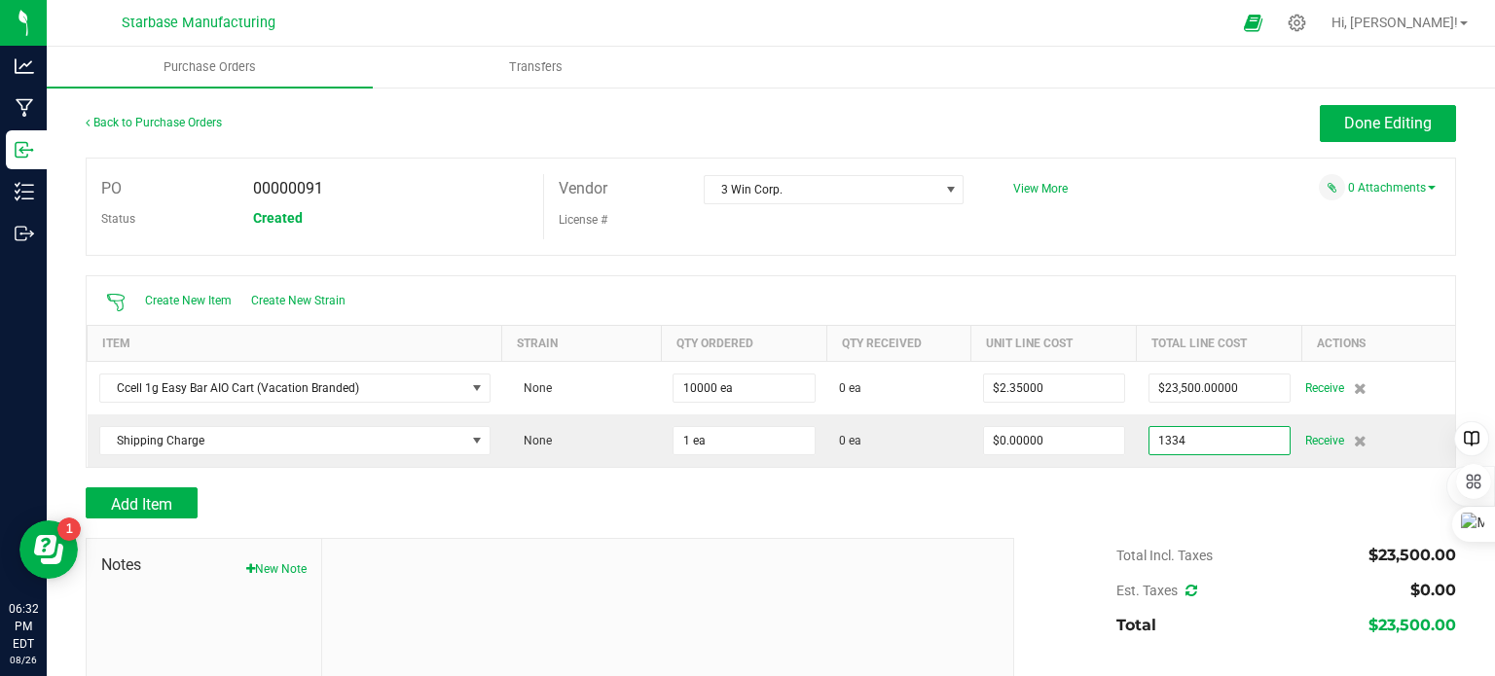
type input "$1,334.00000"
click at [1160, 504] on div "Add Item" at bounding box center [771, 503] width 1370 height 31
type input "1"
type input "$1,334.00000"
click at [1184, 587] on div "Est. Taxes $0.00" at bounding box center [1286, 590] width 340 height 35
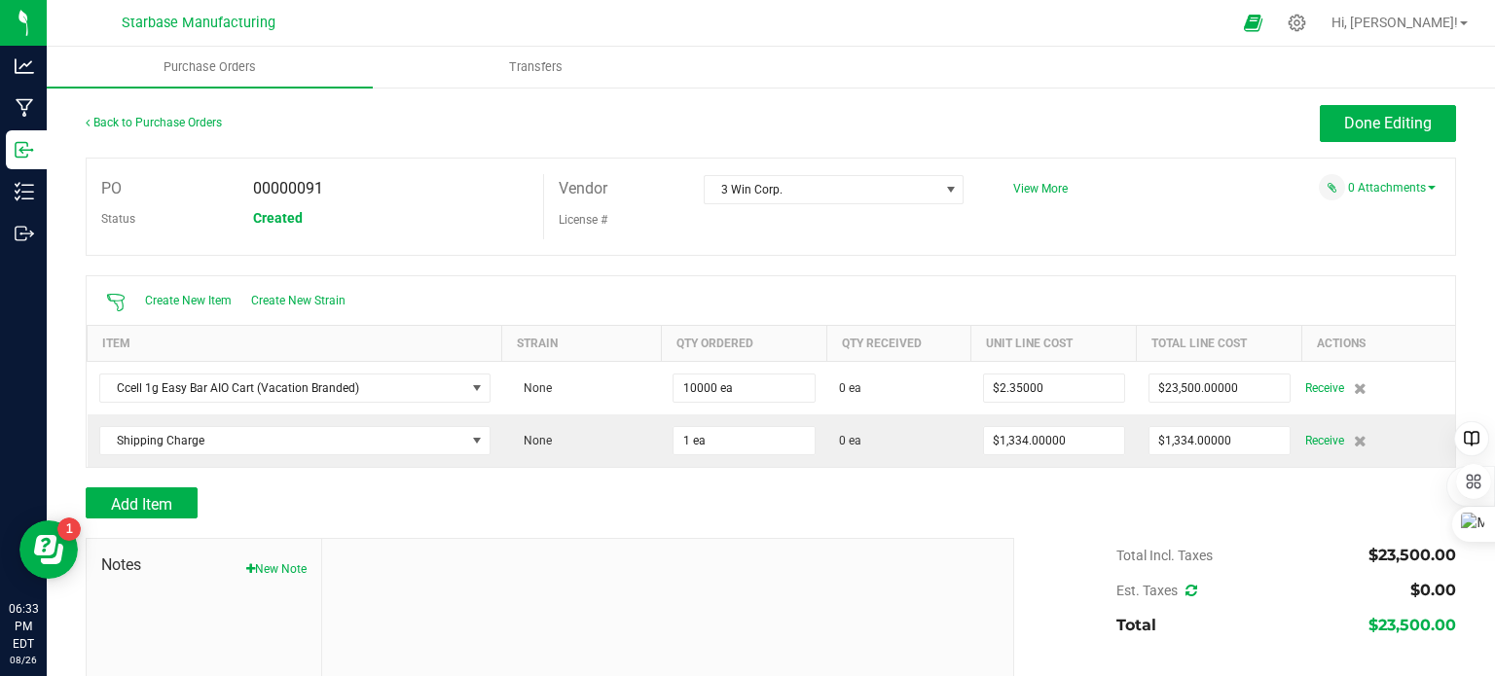
click at [1185, 586] on icon at bounding box center [1191, 591] width 12 height 14
click at [1372, 128] on span "Done Editing" at bounding box center [1388, 123] width 88 height 18
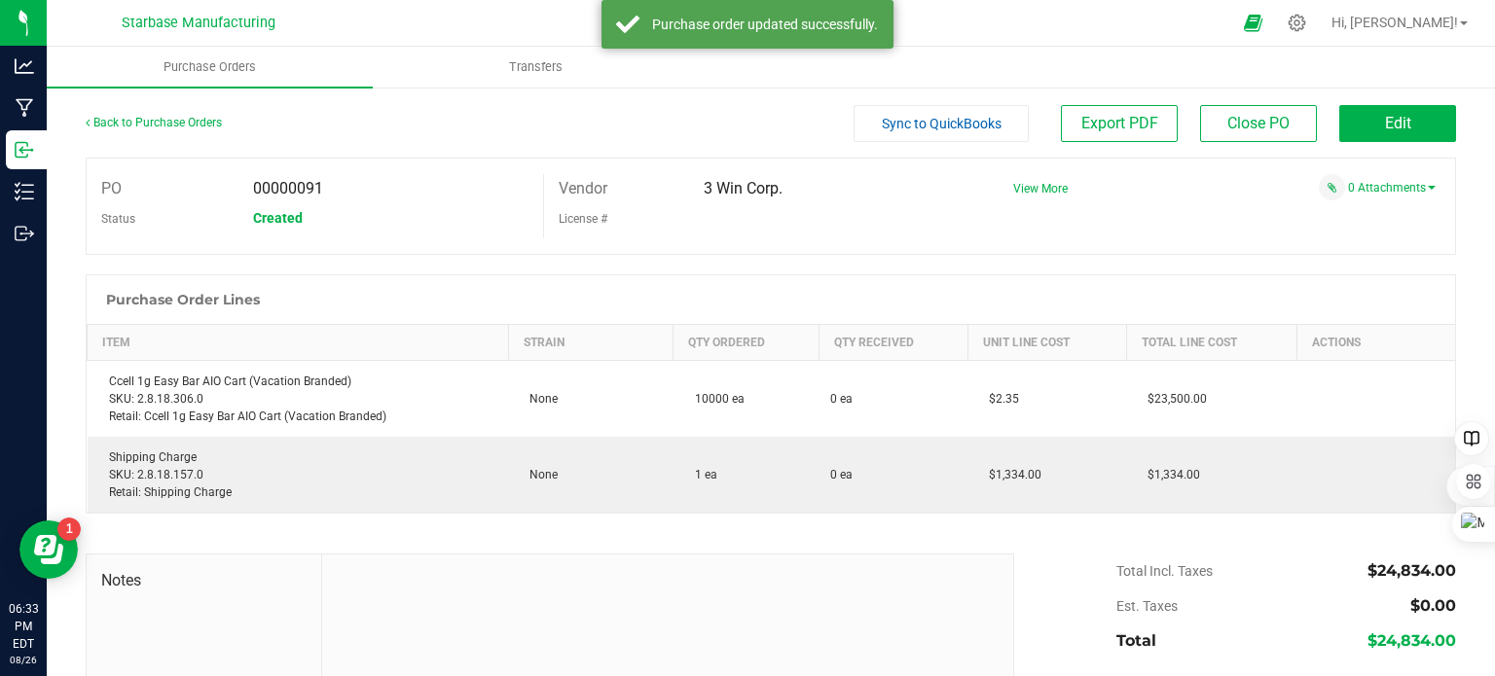
click at [936, 125] on span "Sync to QuickBooks" at bounding box center [942, 124] width 120 height 16
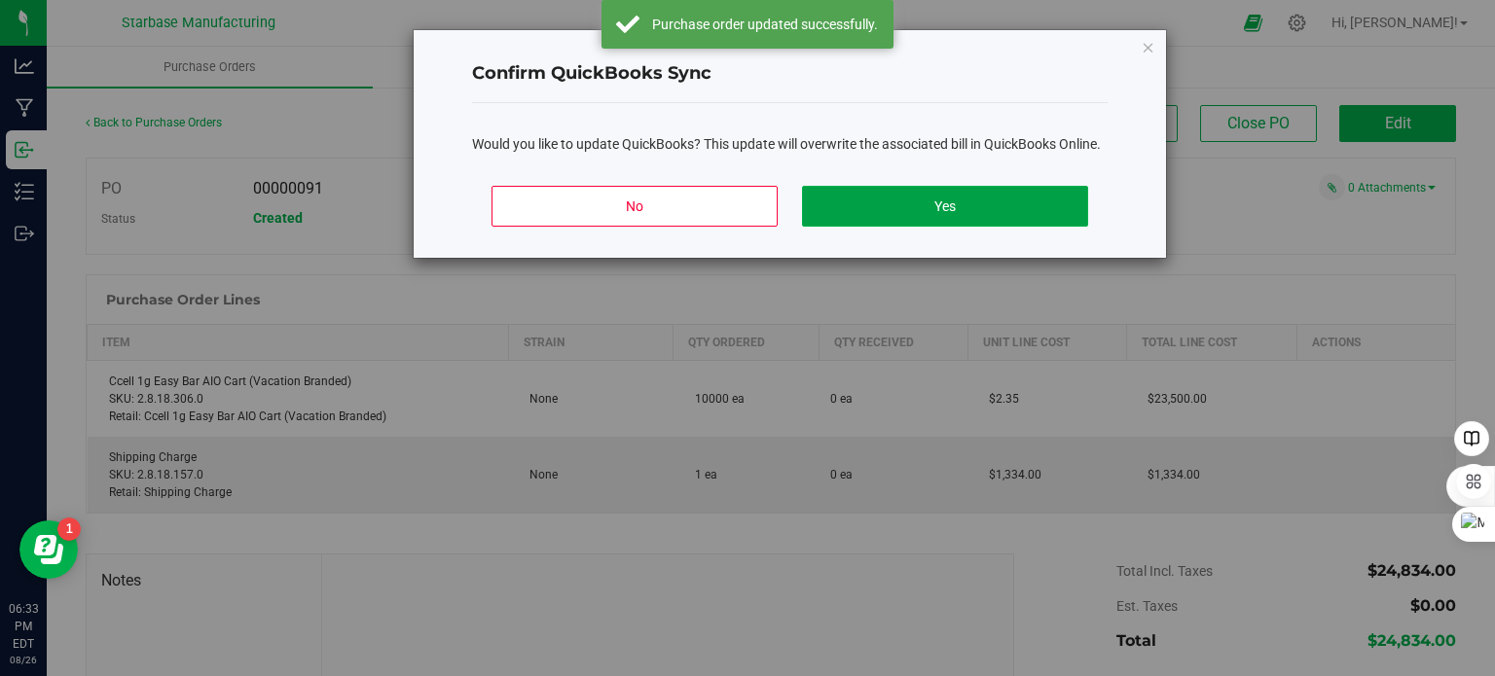
click at [896, 201] on button "Yes" at bounding box center [945, 206] width 286 height 41
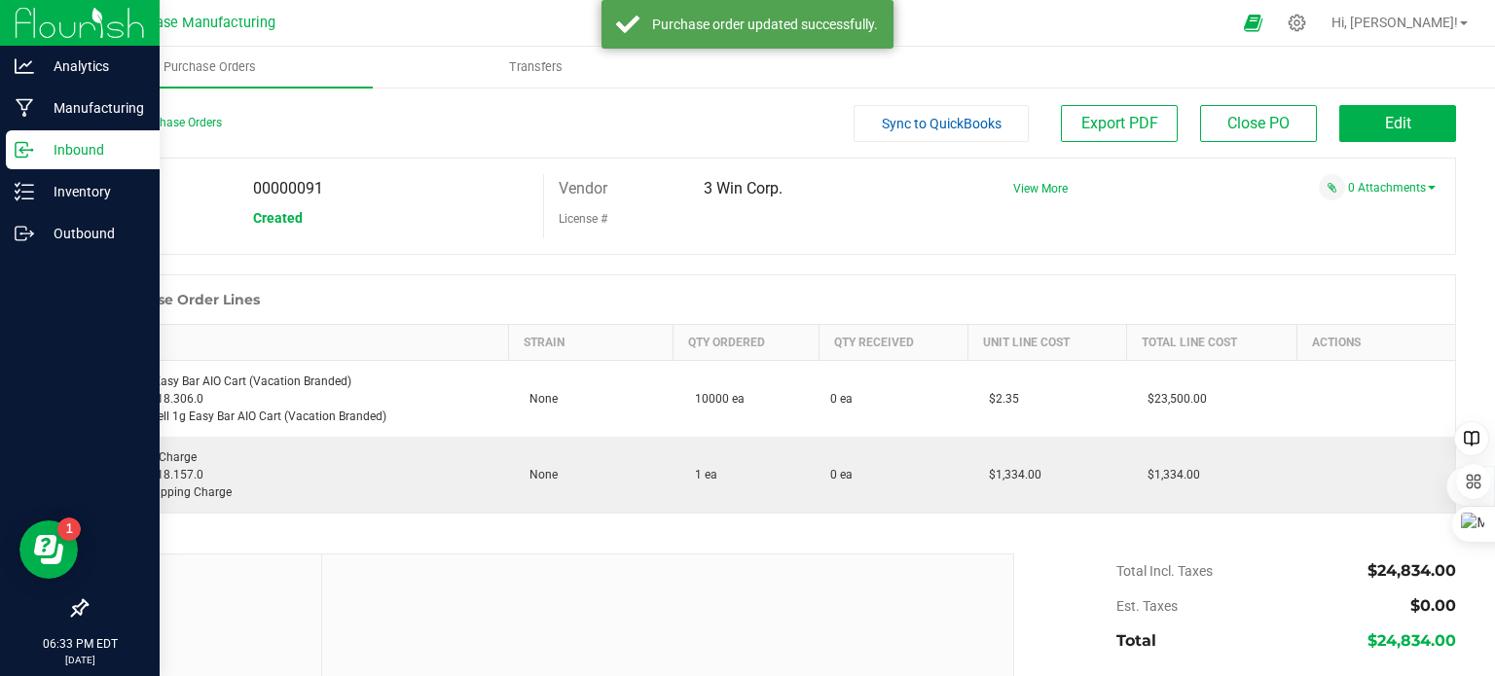
click at [23, 151] on icon at bounding box center [24, 149] width 19 height 19
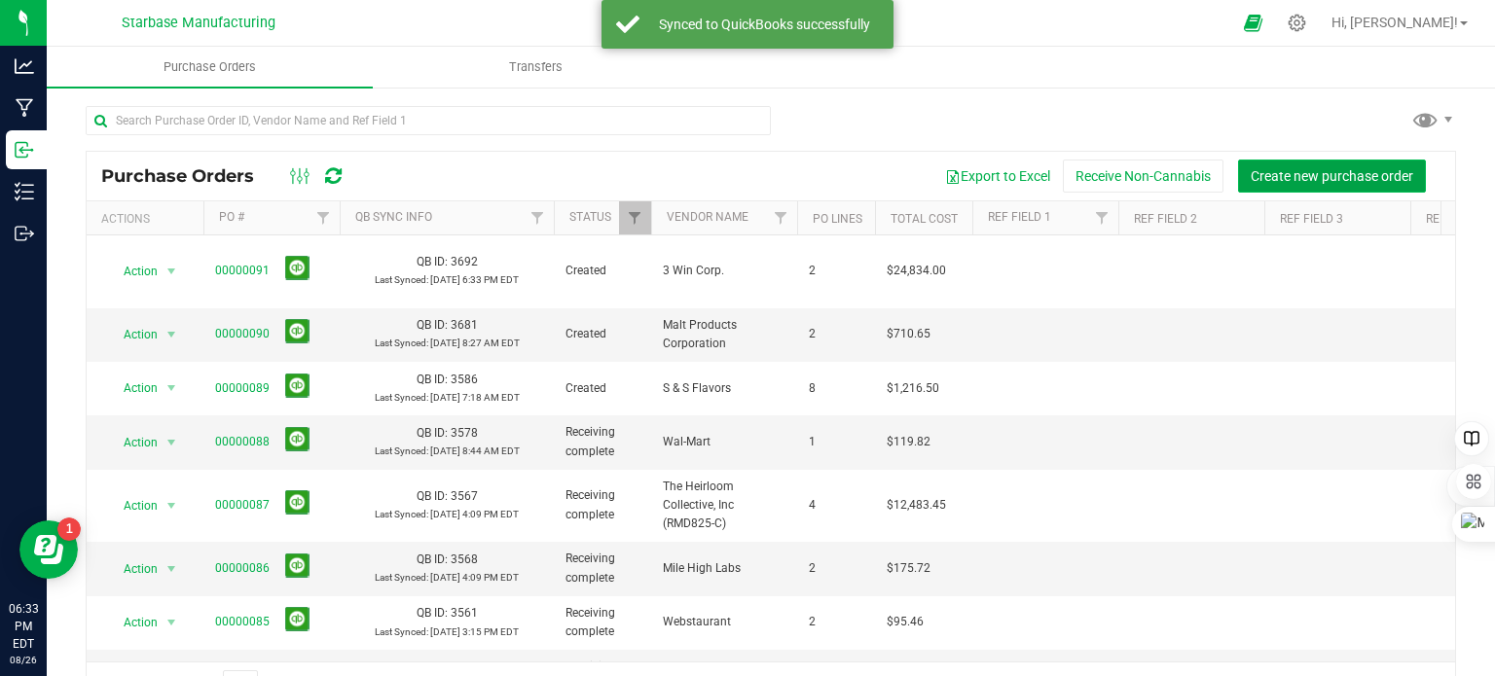
click at [1328, 177] on span "Create new purchase order" at bounding box center [1332, 176] width 163 height 16
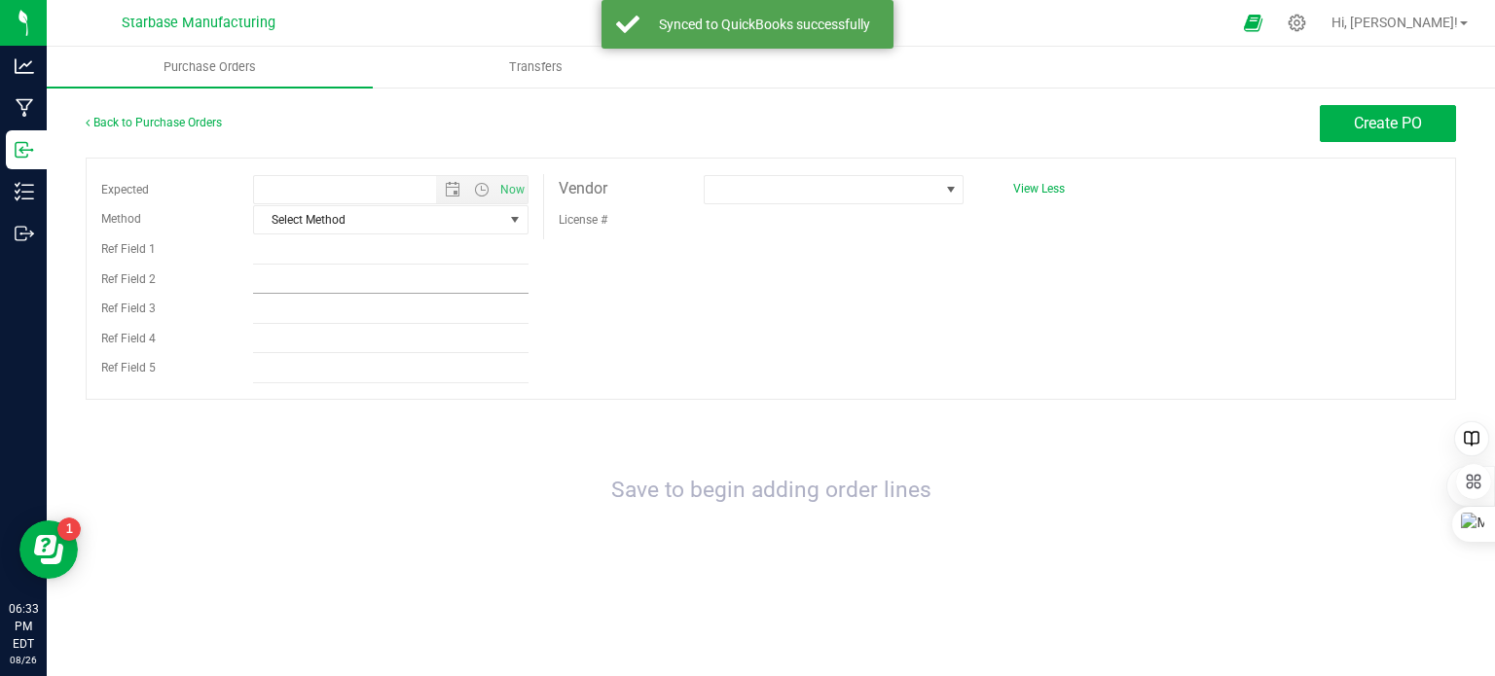
type input "[DATE] 6:33 PM"
click at [873, 188] on span at bounding box center [822, 189] width 235 height 27
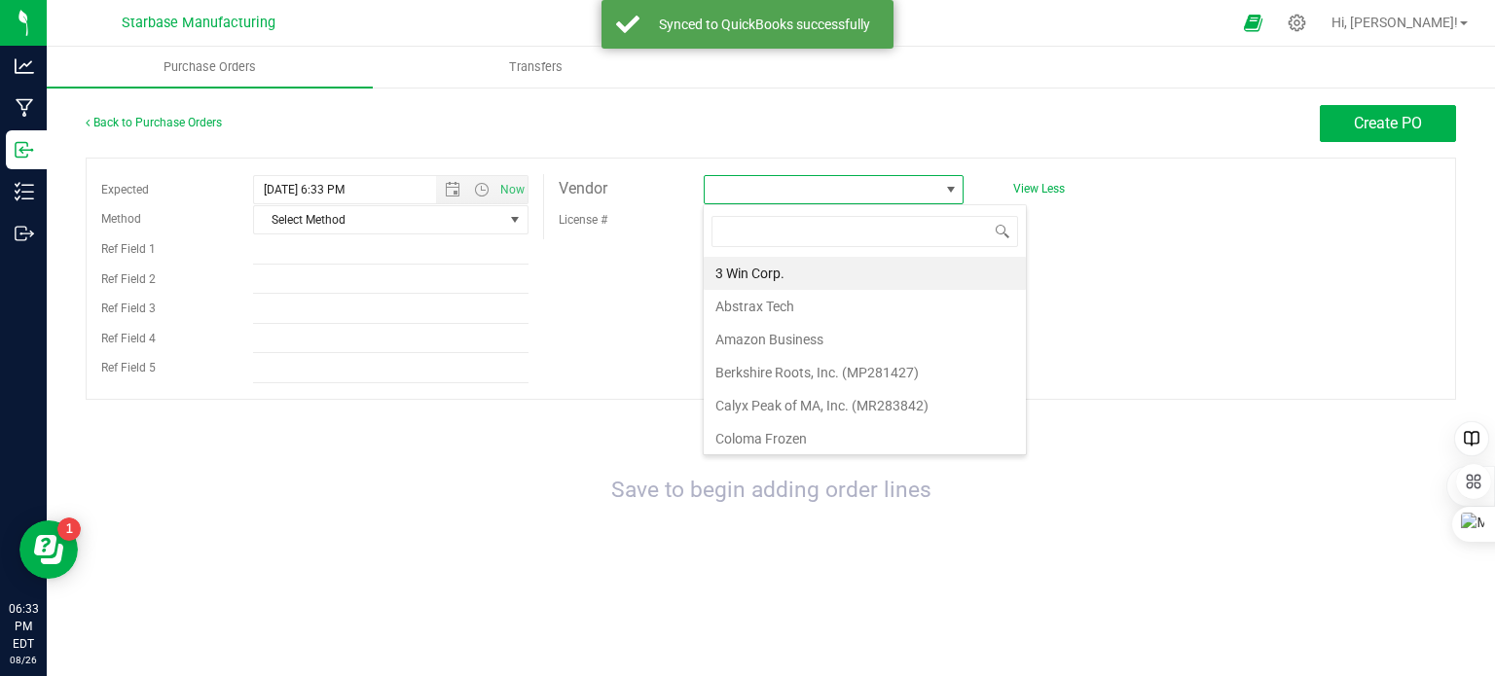
scroll to position [28, 261]
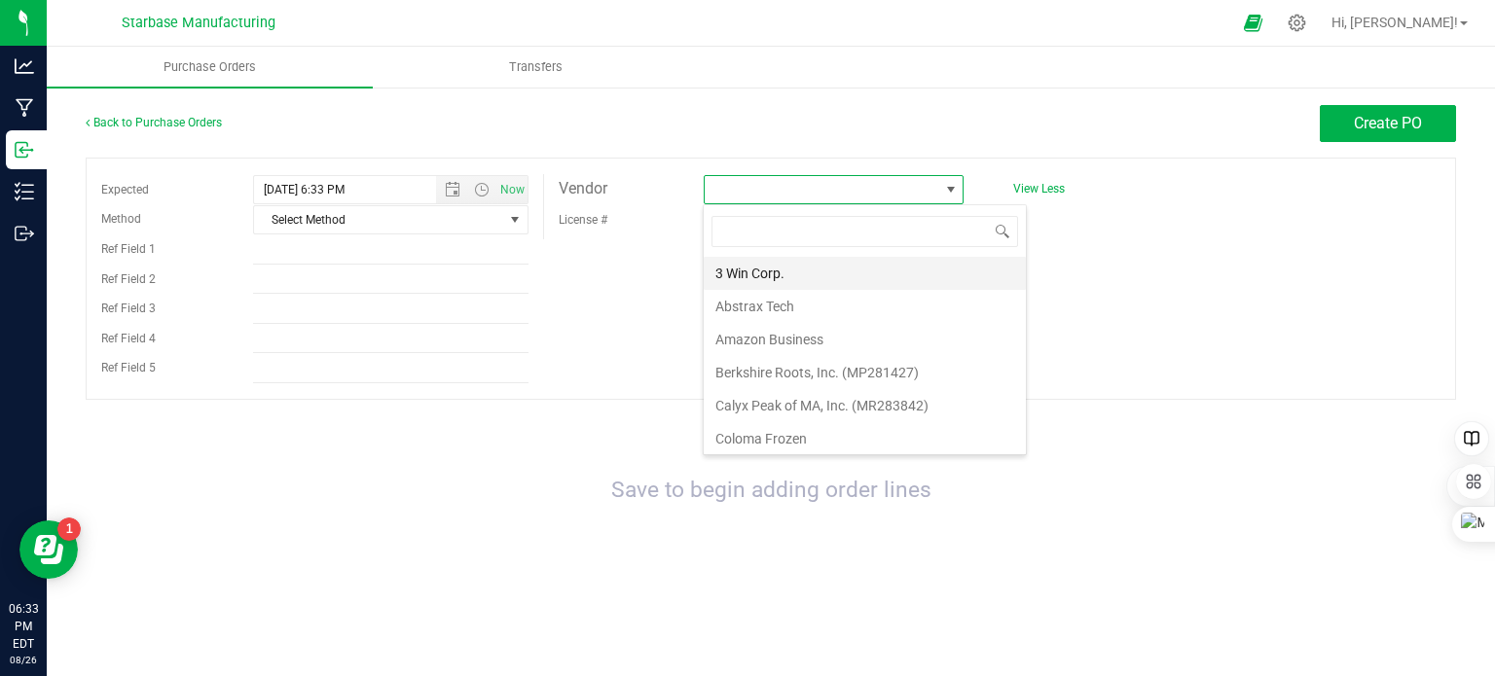
click at [820, 274] on li "3 Win Corp." at bounding box center [865, 273] width 322 height 33
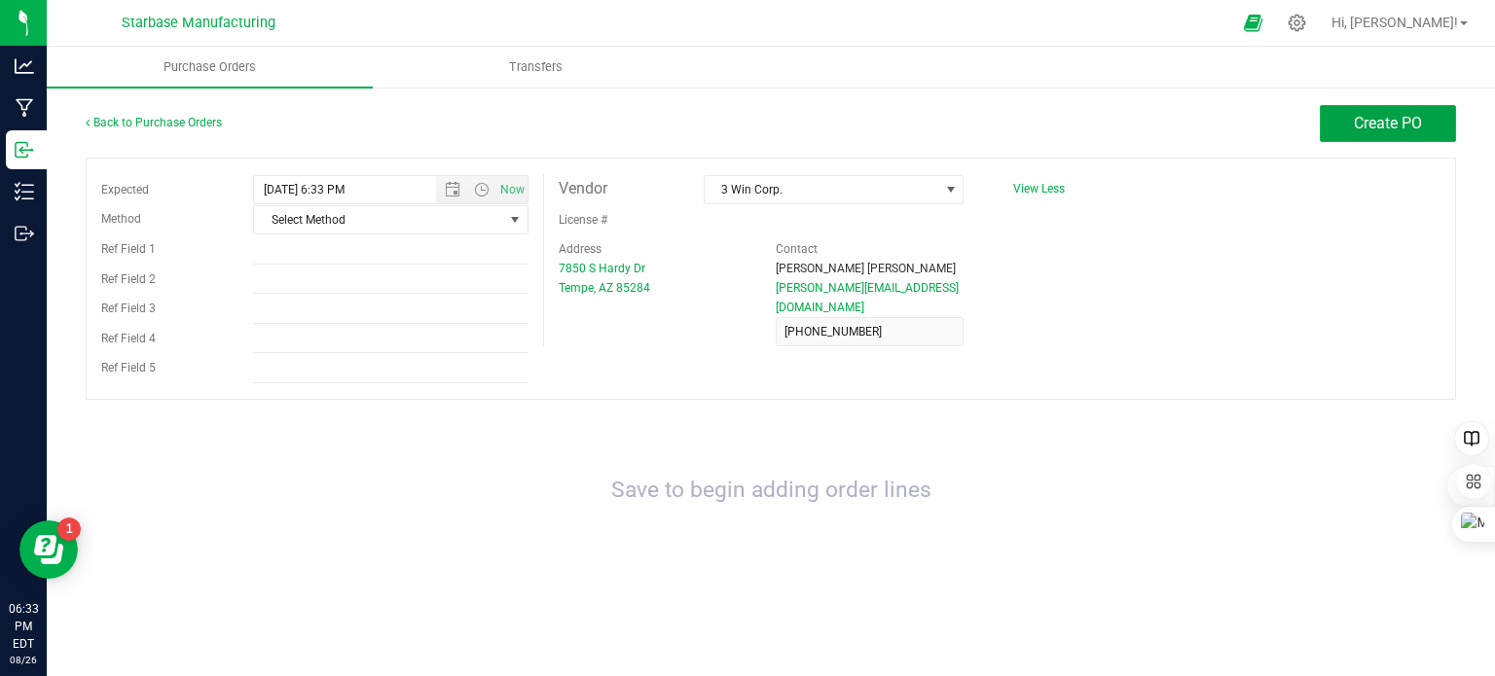
click at [1370, 130] on span "Create PO" at bounding box center [1388, 123] width 68 height 18
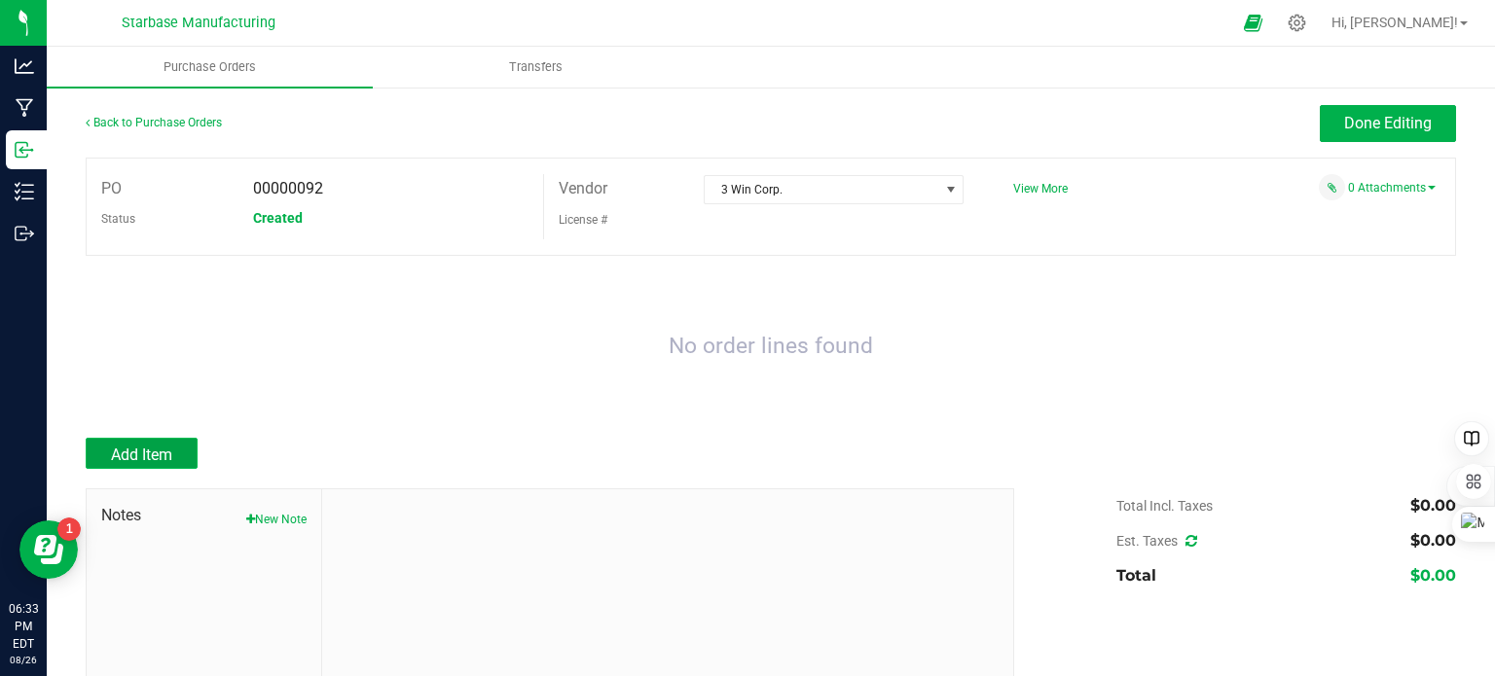
click at [143, 455] on span "Add Item" at bounding box center [141, 455] width 61 height 18
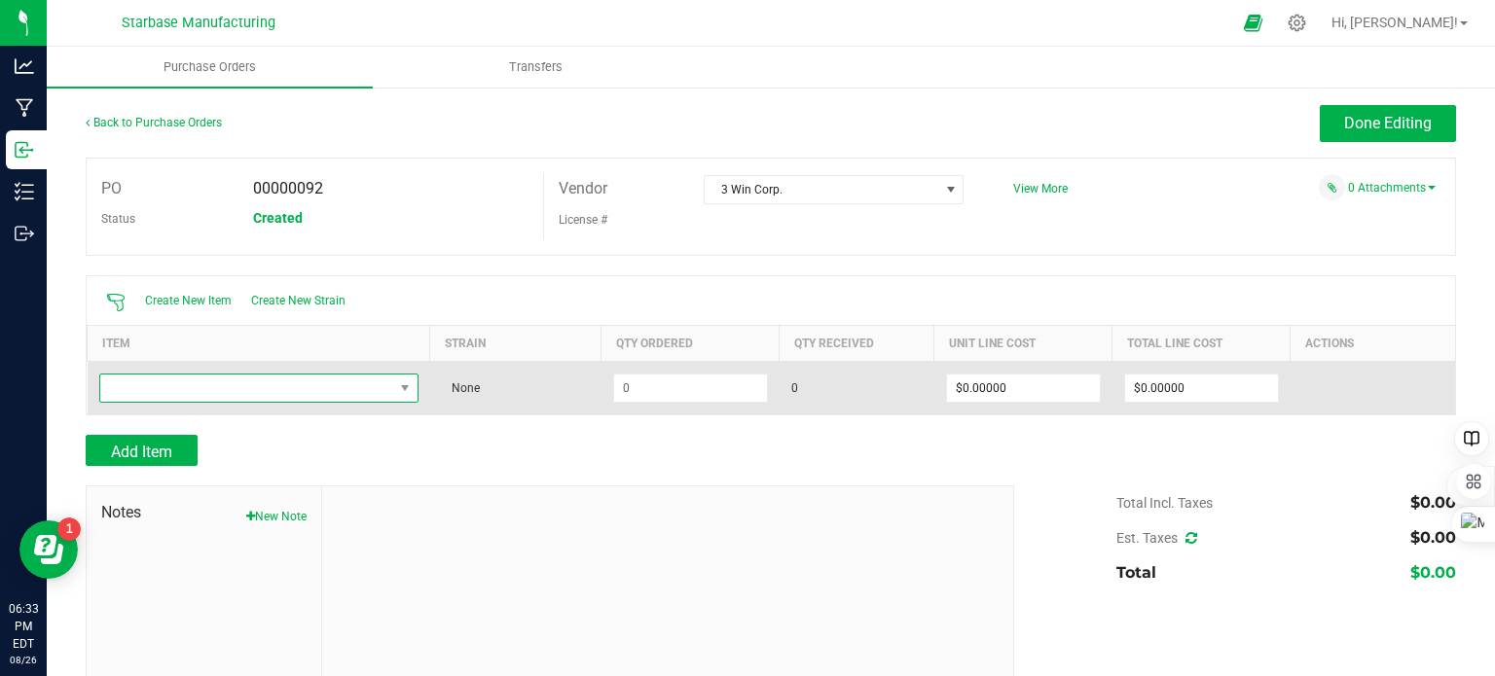
click at [204, 392] on span "NO DATA FOUND" at bounding box center [246, 388] width 293 height 27
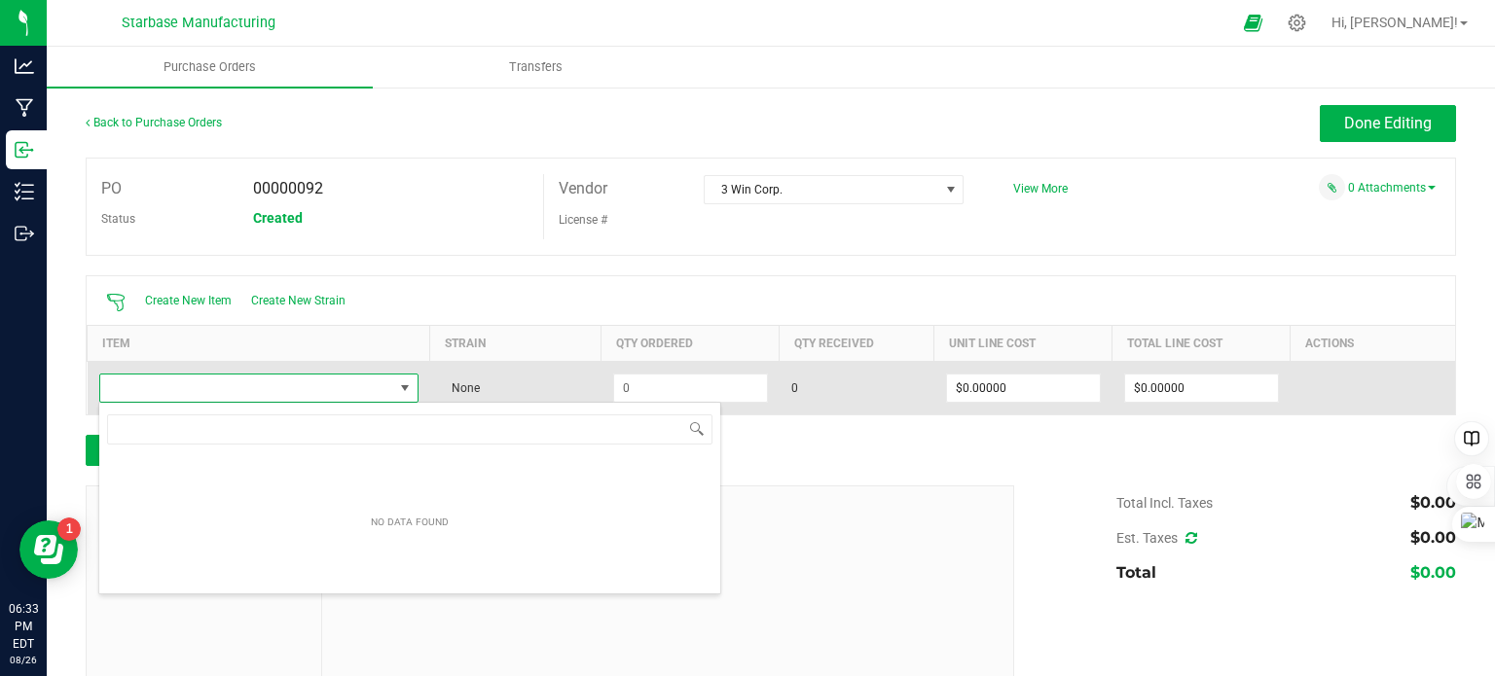
scroll to position [28, 312]
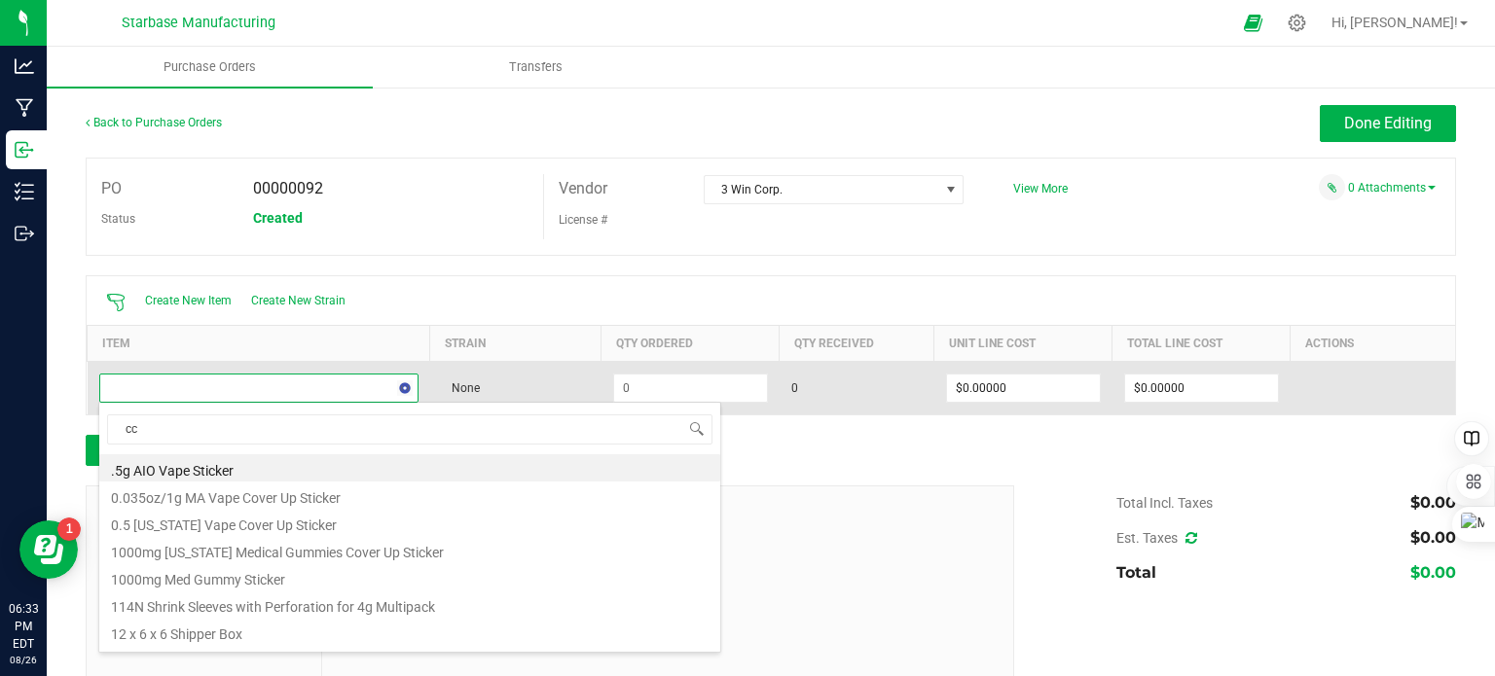
type input "cce"
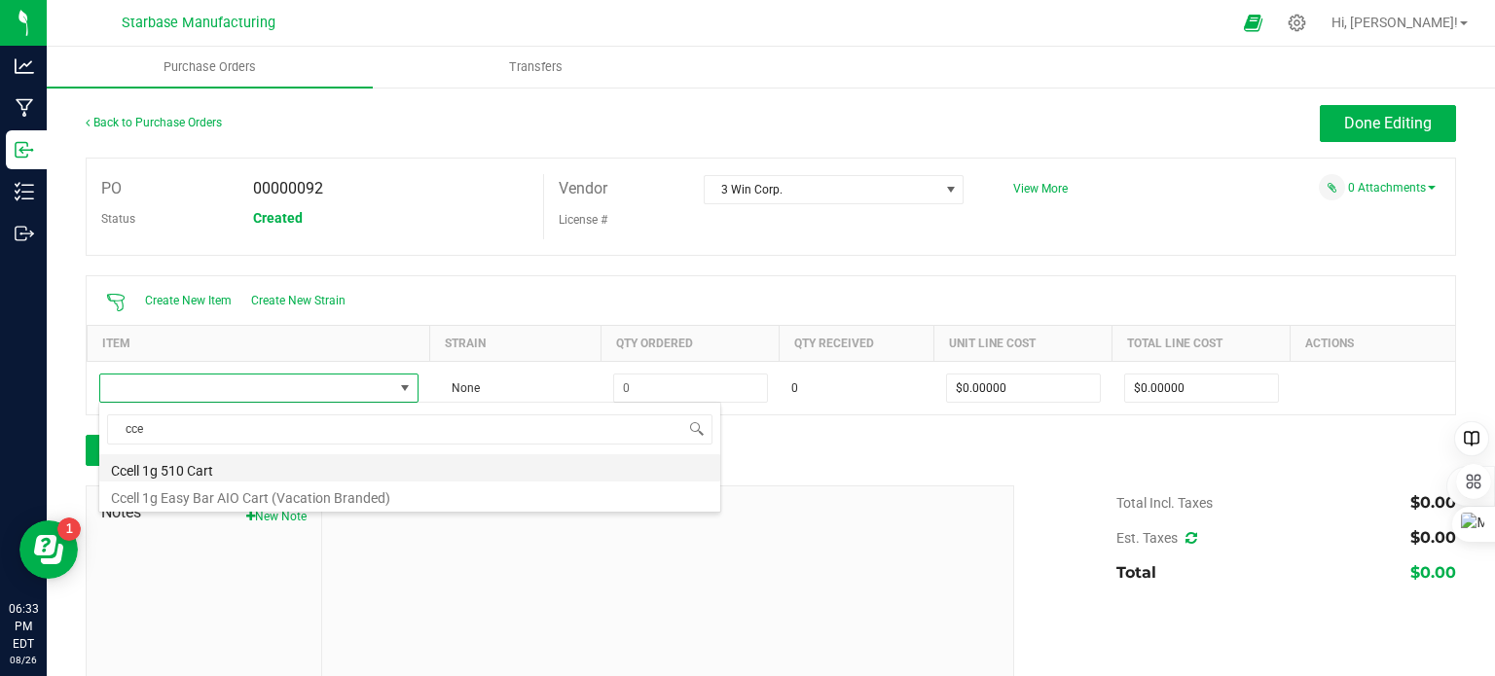
click at [200, 469] on li "Ccell 1g 510 Cart" at bounding box center [409, 468] width 621 height 27
type input "$0.80000"
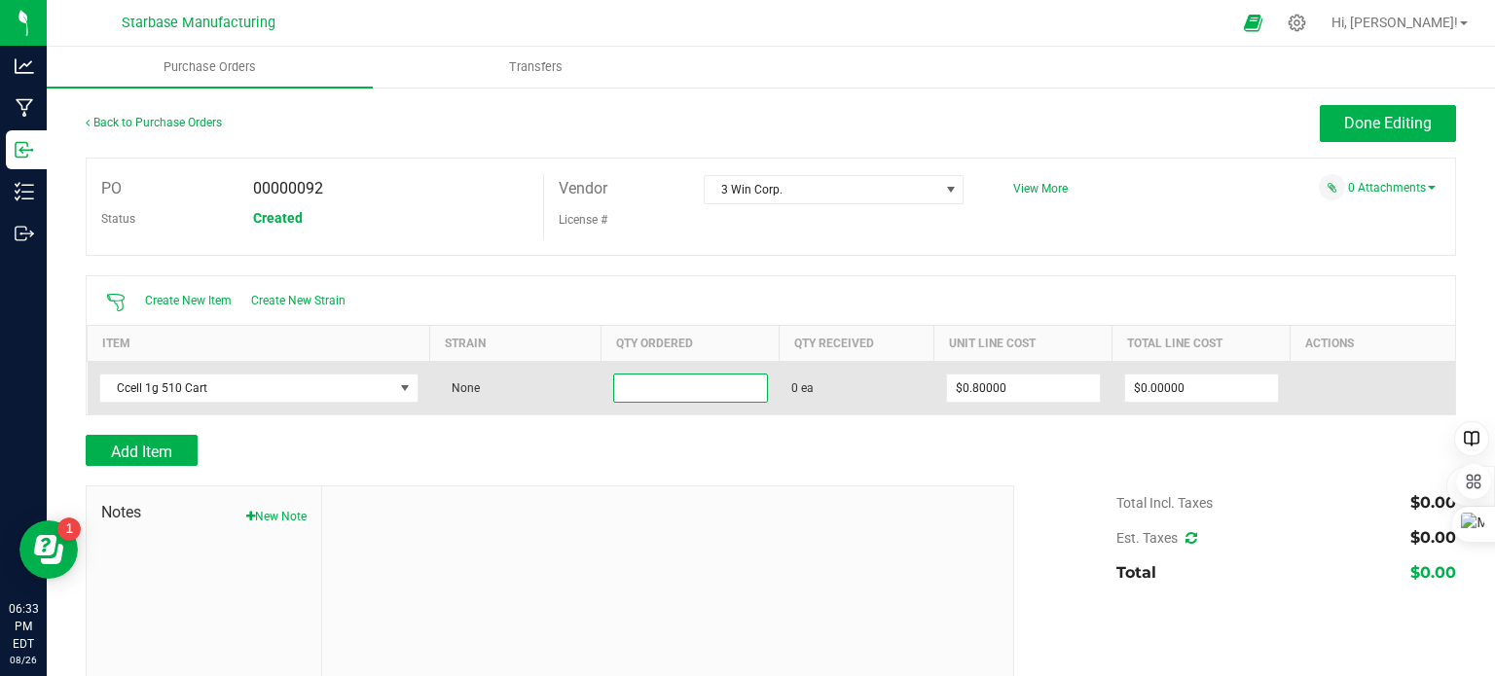
click at [648, 389] on input at bounding box center [690, 388] width 153 height 27
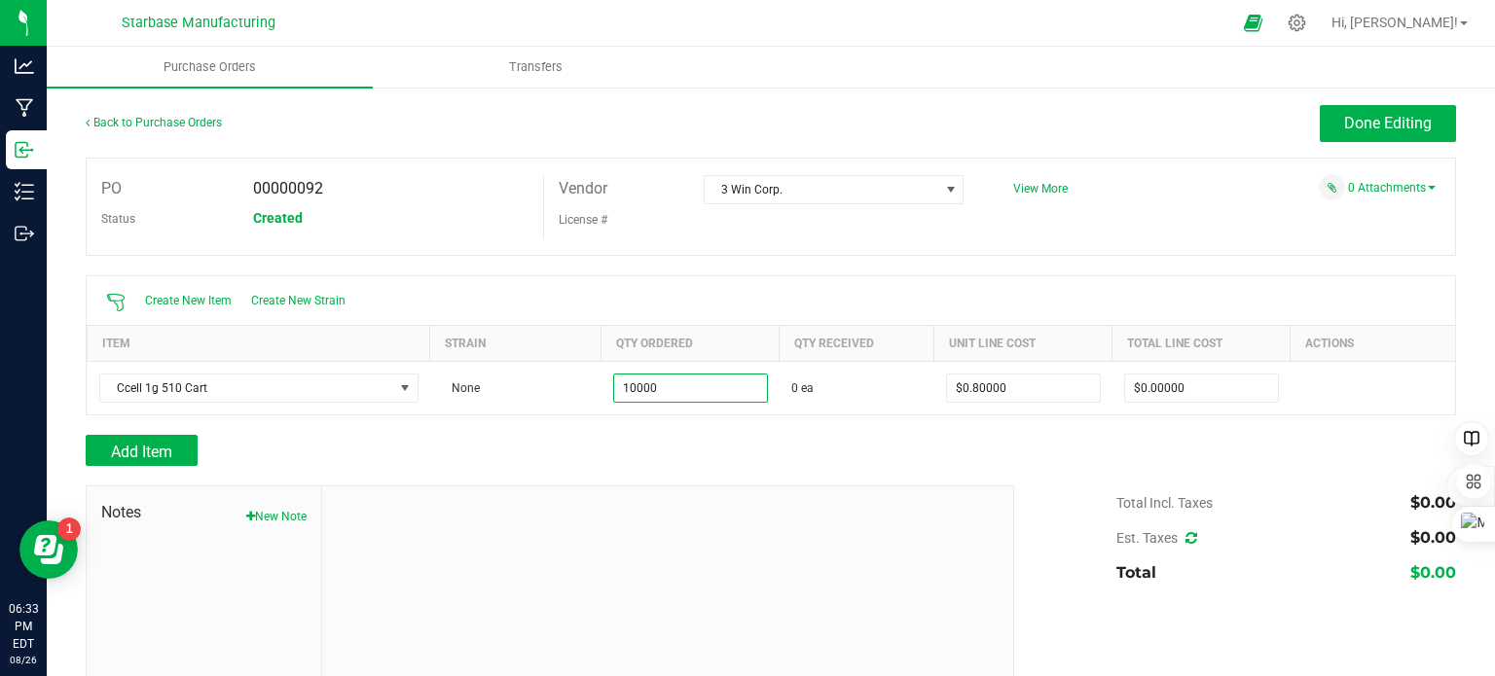
type input "10000 ea"
click at [715, 435] on div "Add Item" at bounding box center [543, 450] width 914 height 31
type input "$8,000.00000"
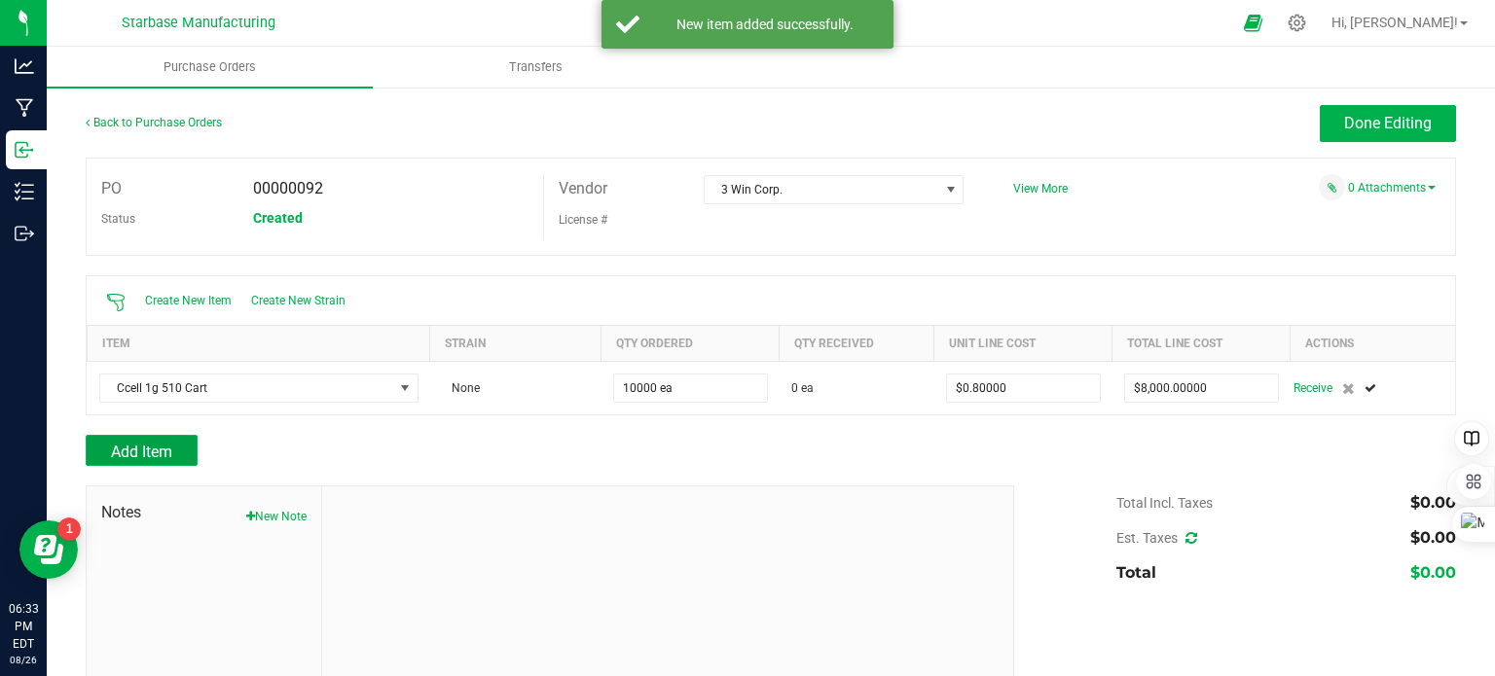
click at [146, 446] on span "Add Item" at bounding box center [141, 452] width 61 height 18
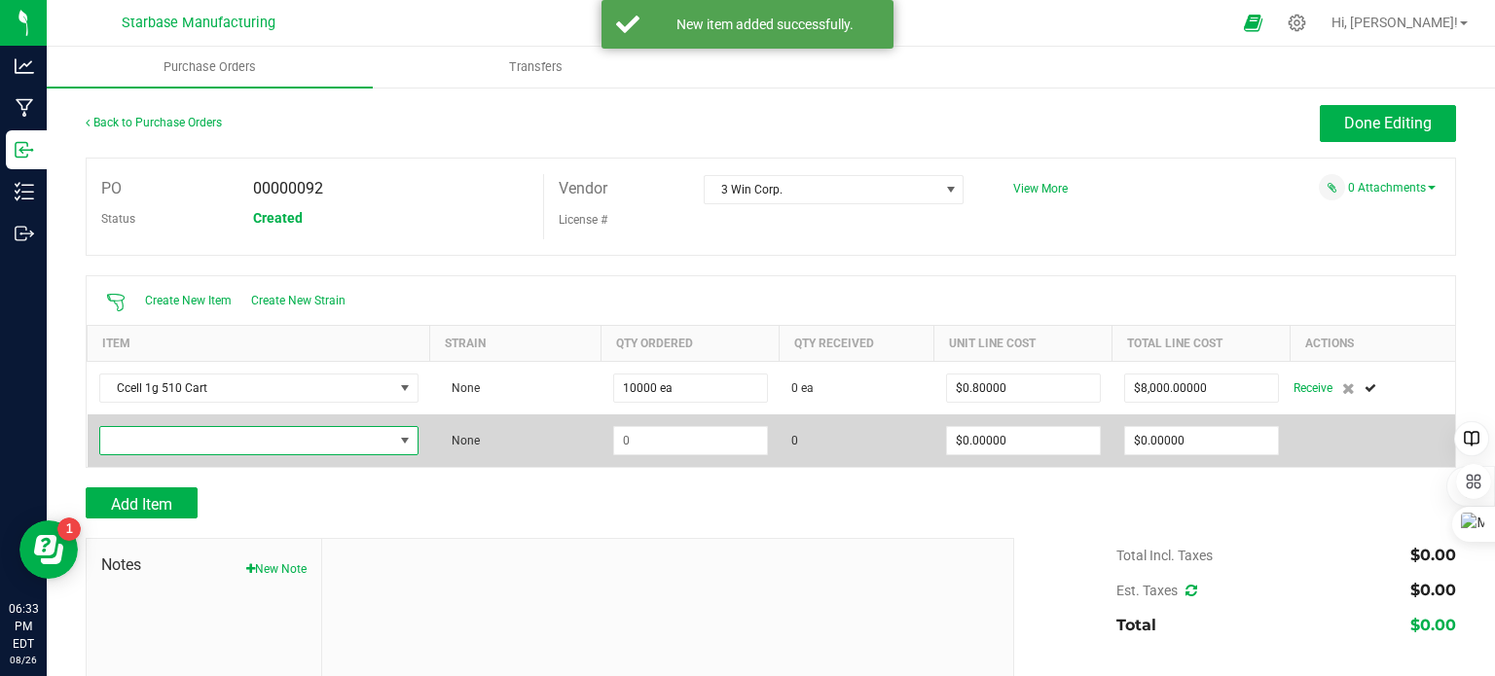
click at [167, 434] on span "NO DATA FOUND" at bounding box center [246, 440] width 293 height 27
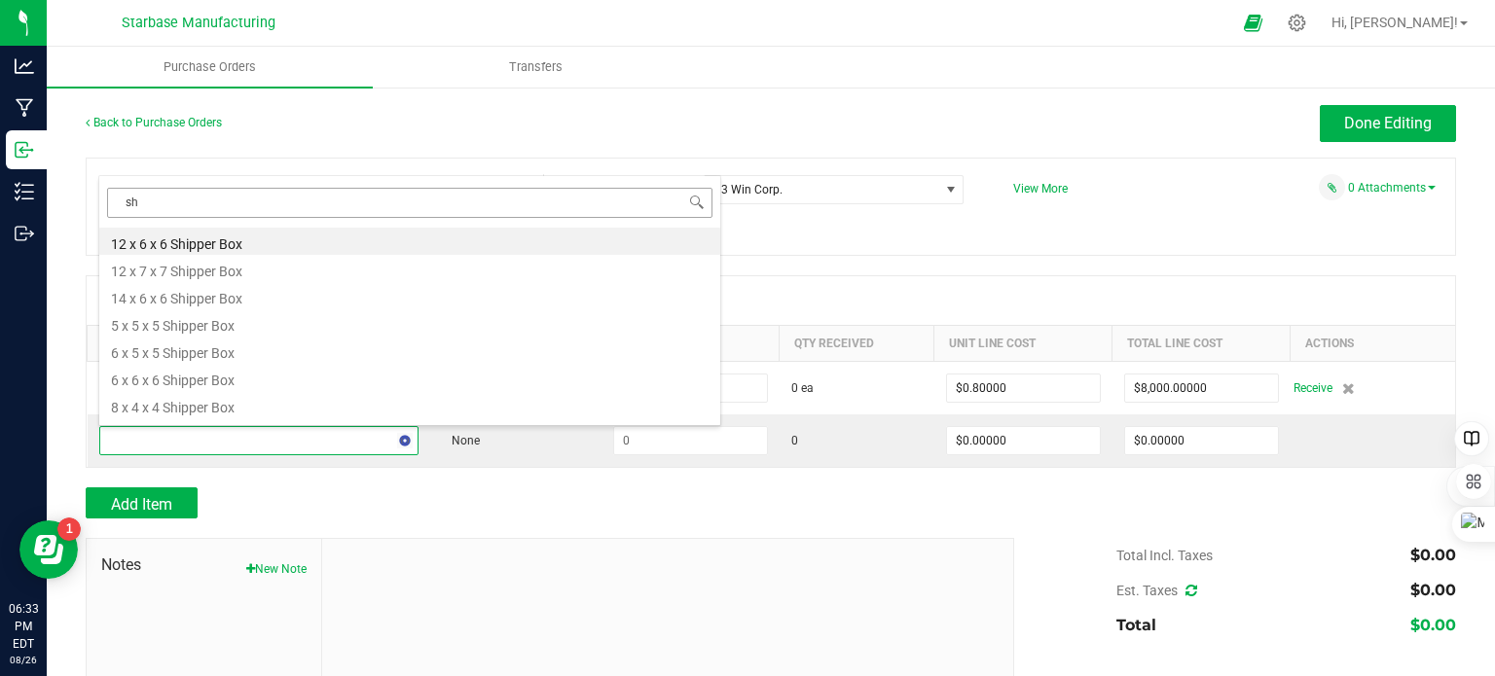
type input "s"
type input "shipping ch"
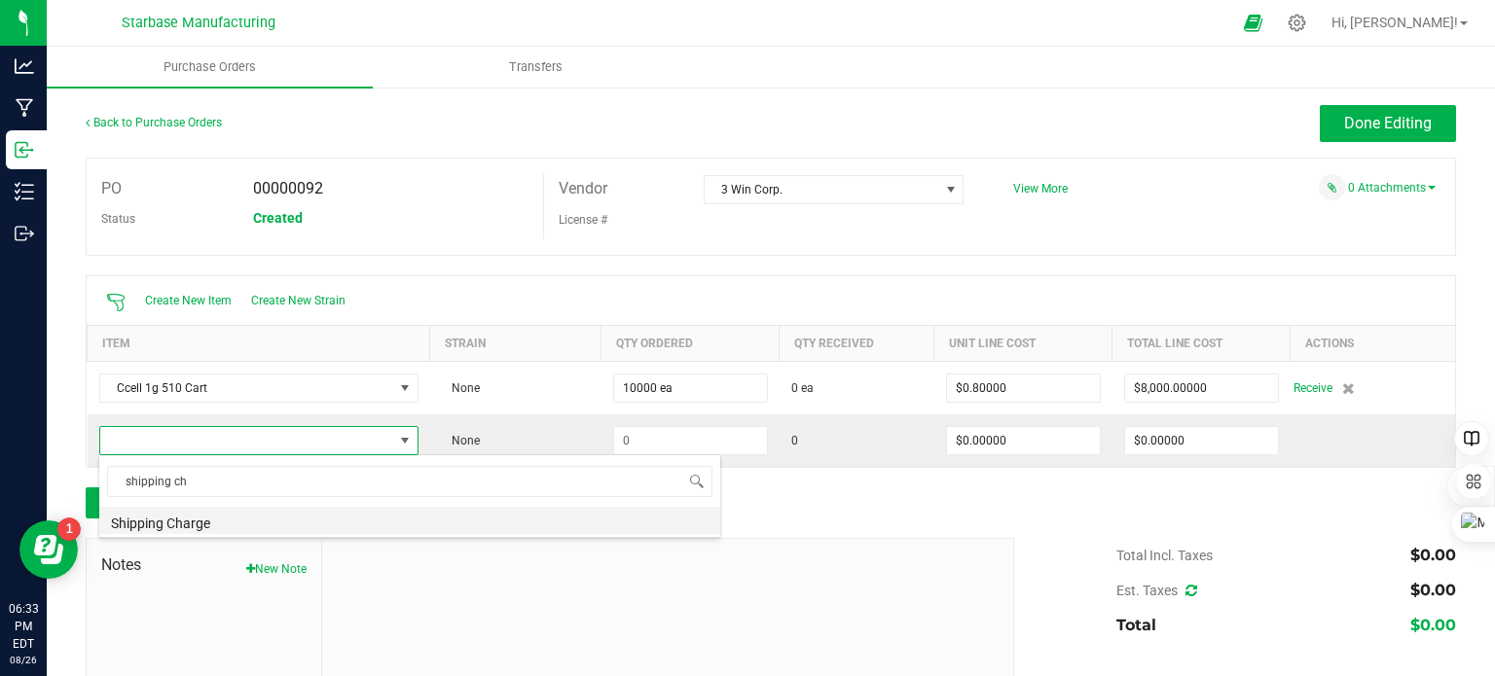
drag, startPoint x: 202, startPoint y: 518, endPoint x: 408, endPoint y: 523, distance: 205.4
click at [203, 519] on li "Shipping Charge" at bounding box center [409, 520] width 621 height 27
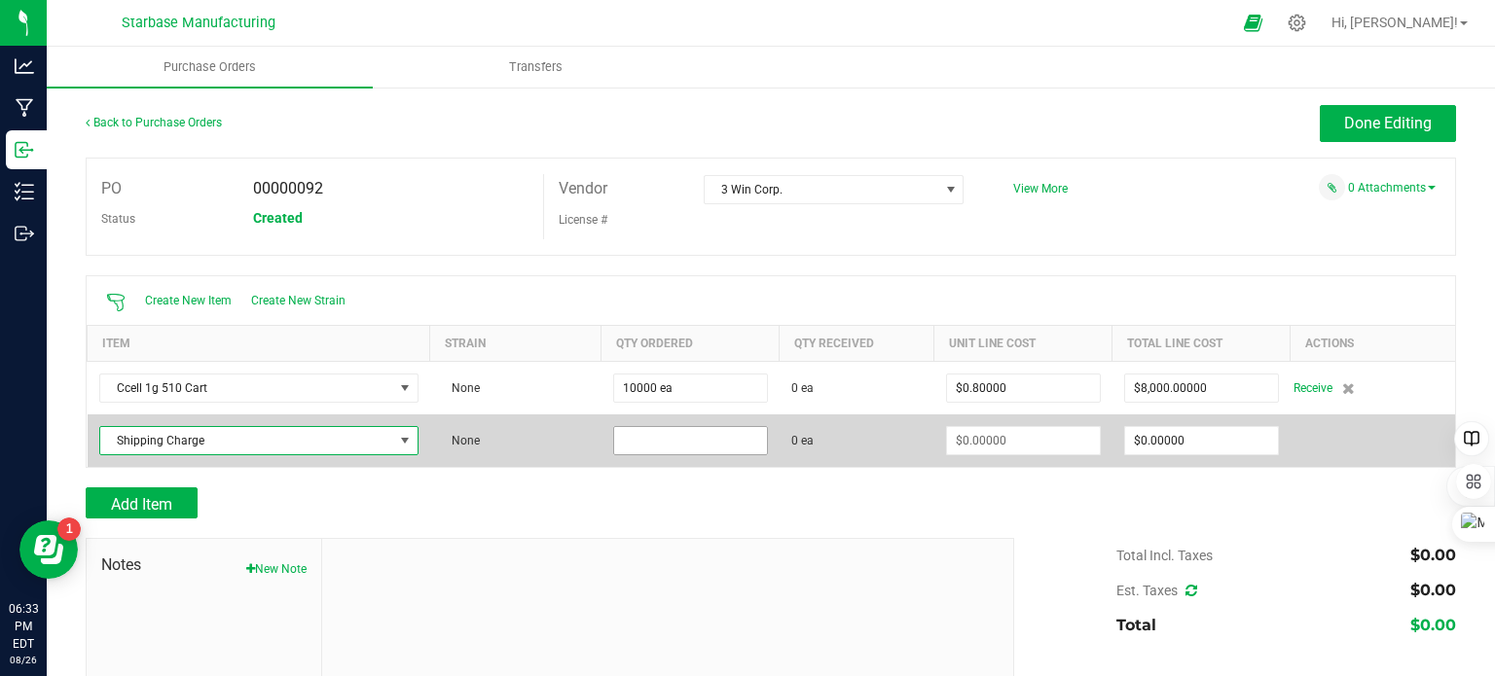
click at [671, 439] on input at bounding box center [690, 440] width 153 height 27
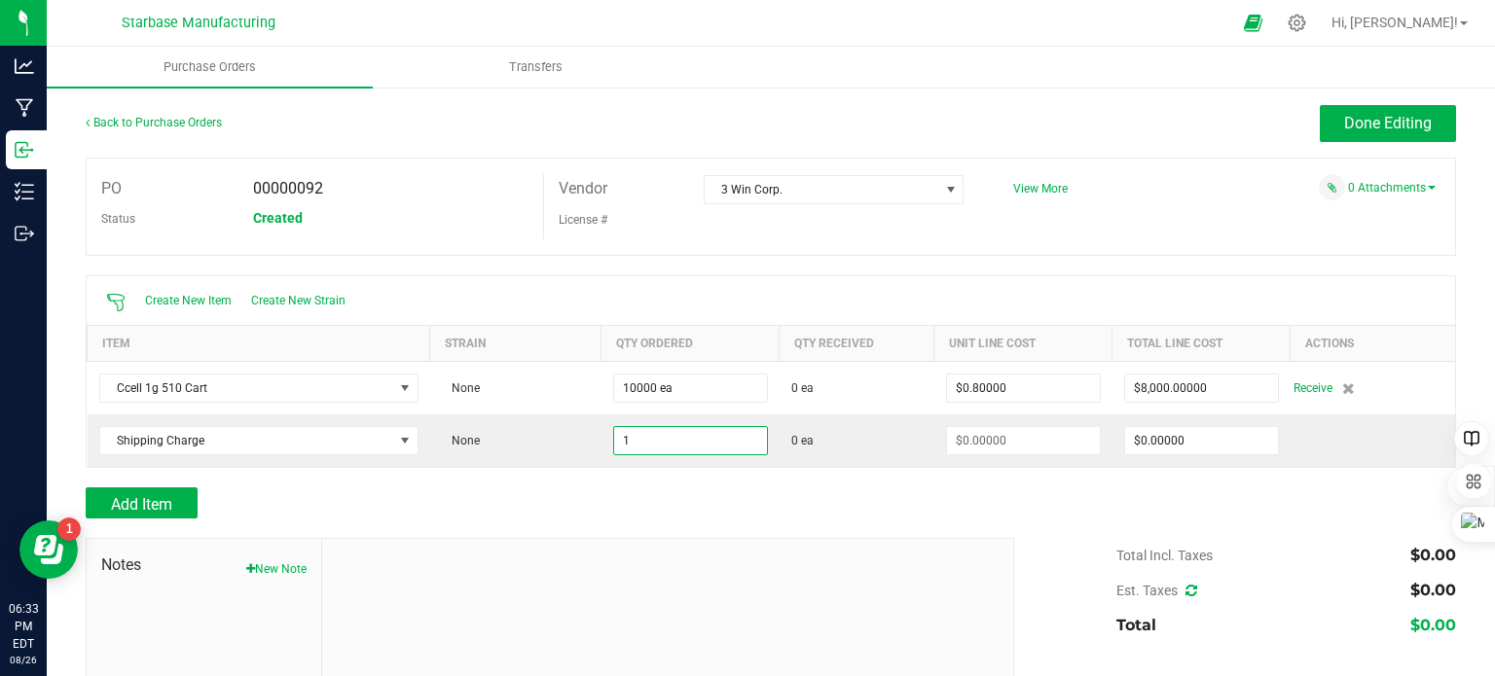
type input "1 ea"
click at [664, 494] on div "Add Item" at bounding box center [543, 503] width 914 height 31
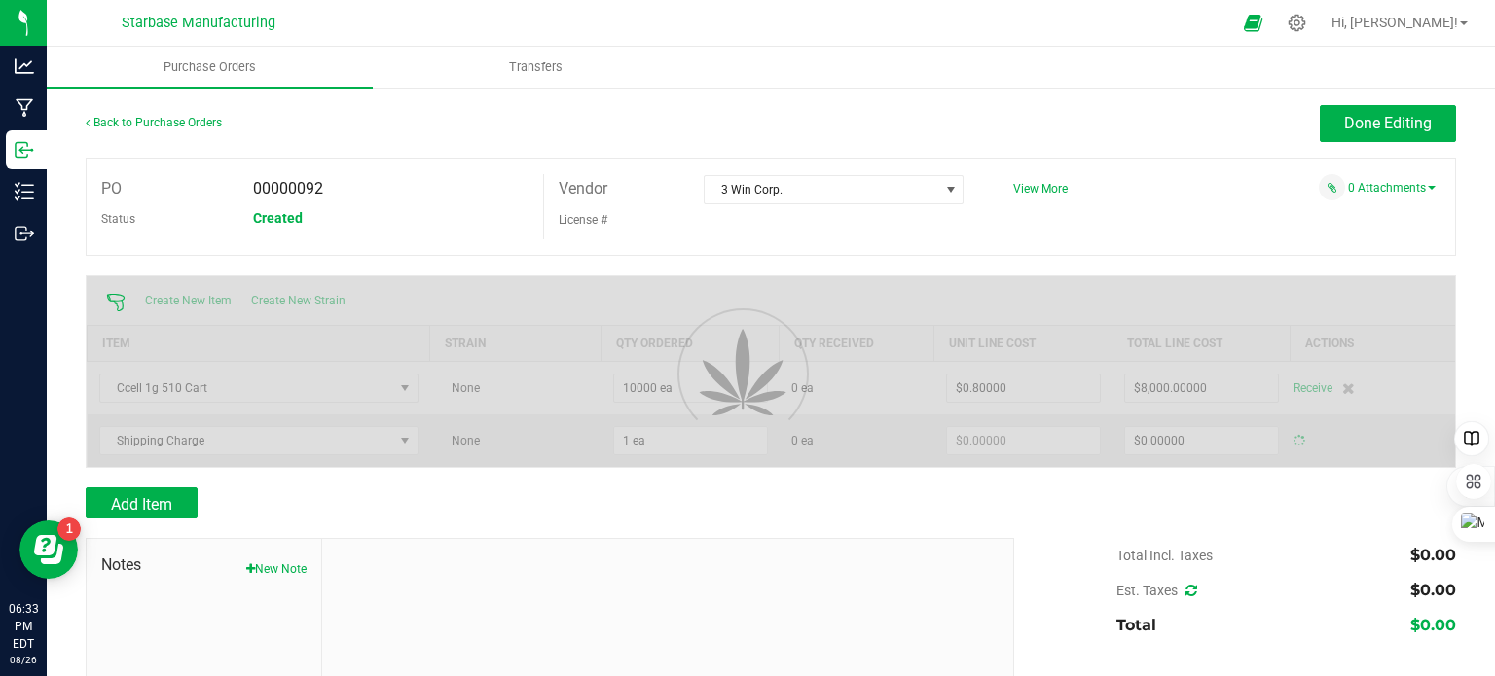
type input "$0.00000"
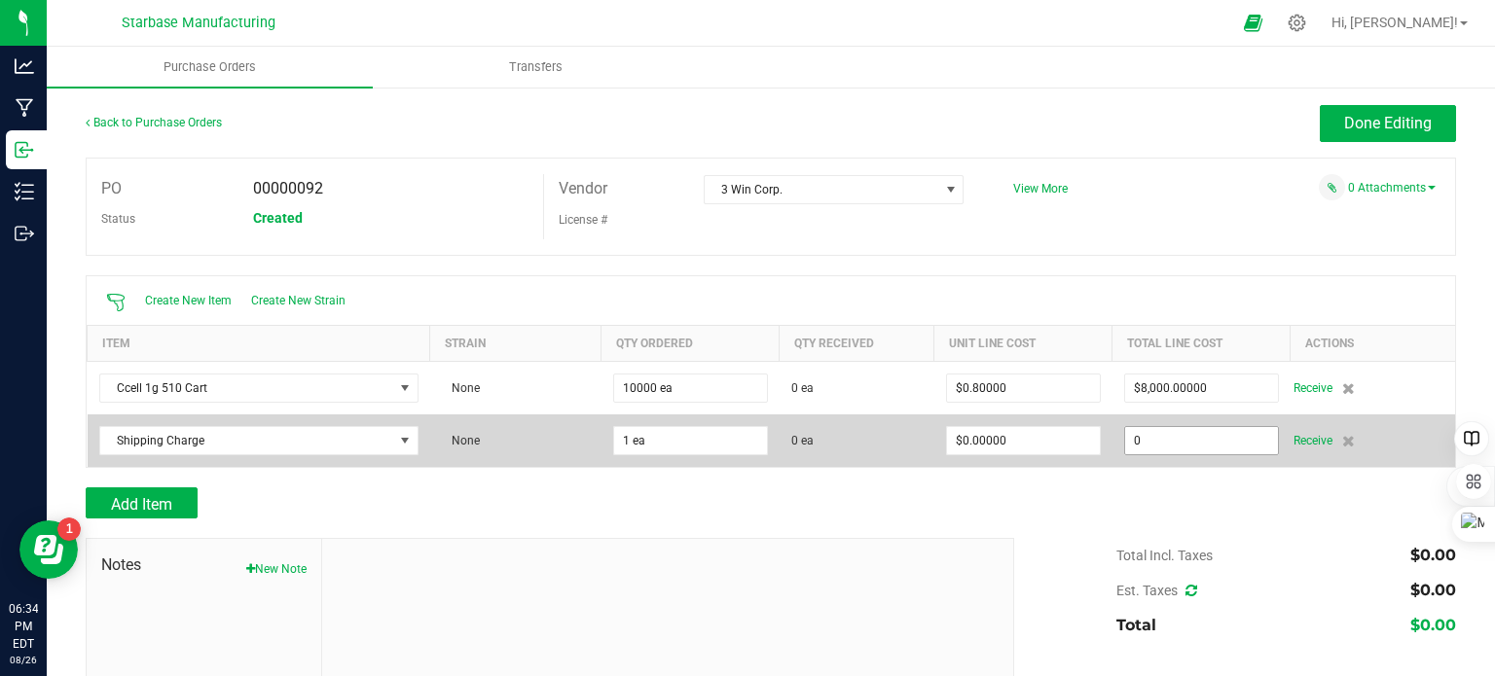
click at [1196, 435] on input "0" at bounding box center [1201, 440] width 153 height 27
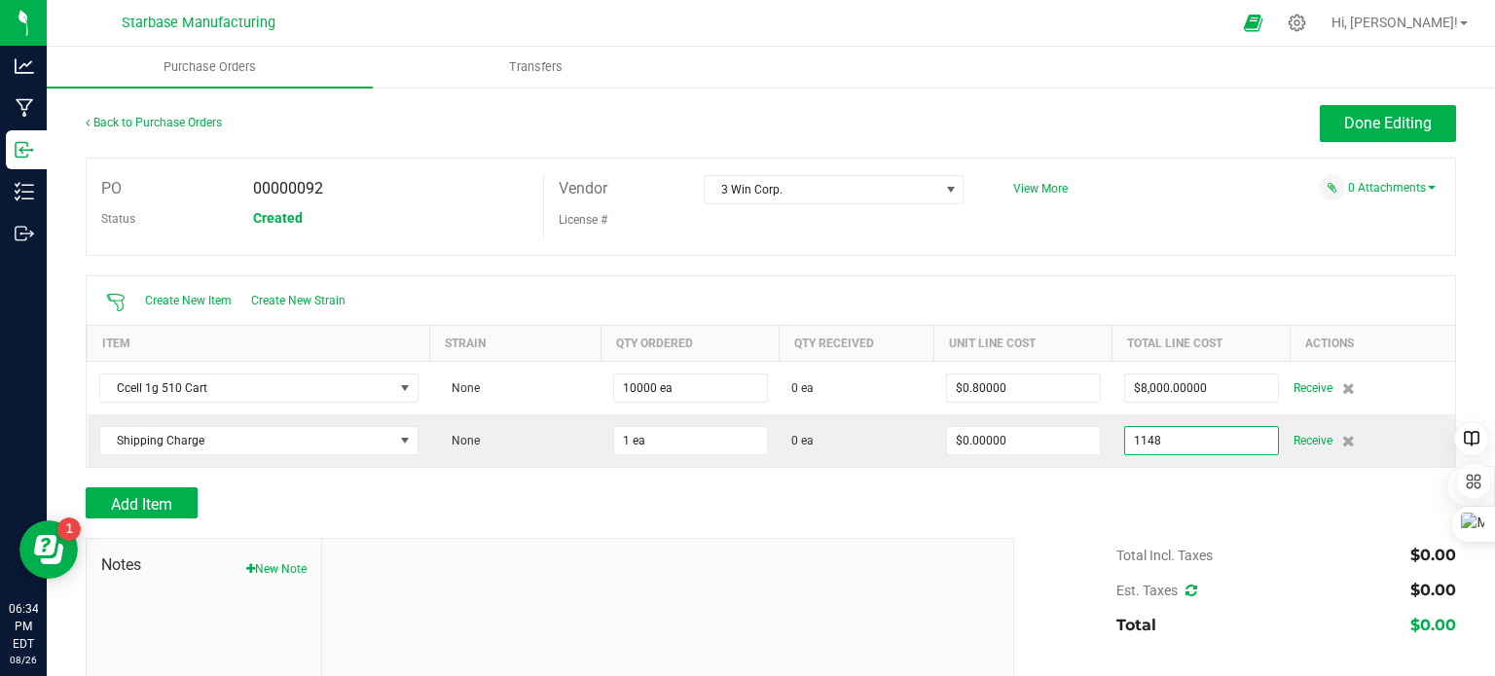
type input "$1,148.00000"
click at [1040, 509] on div "Add Item" at bounding box center [771, 503] width 1370 height 31
type input "1"
type input "$1,148.00000"
click at [1185, 591] on icon at bounding box center [1191, 591] width 12 height 14
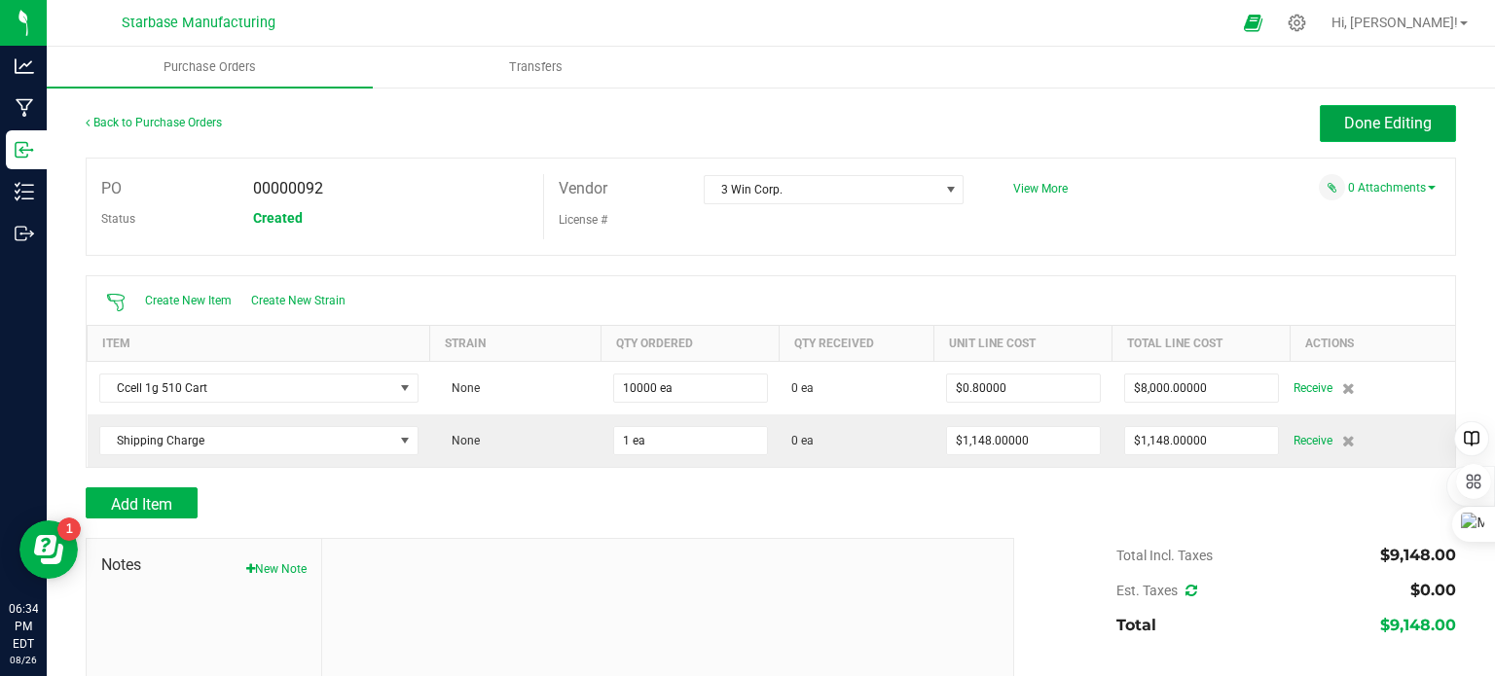
click at [1368, 126] on span "Done Editing" at bounding box center [1388, 123] width 88 height 18
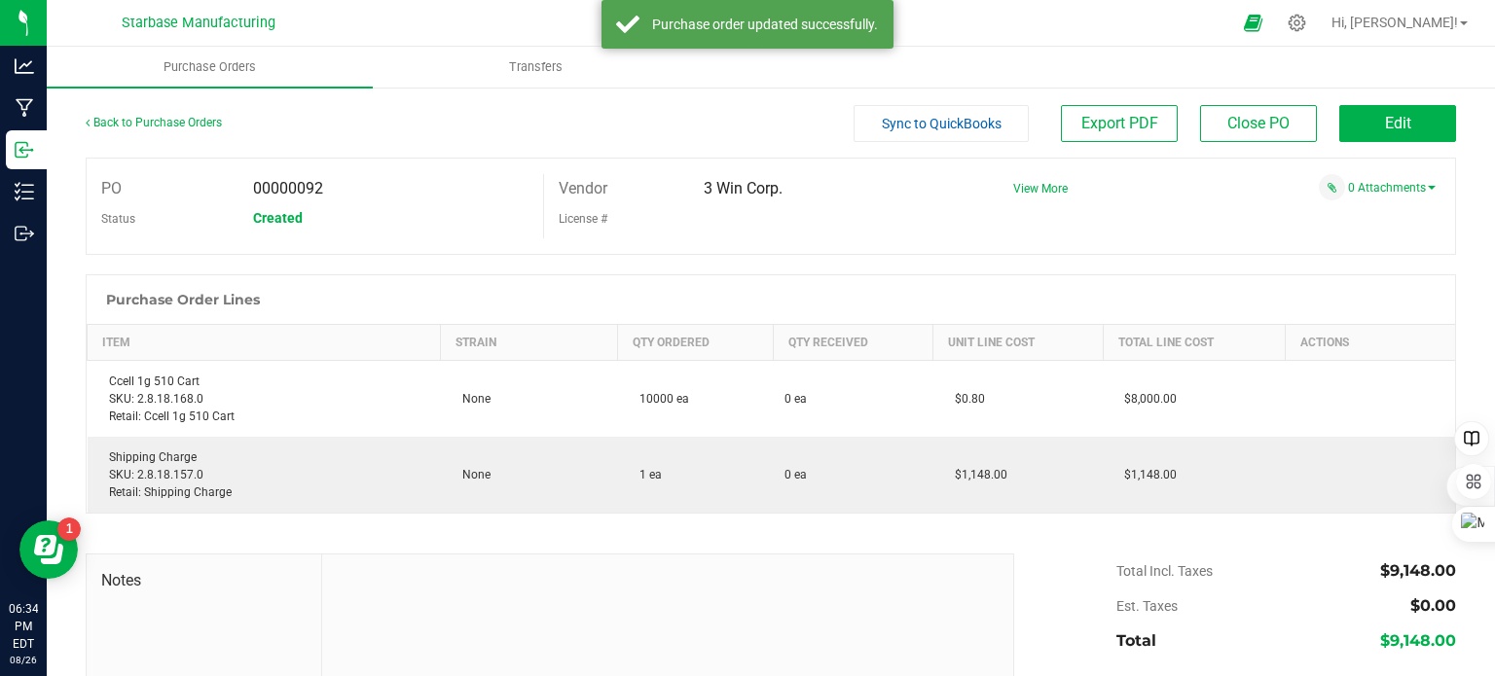
click at [955, 126] on span "Sync to QuickBooks" at bounding box center [942, 124] width 120 height 16
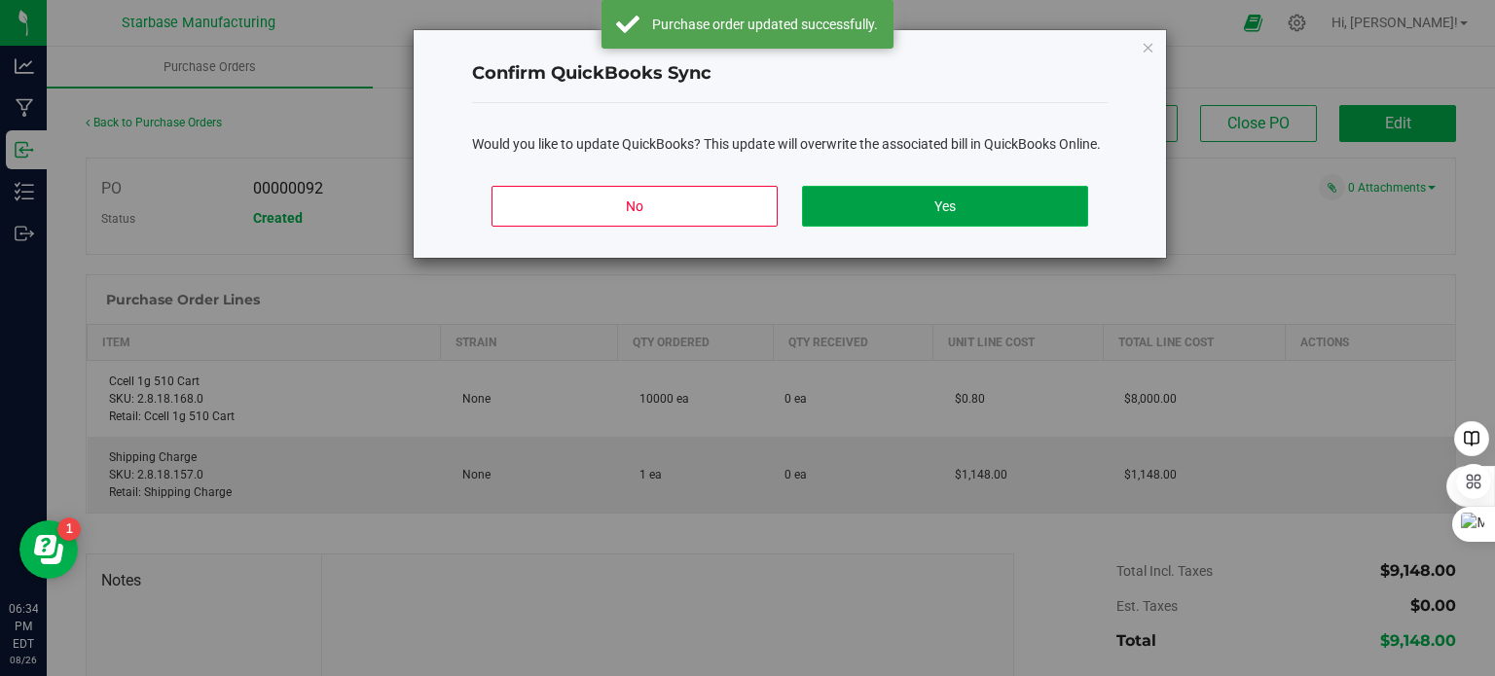
click at [929, 214] on button "Yes" at bounding box center [945, 206] width 286 height 41
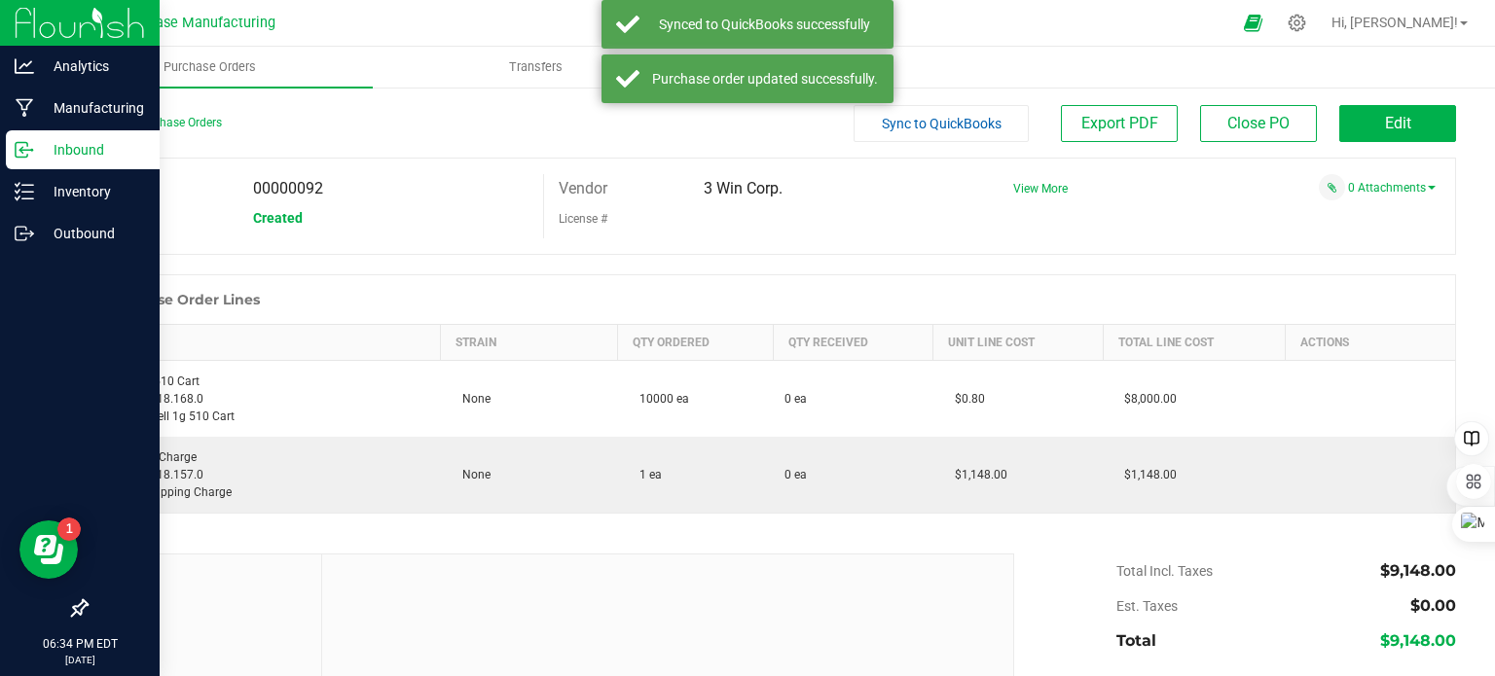
click at [18, 155] on icon at bounding box center [24, 149] width 19 height 19
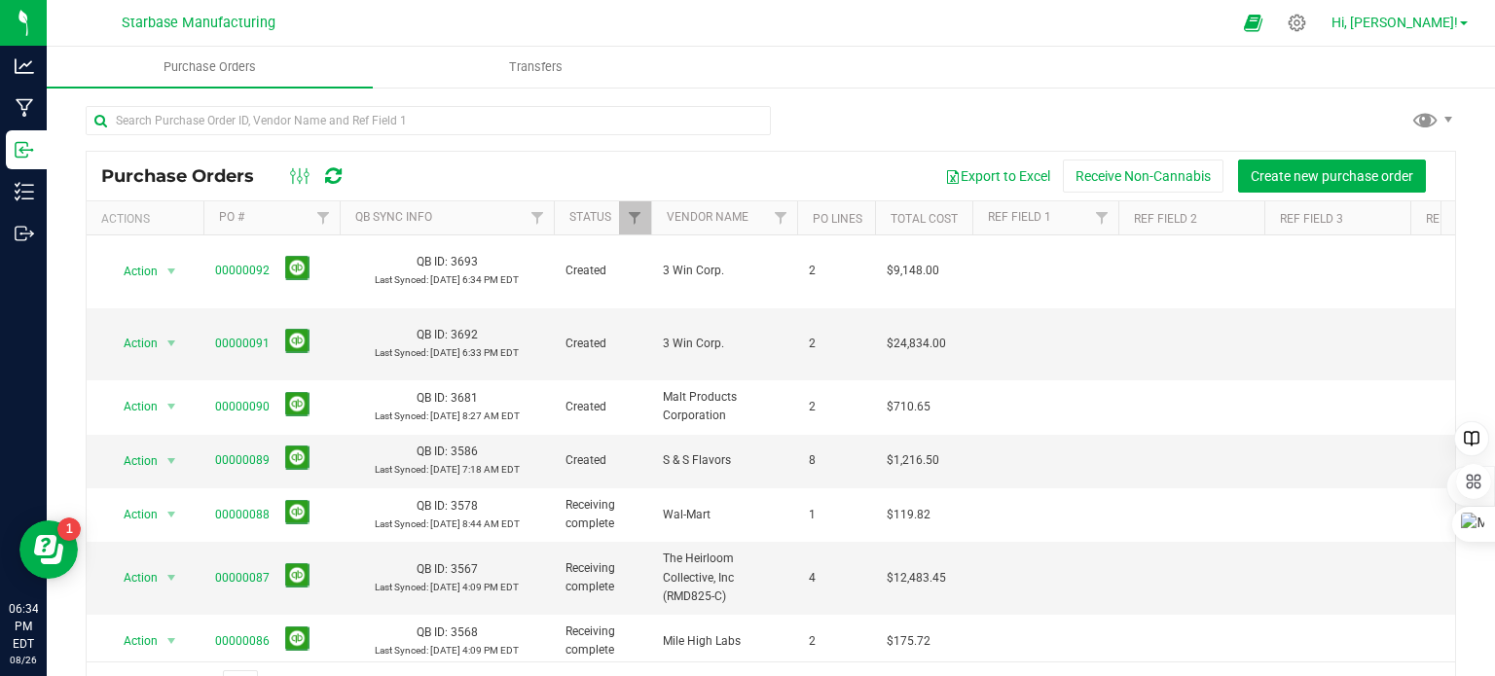
click at [1463, 21] on span at bounding box center [1464, 23] width 8 height 4
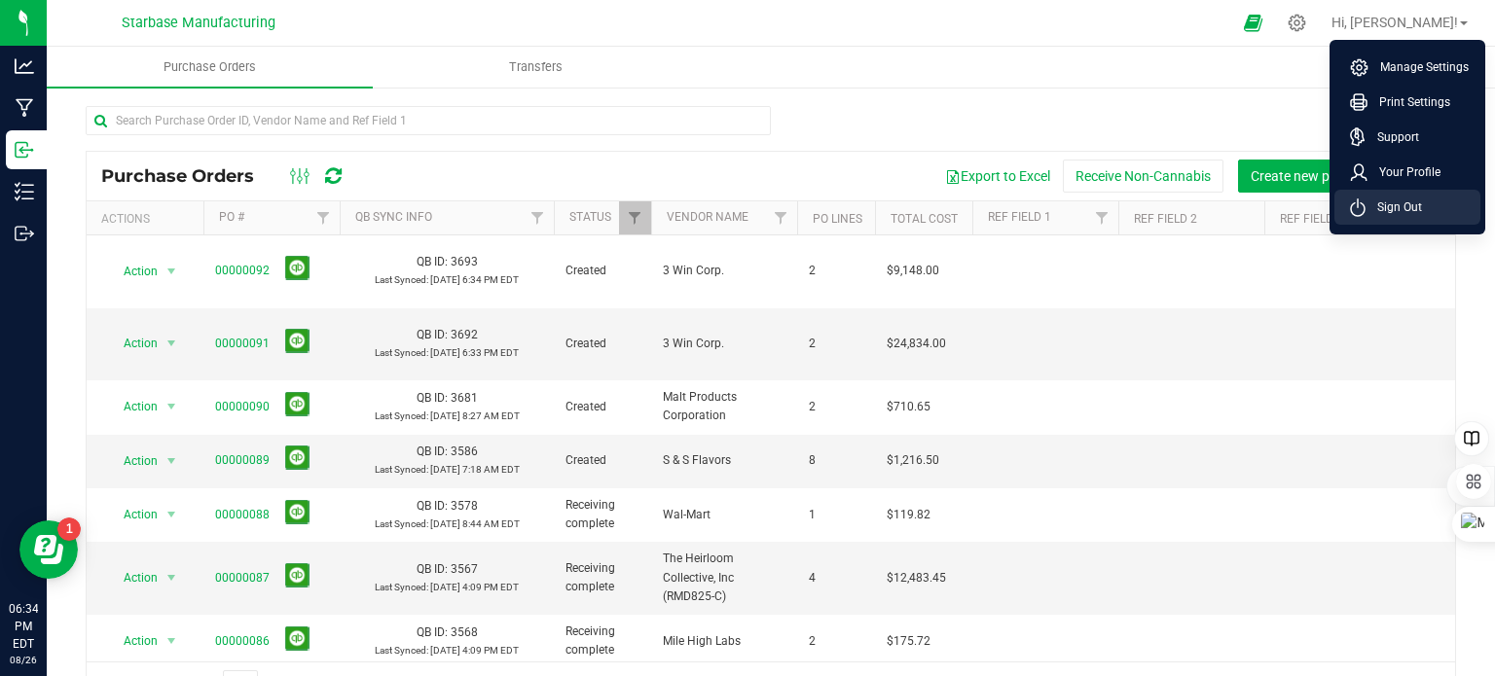
click at [1387, 200] on span "Sign Out" at bounding box center [1394, 207] width 56 height 19
